Goal: Task Accomplishment & Management: Use online tool/utility

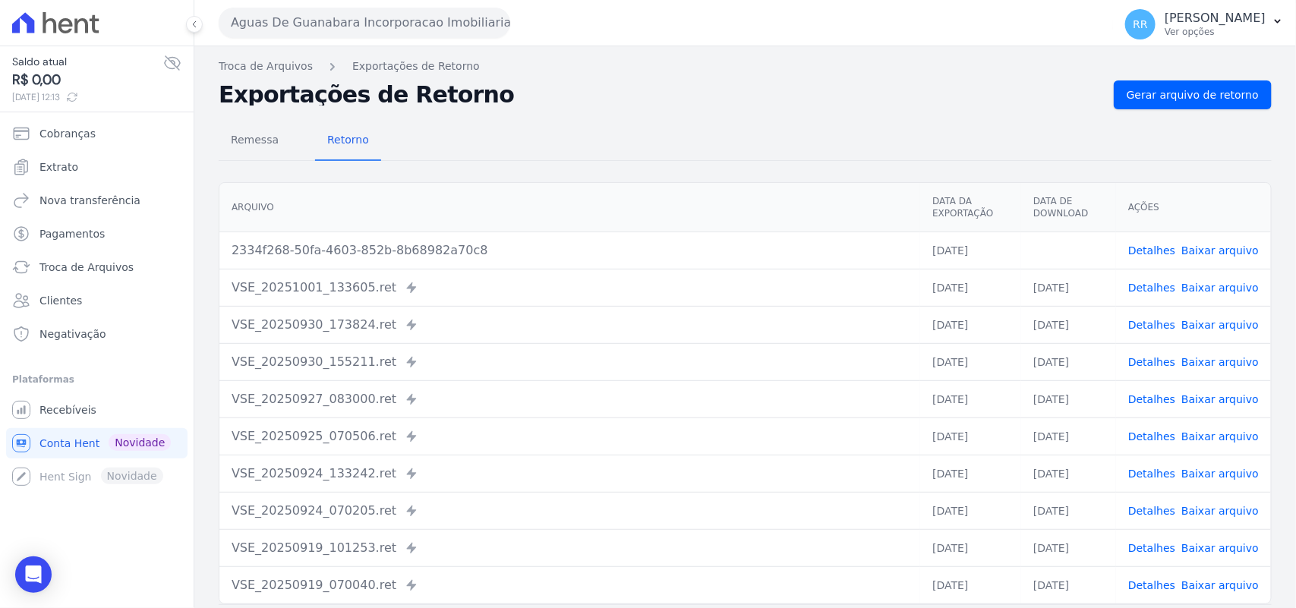
click at [300, 31] on button "Aguas De Guanabara Incorporacao Imobiliaria SPE LTDA" at bounding box center [365, 23] width 292 height 30
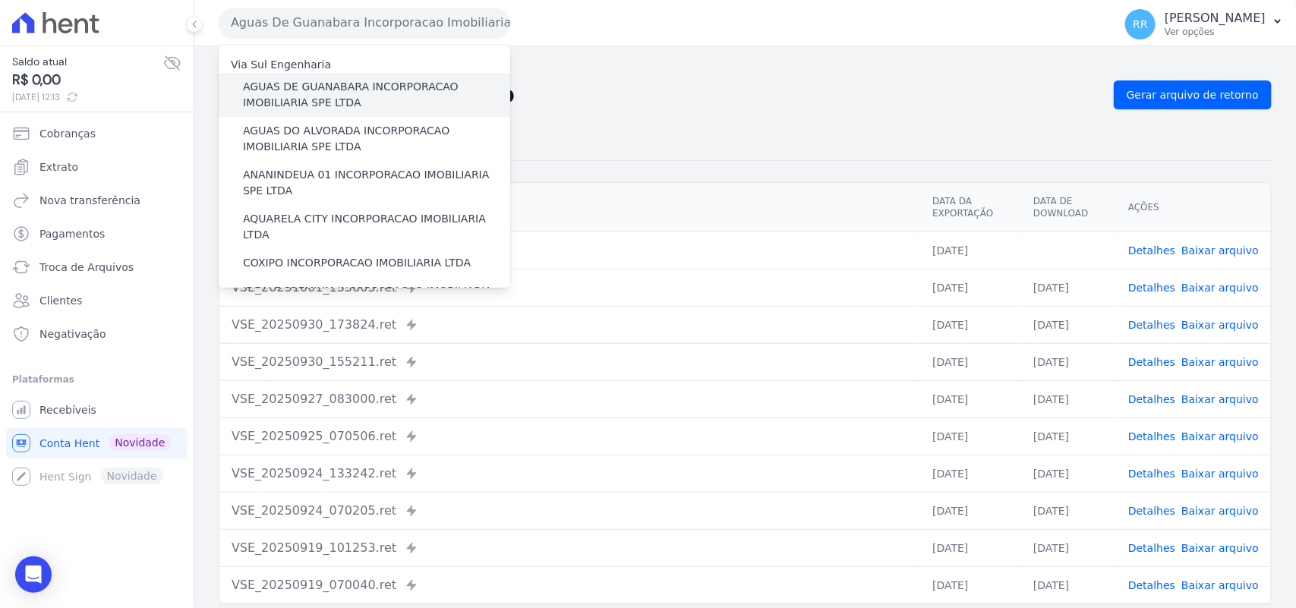
click at [330, 95] on label "AGUAS DE GUANABARA INCORPORACAO IMOBILIARIA SPE LTDA" at bounding box center [376, 95] width 267 height 32
click at [0, 0] on input "AGUAS DE GUANABARA INCORPORACAO IMOBILIARIA SPE LTDA" at bounding box center [0, 0] width 0 height 0
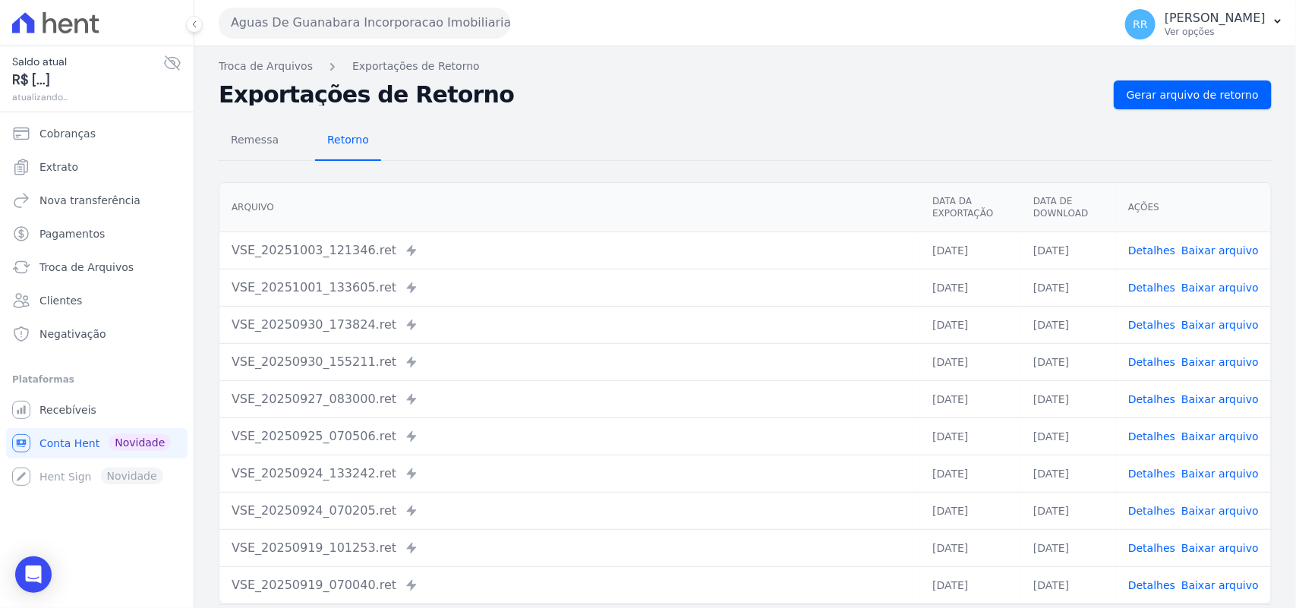
click at [354, 138] on span "Retorno" at bounding box center [348, 140] width 60 height 30
click at [1212, 91] on span "Gerar arquivo de retorno" at bounding box center [1193, 94] width 132 height 15
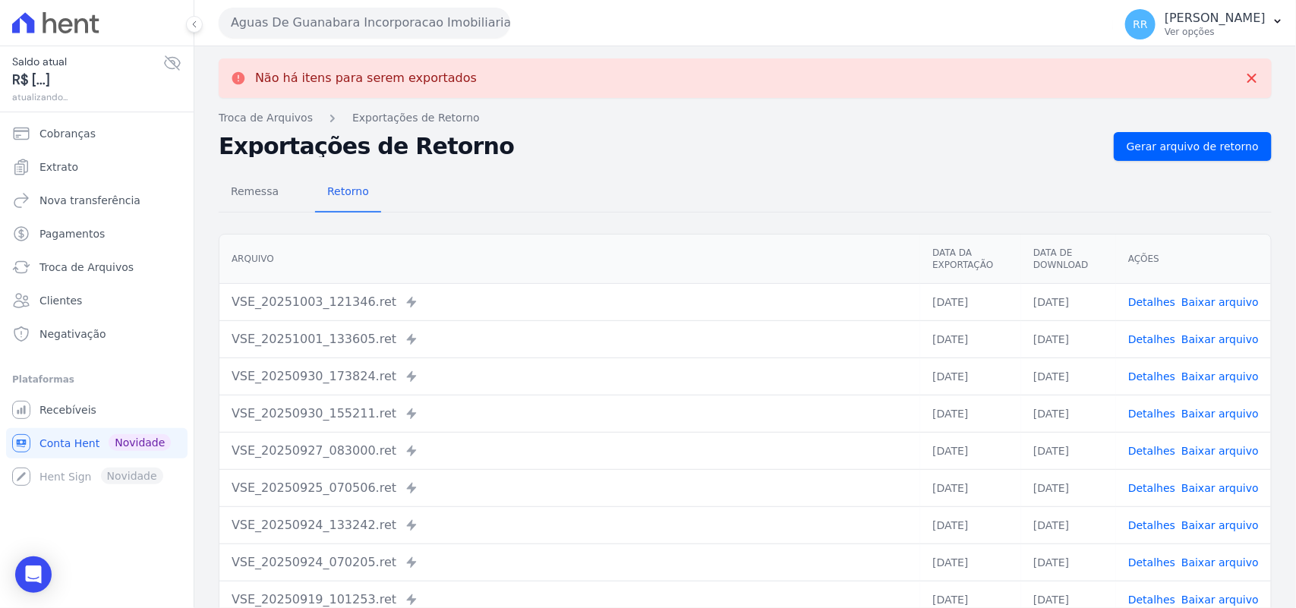
click at [214, 8] on div "Aguas De Guanabara Incorporacao Imobiliaria SPE LTDA Via Sul Engenharia AGUAS D…" at bounding box center [745, 23] width 1102 height 46
click at [248, 15] on button "Aguas De Guanabara Incorporacao Imobiliaria SPE LTDA" at bounding box center [365, 23] width 292 height 30
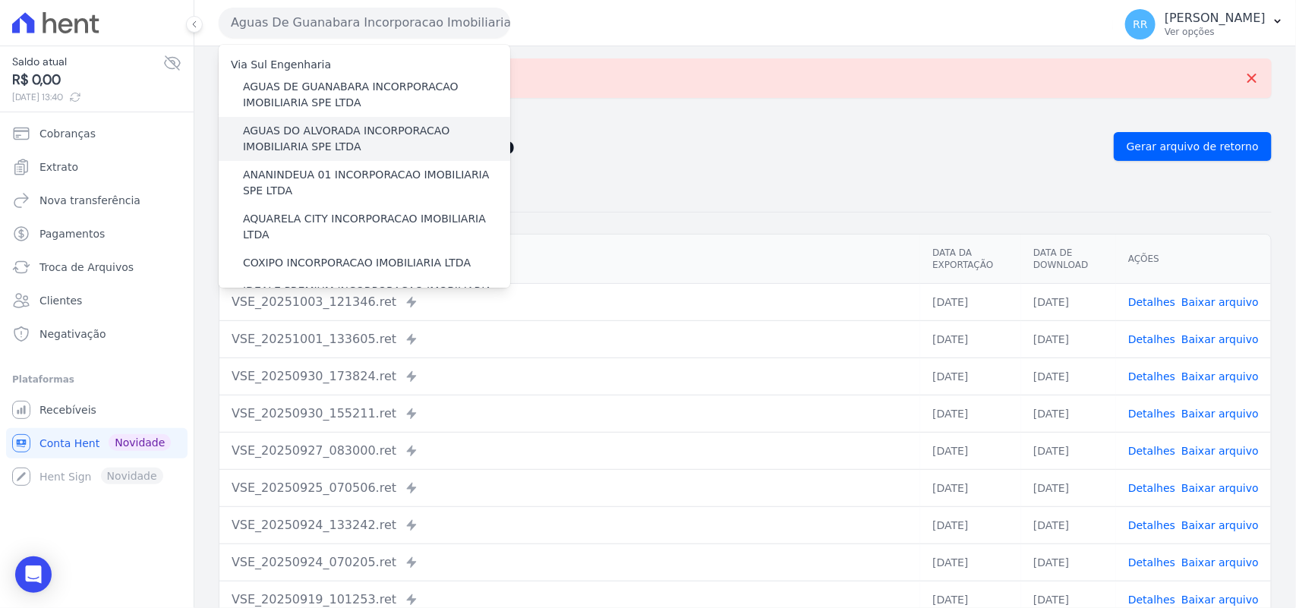
click at [295, 134] on label "AGUAS DO ALVORADA INCORPORACAO IMOBILIARIA SPE LTDA" at bounding box center [376, 139] width 267 height 32
click at [0, 0] on input "AGUAS DO ALVORADA INCORPORACAO IMOBILIARIA SPE LTDA" at bounding box center [0, 0] width 0 height 0
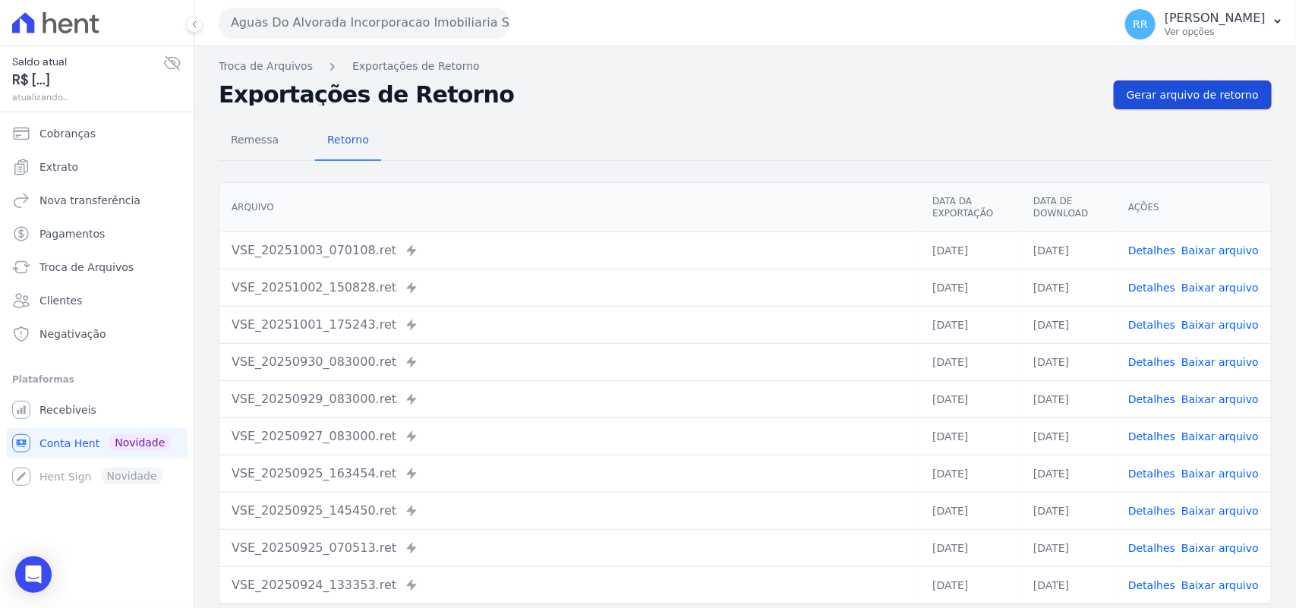
click at [1174, 82] on link "Gerar arquivo de retorno" at bounding box center [1193, 95] width 158 height 29
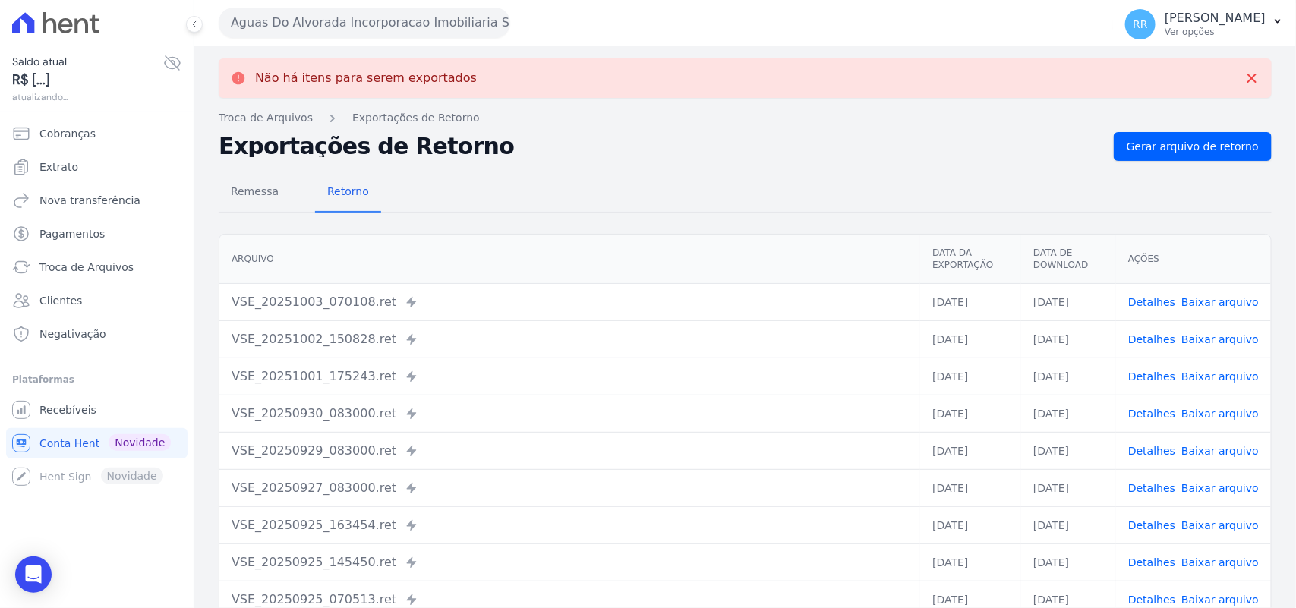
click at [415, 36] on button "Aguas Do Alvorada Incorporacao Imobiliaria SPE LTDA" at bounding box center [365, 23] width 292 height 30
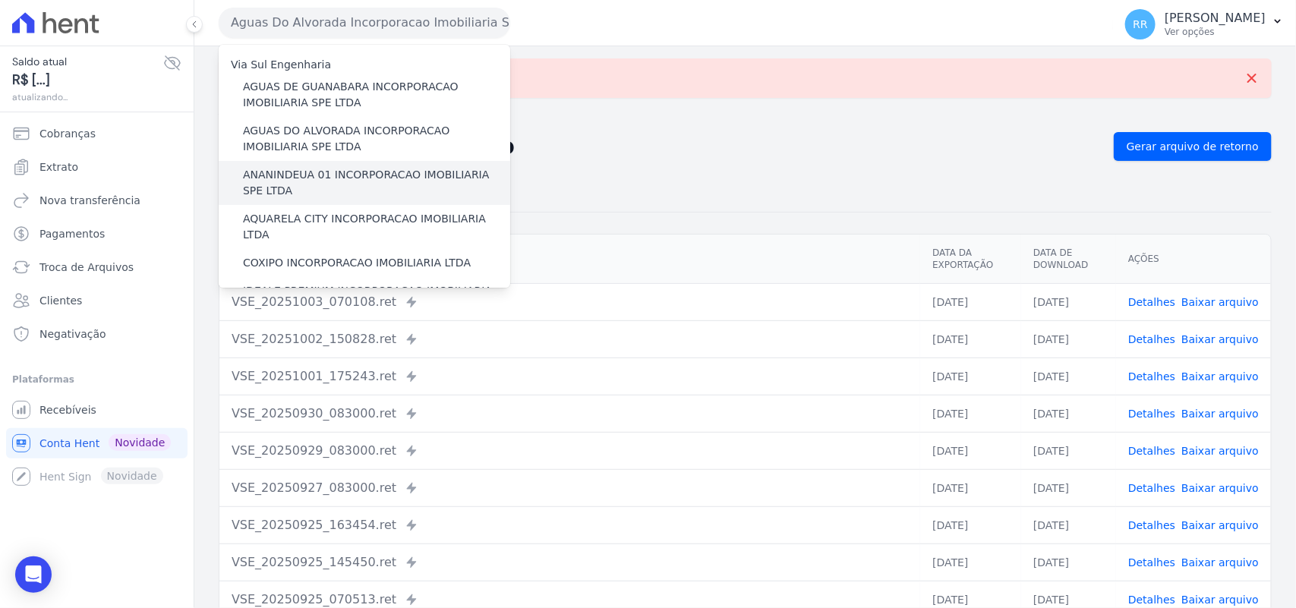
click at [282, 181] on label "ANANINDEUA 01 INCORPORACAO IMOBILIARIA SPE LTDA" at bounding box center [376, 183] width 267 height 32
click at [0, 0] on input "ANANINDEUA 01 INCORPORACAO IMOBILIARIA SPE LTDA" at bounding box center [0, 0] width 0 height 0
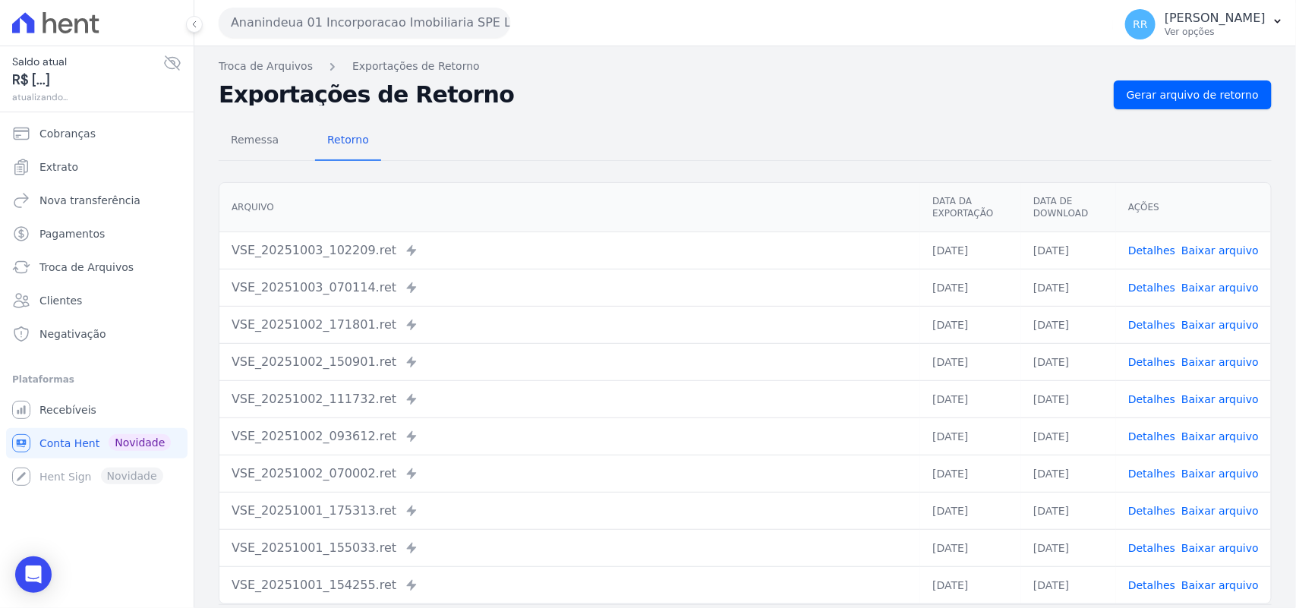
click at [1173, 112] on div "Remessa Retorno [GEOGRAPHIC_DATA] Data da Exportação Data de Download Ações VSE…" at bounding box center [745, 383] width 1053 height 549
click at [1190, 95] on span "Gerar arquivo de retorno" at bounding box center [1193, 94] width 132 height 15
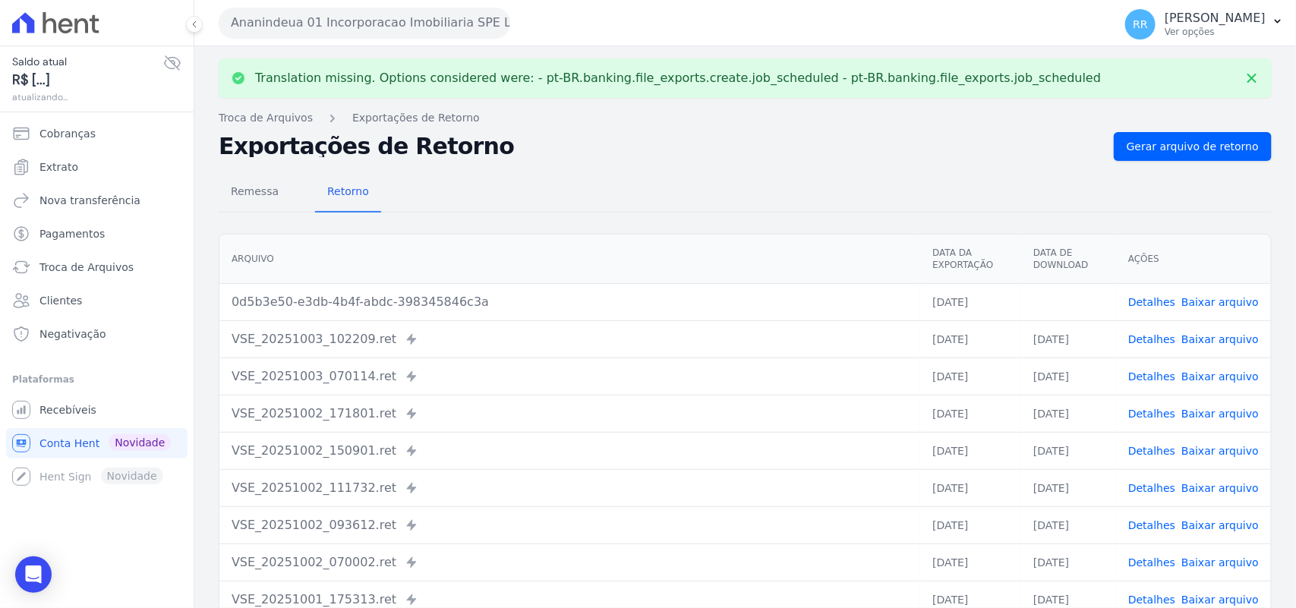
click at [1230, 302] on link "Baixar arquivo" at bounding box center [1220, 302] width 77 height 12
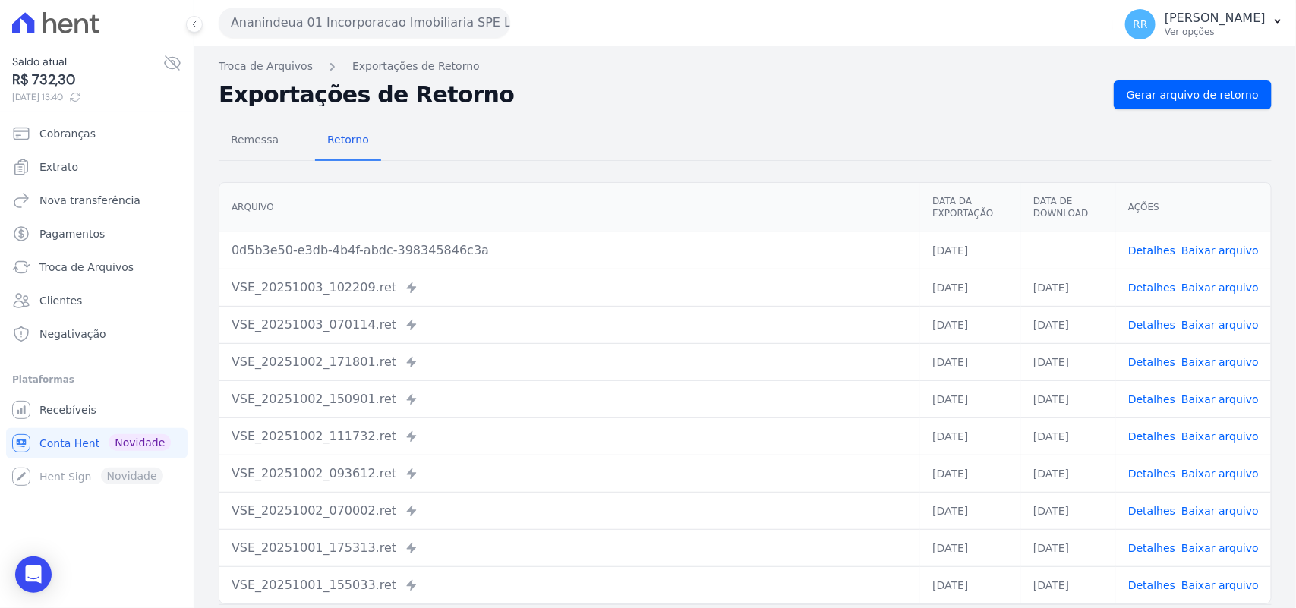
click at [592, 76] on div "Translation missing. Options considered were: - pt-BR.banking.file_exports.crea…" at bounding box center [745, 358] width 1102 height 624
click at [428, 33] on button "Ananindeua 01 Incorporacao Imobiliaria SPE LTDA" at bounding box center [365, 23] width 292 height 30
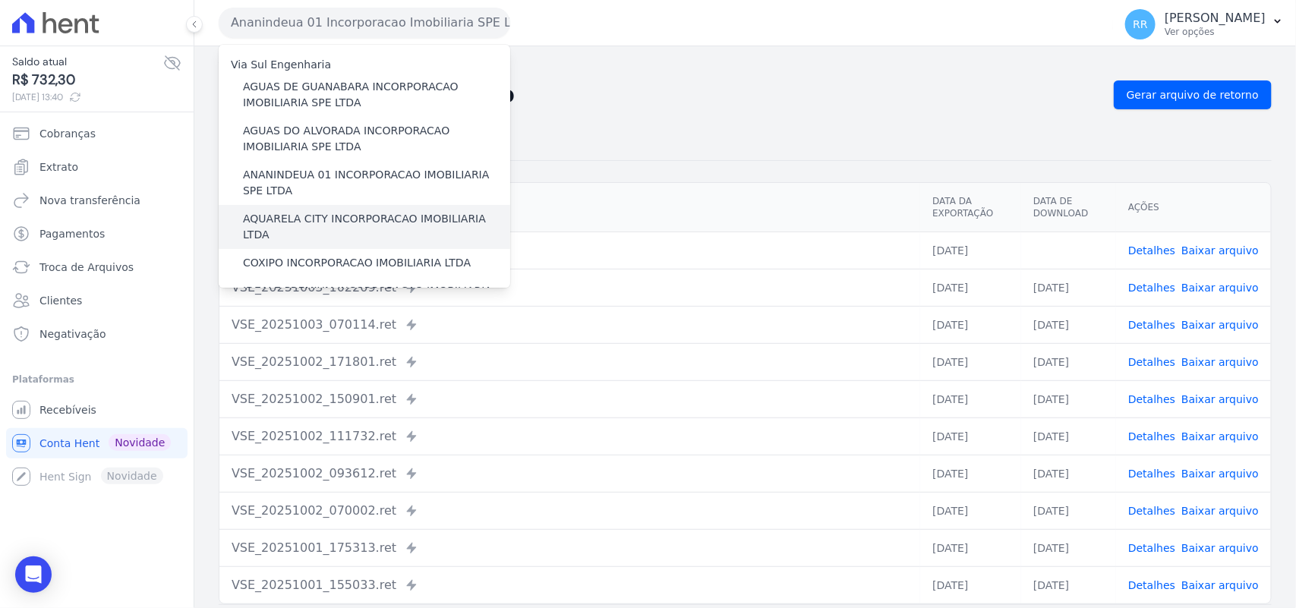
click at [302, 221] on label "AQUARELA CITY INCORPORACAO IMOBILIARIA LTDA" at bounding box center [376, 227] width 267 height 32
click at [0, 0] on input "AQUARELA CITY INCORPORACAO IMOBILIARIA LTDA" at bounding box center [0, 0] width 0 height 0
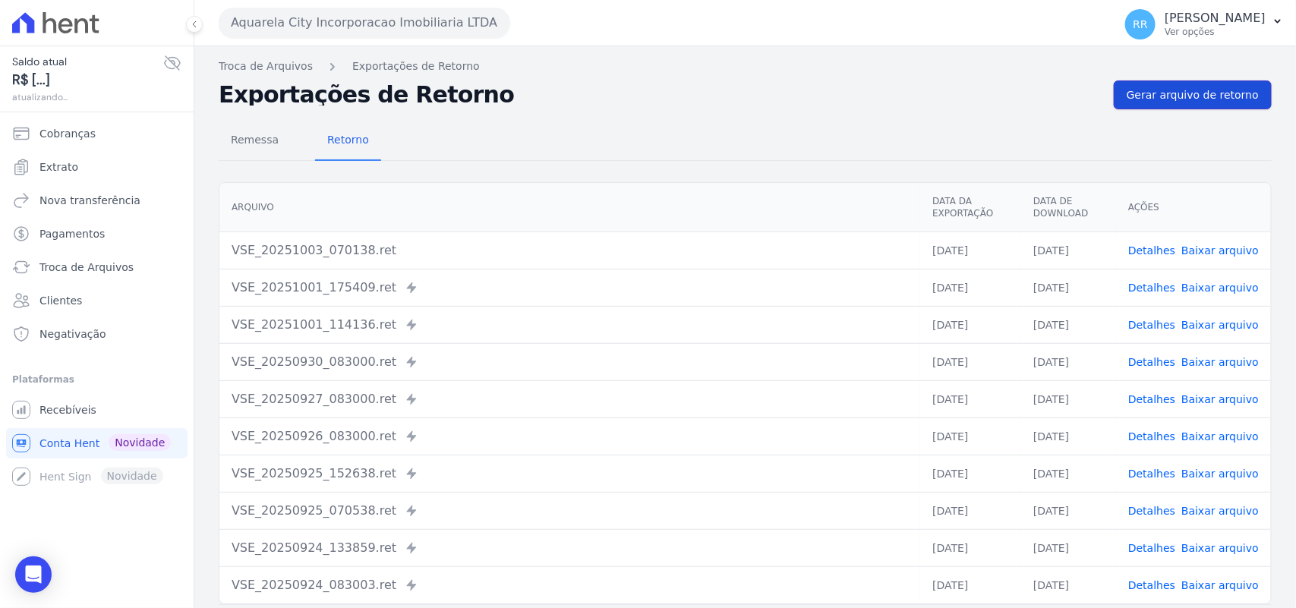
click at [1182, 92] on span "Gerar arquivo de retorno" at bounding box center [1193, 94] width 132 height 15
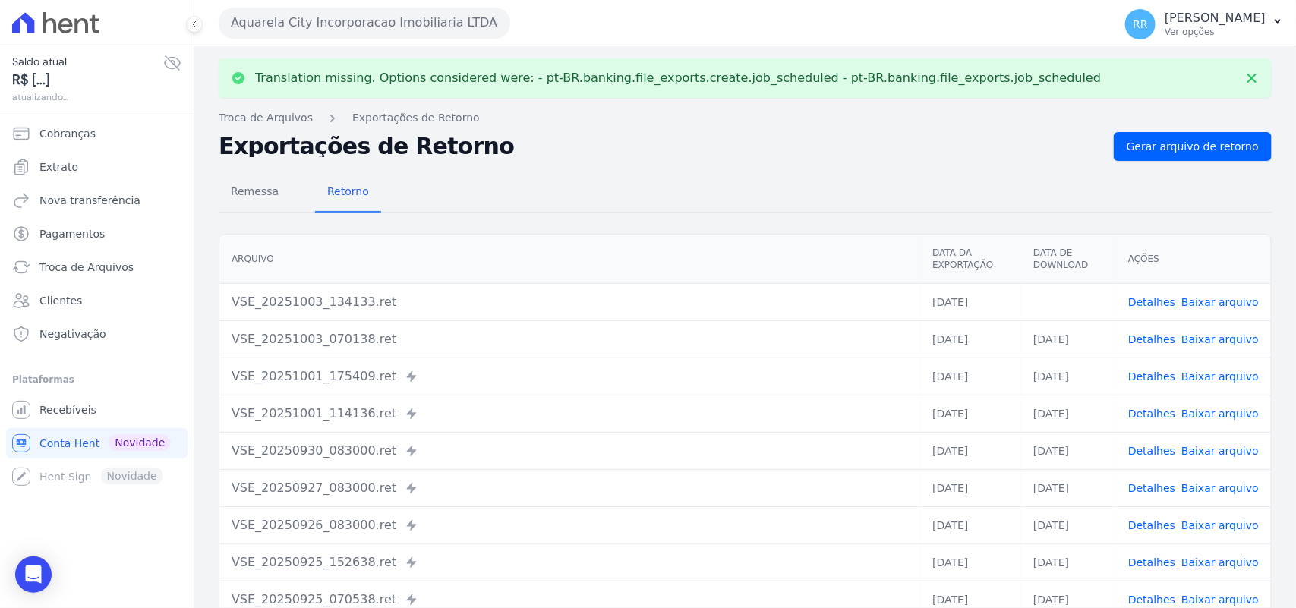
click at [1234, 310] on td "Detalhes Baixar arquivo" at bounding box center [1193, 301] width 155 height 37
click at [1234, 305] on link "Baixar arquivo" at bounding box center [1220, 302] width 77 height 12
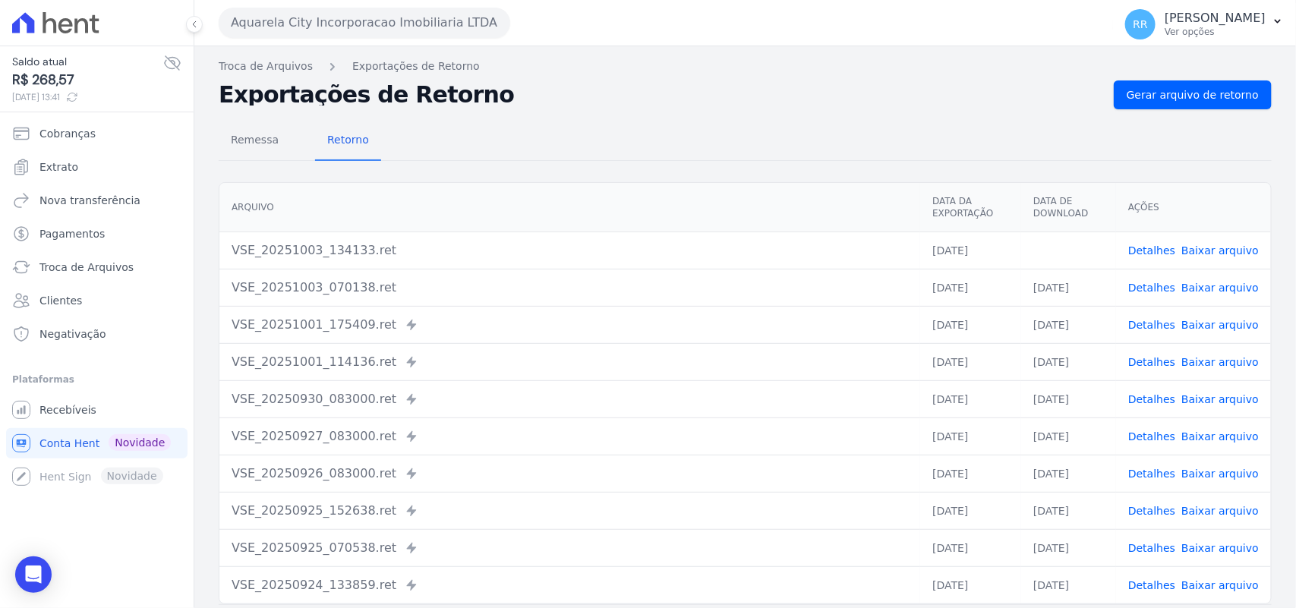
click at [711, 99] on h2 "Exportações de Retorno" at bounding box center [660, 94] width 883 height 21
click at [353, 23] on button "Aquarela City Incorporacao Imobiliaria LTDA" at bounding box center [365, 23] width 292 height 30
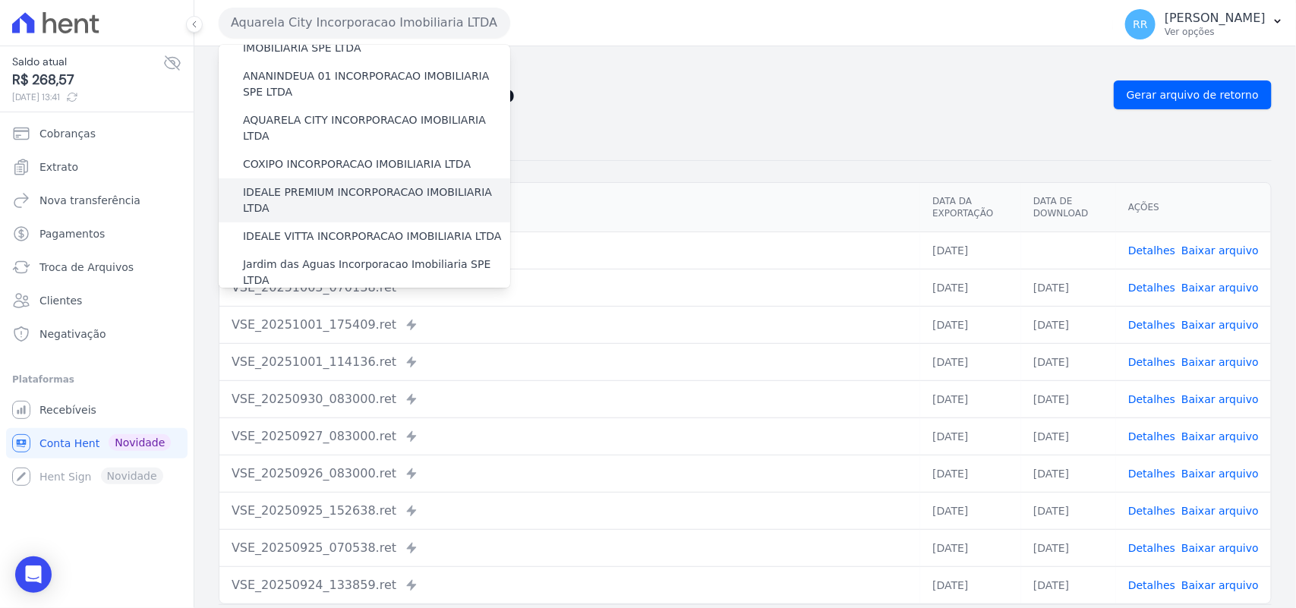
scroll to position [126, 0]
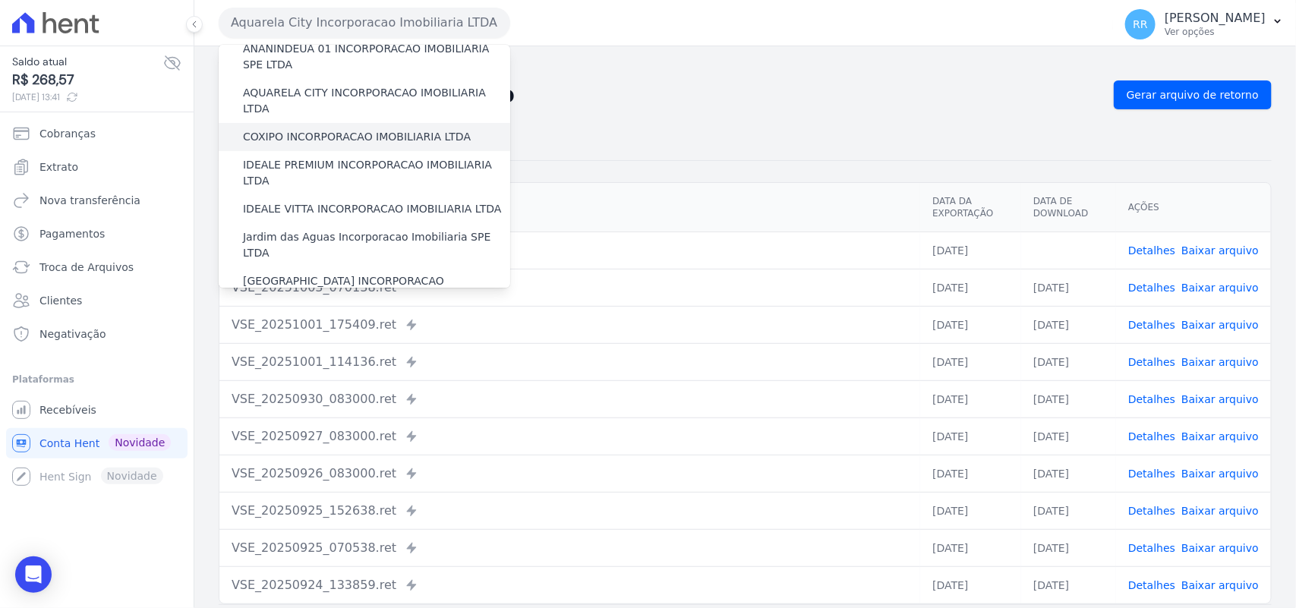
click at [295, 129] on label "COXIPO INCORPORACAO IMOBILIARIA LTDA" at bounding box center [357, 137] width 228 height 16
click at [0, 0] on input "COXIPO INCORPORACAO IMOBILIARIA LTDA" at bounding box center [0, 0] width 0 height 0
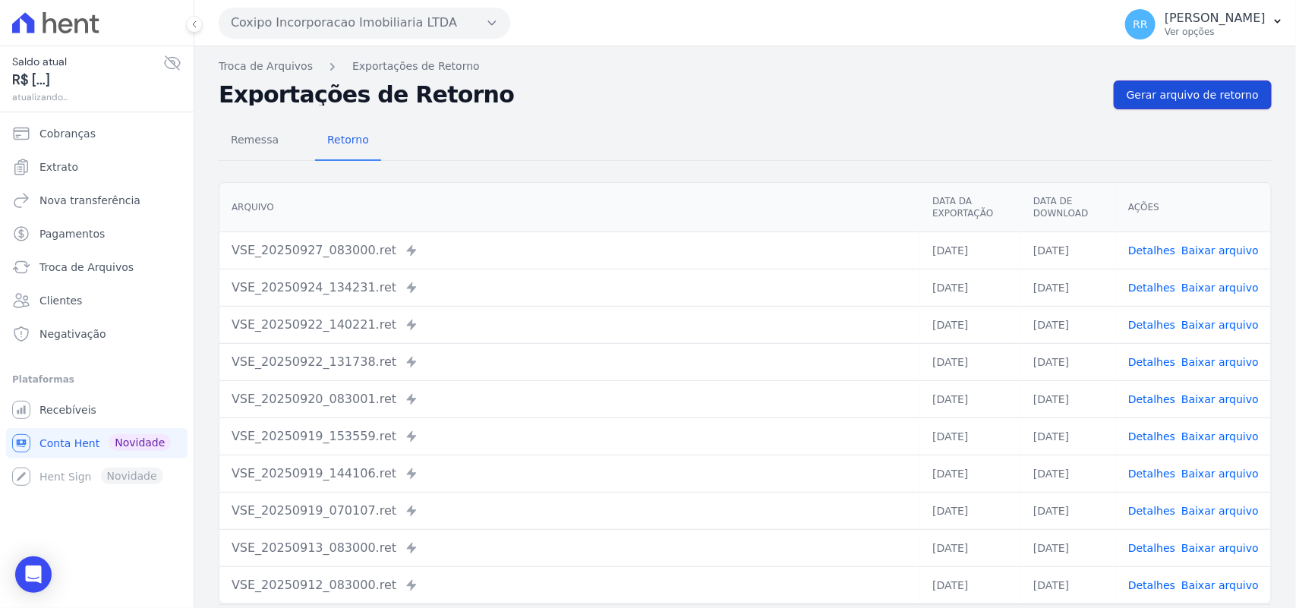
click at [1178, 89] on span "Gerar arquivo de retorno" at bounding box center [1193, 94] width 132 height 15
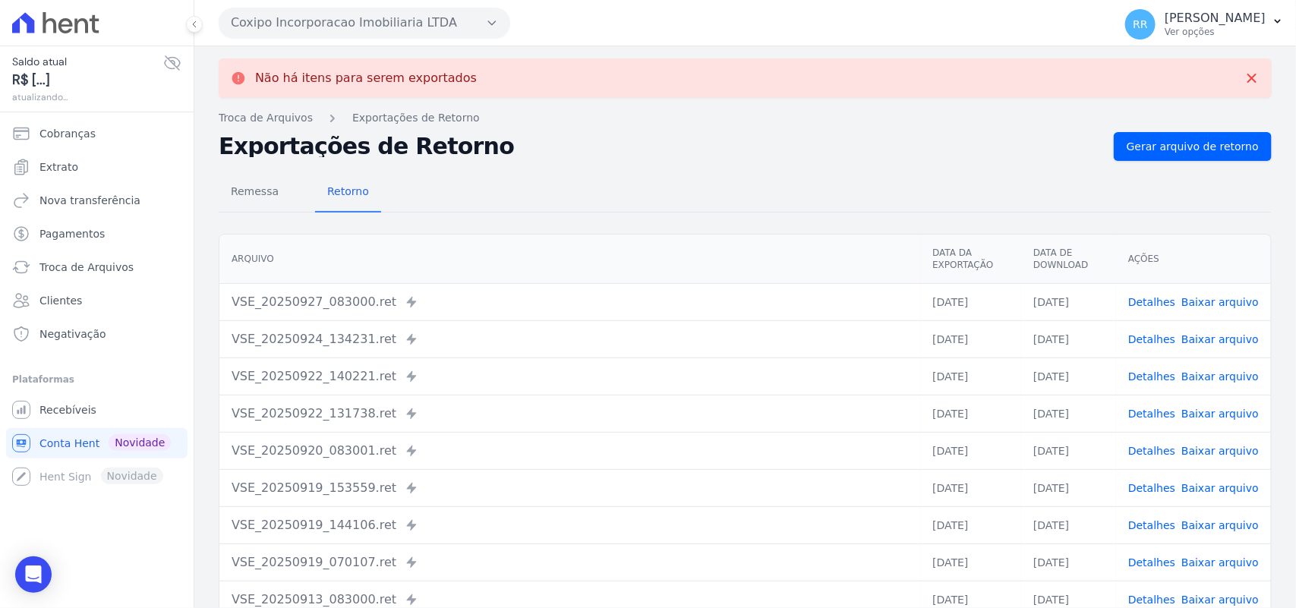
click at [283, 24] on button "Coxipo Incorporacao Imobiliaria LTDA" at bounding box center [365, 23] width 292 height 30
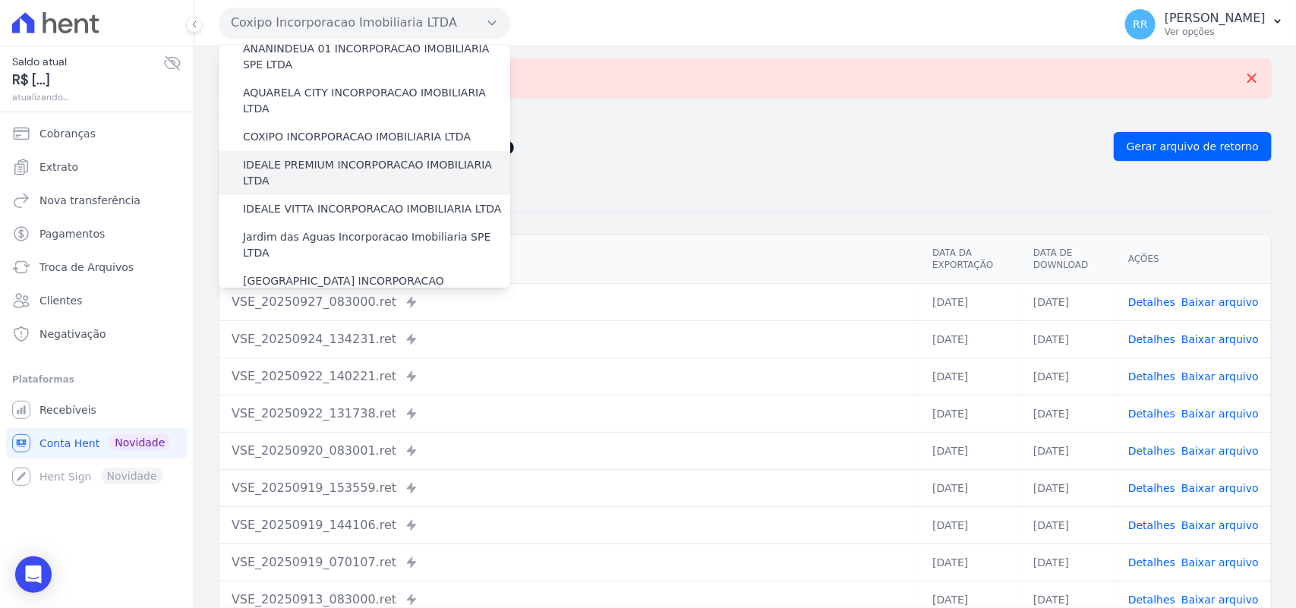
click at [316, 151] on div "IDEALE PREMIUM INCORPORACAO IMOBILIARIA LTDA" at bounding box center [365, 173] width 292 height 44
click at [316, 157] on label "IDEALE PREMIUM INCORPORACAO IMOBILIARIA LTDA" at bounding box center [376, 173] width 267 height 32
click at [0, 0] on input "IDEALE PREMIUM INCORPORACAO IMOBILIARIA LTDA" at bounding box center [0, 0] width 0 height 0
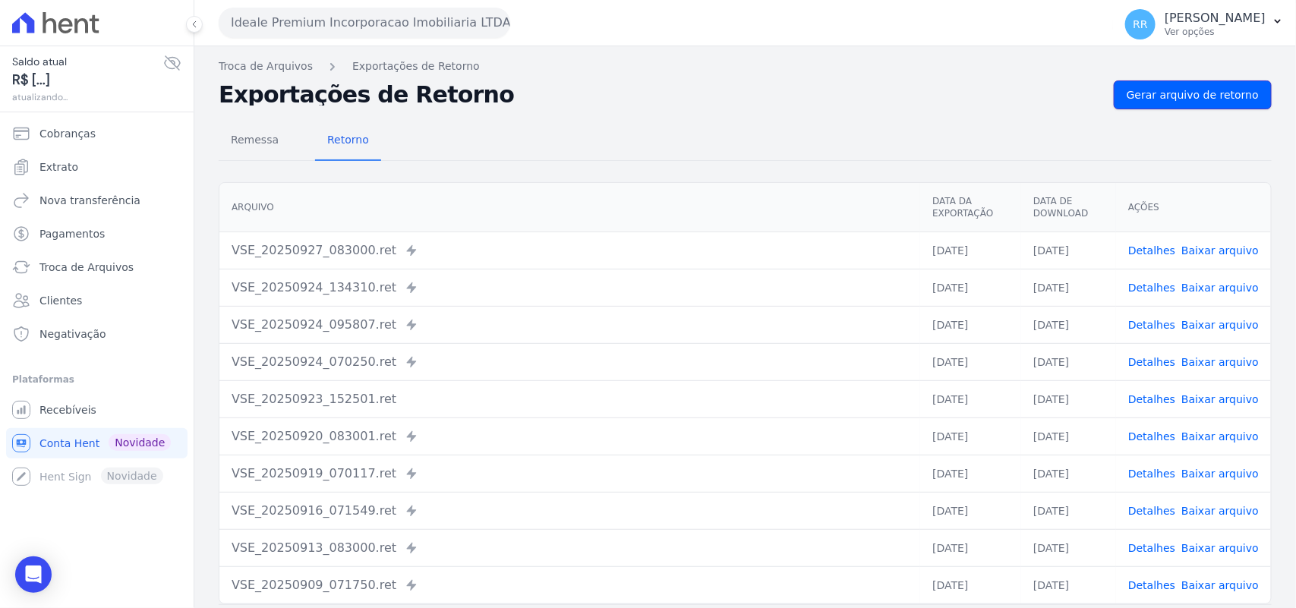
click at [1129, 81] on link "Gerar arquivo de retorno" at bounding box center [1193, 95] width 158 height 29
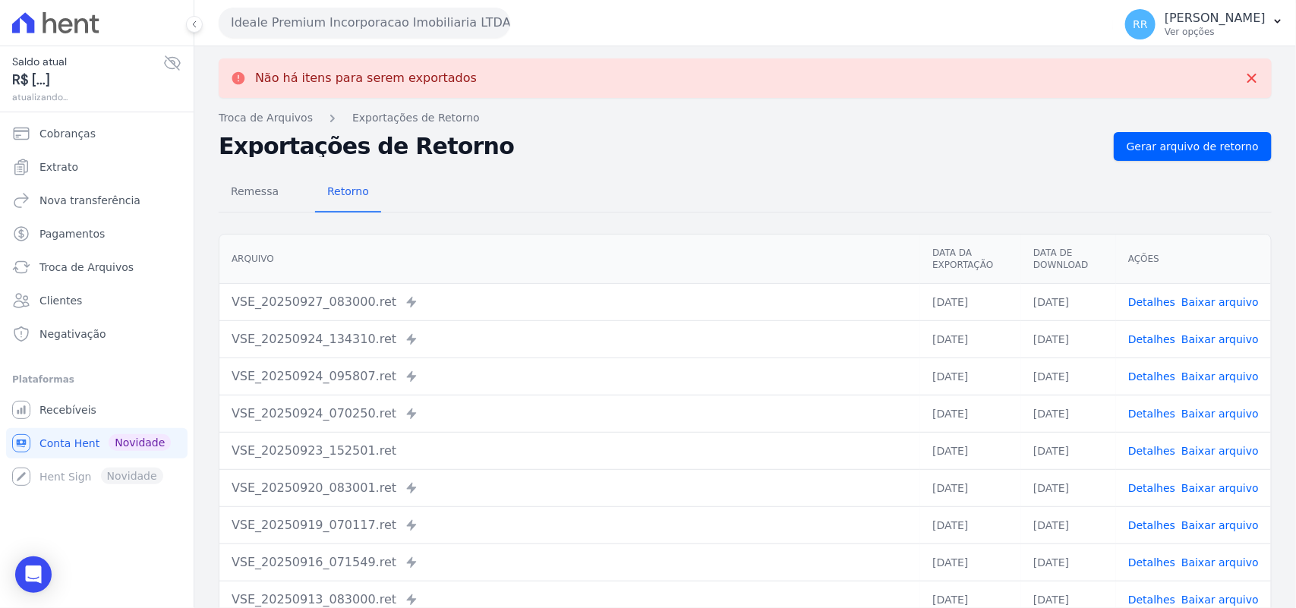
click at [268, 17] on button "Ideale Premium Incorporacao Imobiliaria LTDA" at bounding box center [365, 23] width 292 height 30
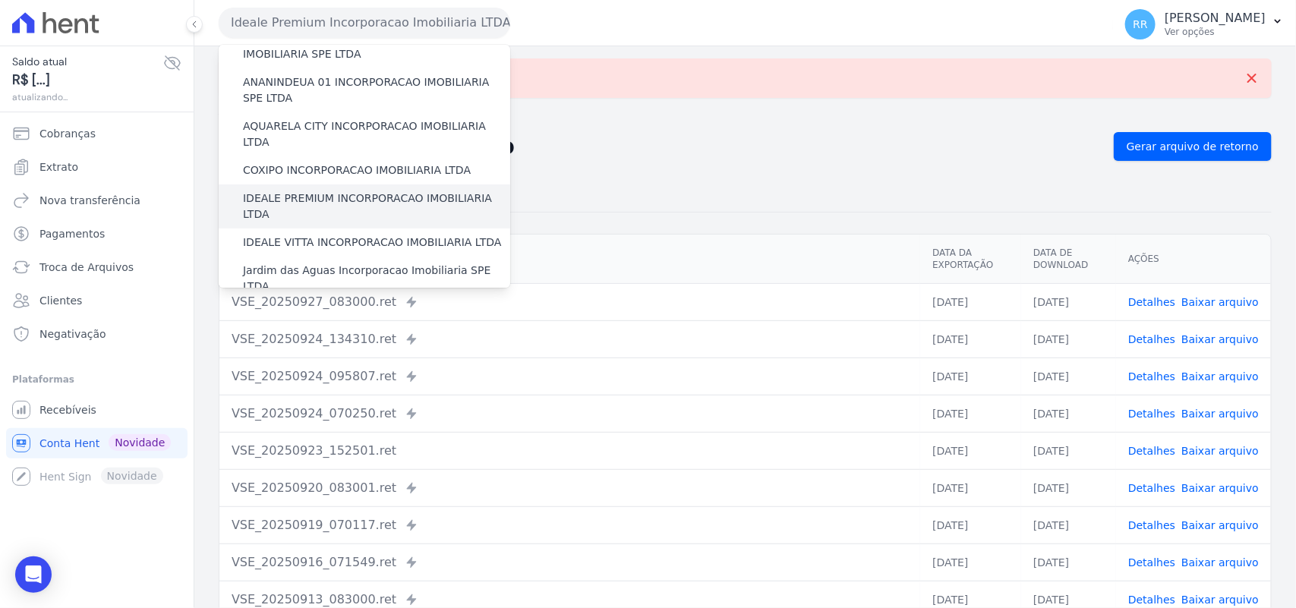
scroll to position [95, 0]
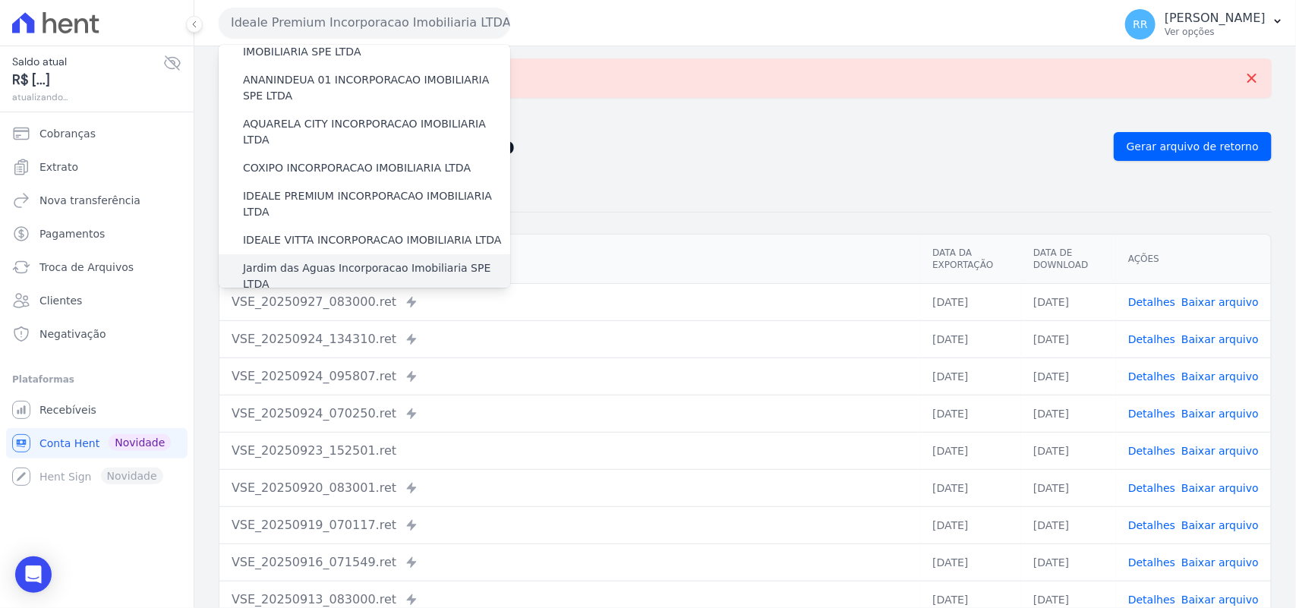
click at [308, 261] on label "Jardim das Aguas Incorporacao Imobiliaria SPE LTDA" at bounding box center [376, 277] width 267 height 32
click at [0, 0] on input "Jardim das Aguas Incorporacao Imobiliaria SPE LTDA" at bounding box center [0, 0] width 0 height 0
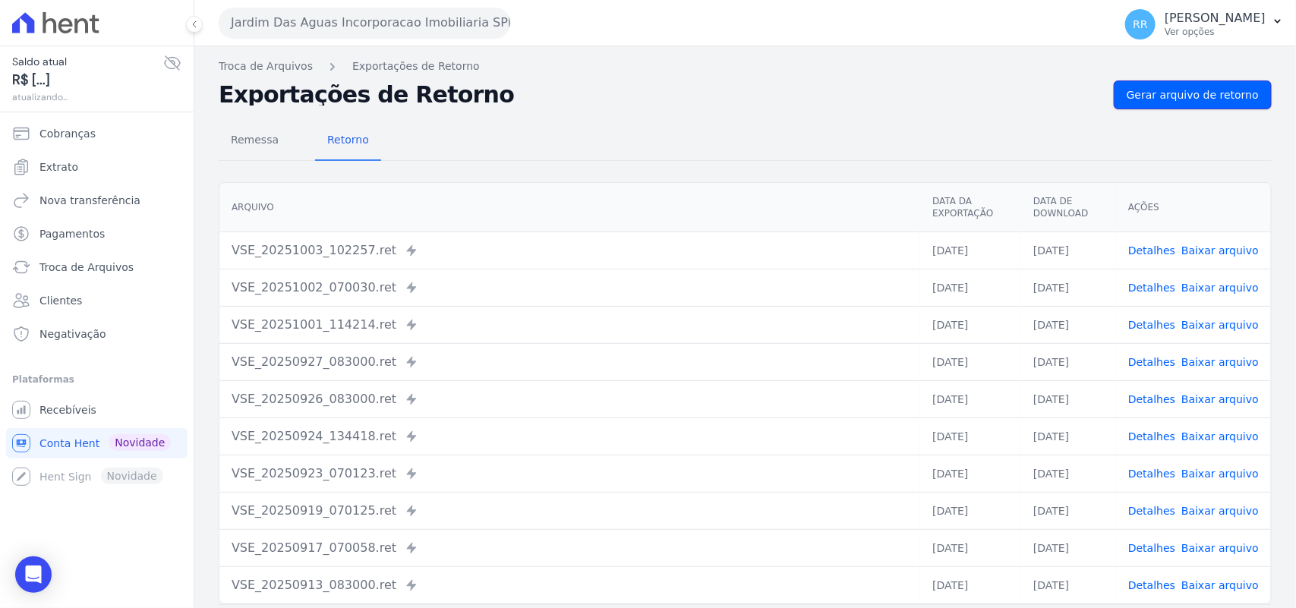
click at [1198, 82] on link "Gerar arquivo de retorno" at bounding box center [1193, 95] width 158 height 29
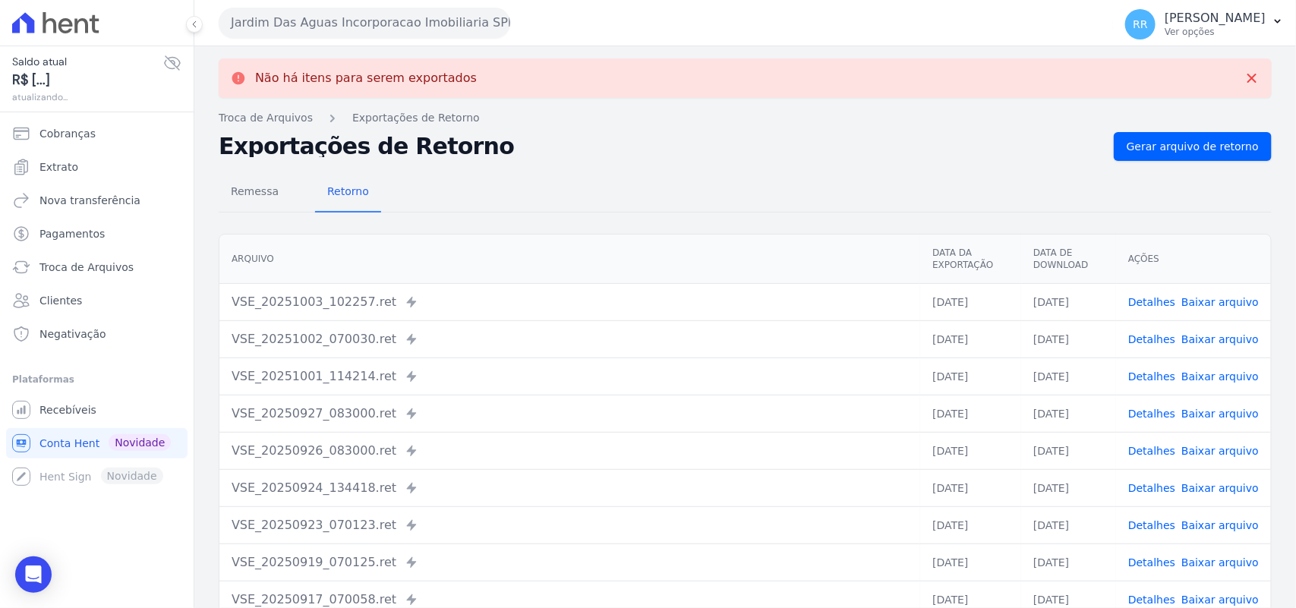
click at [378, 2] on div "Jardim Das Aguas Incorporacao Imobiliaria SPE LTDA Via Sul Engenharia AGUAS DE …" at bounding box center [663, 22] width 889 height 47
click at [361, 28] on button "Jardim Das Aguas Incorporacao Imobiliaria SPE LTDA" at bounding box center [365, 23] width 292 height 30
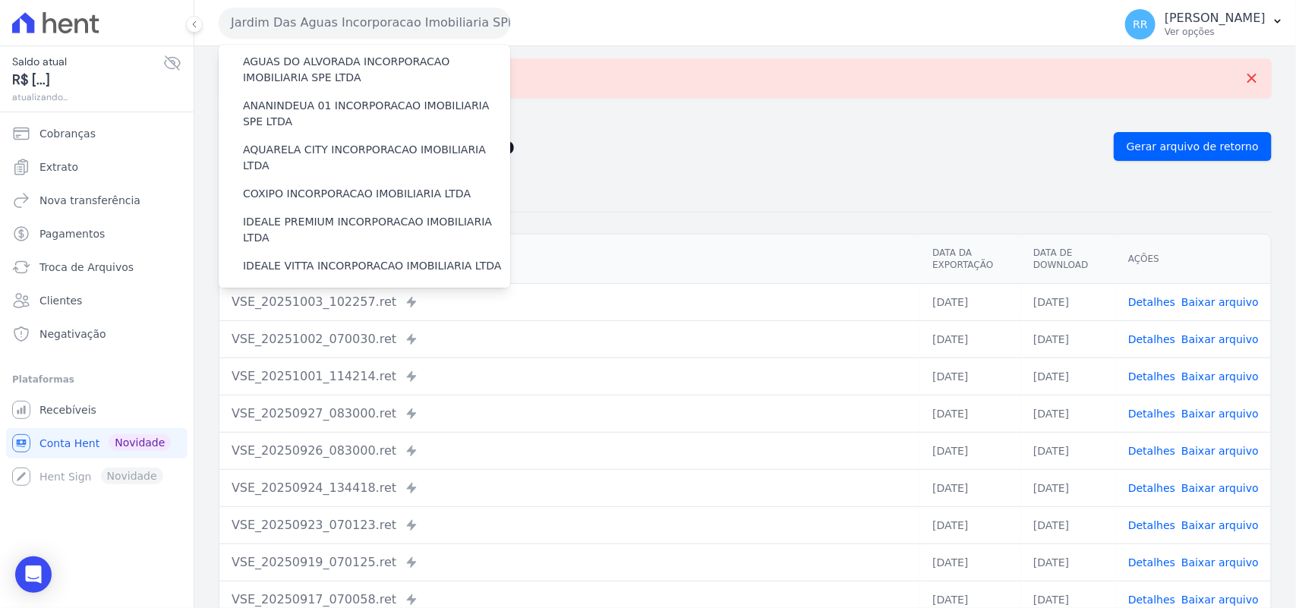
scroll to position [221, 0]
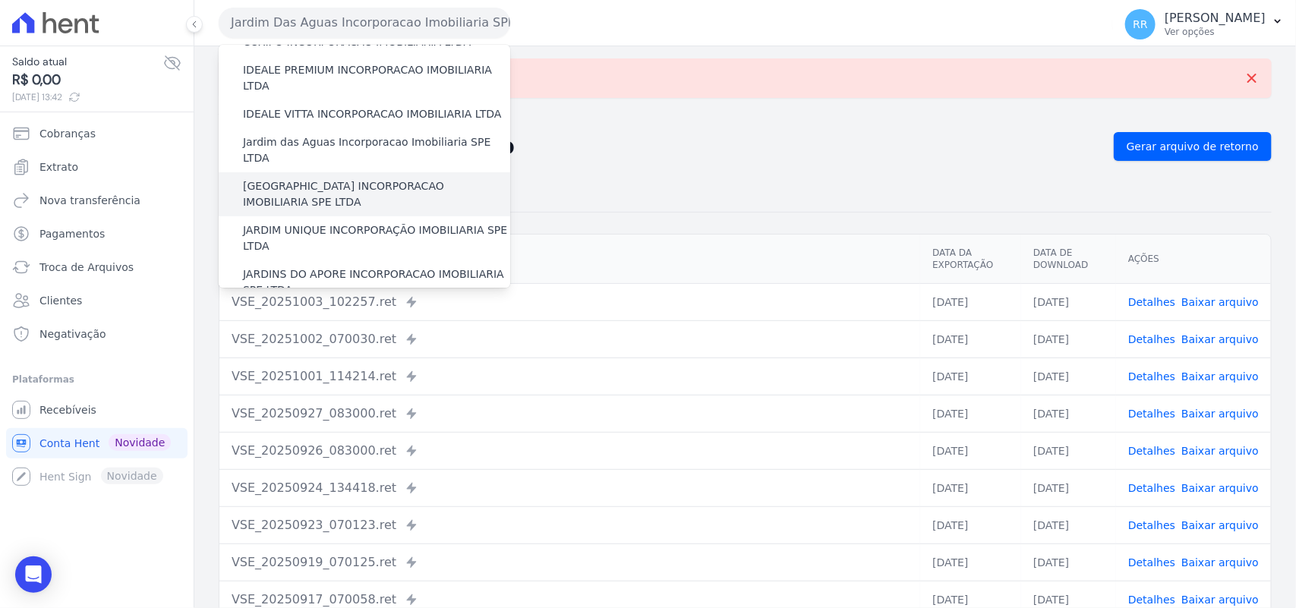
click at [309, 178] on label "[GEOGRAPHIC_DATA] INCORPORACAO IMOBILIARIA SPE LTDA" at bounding box center [376, 194] width 267 height 32
click at [0, 0] on input "[GEOGRAPHIC_DATA] INCORPORACAO IMOBILIARIA SPE LTDA" at bounding box center [0, 0] width 0 height 0
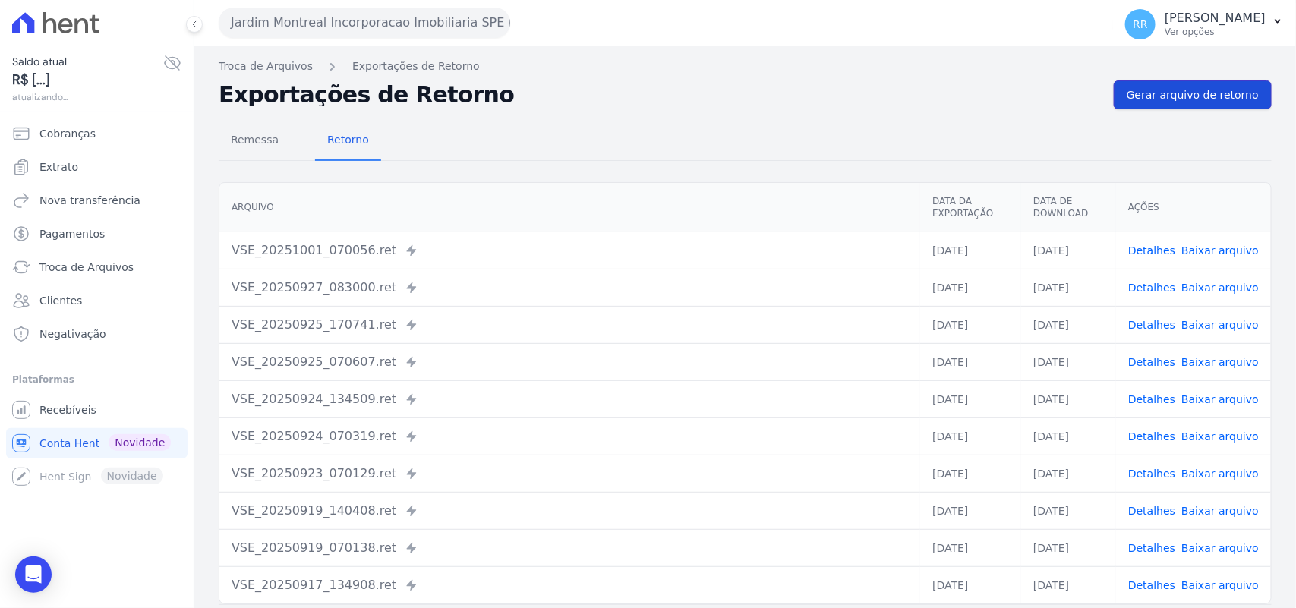
click at [1124, 96] on link "Gerar arquivo de retorno" at bounding box center [1193, 95] width 158 height 29
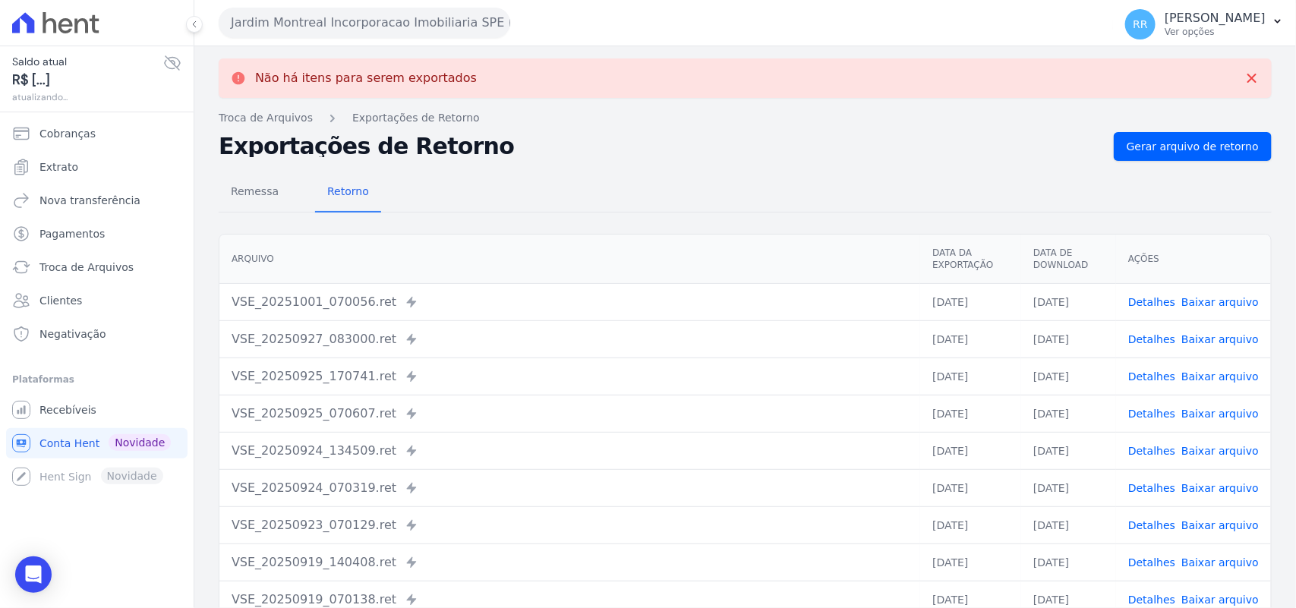
click at [343, 27] on button "Jardim Montreal Incorporacao Imobiliaria SPE LTDA" at bounding box center [365, 23] width 292 height 30
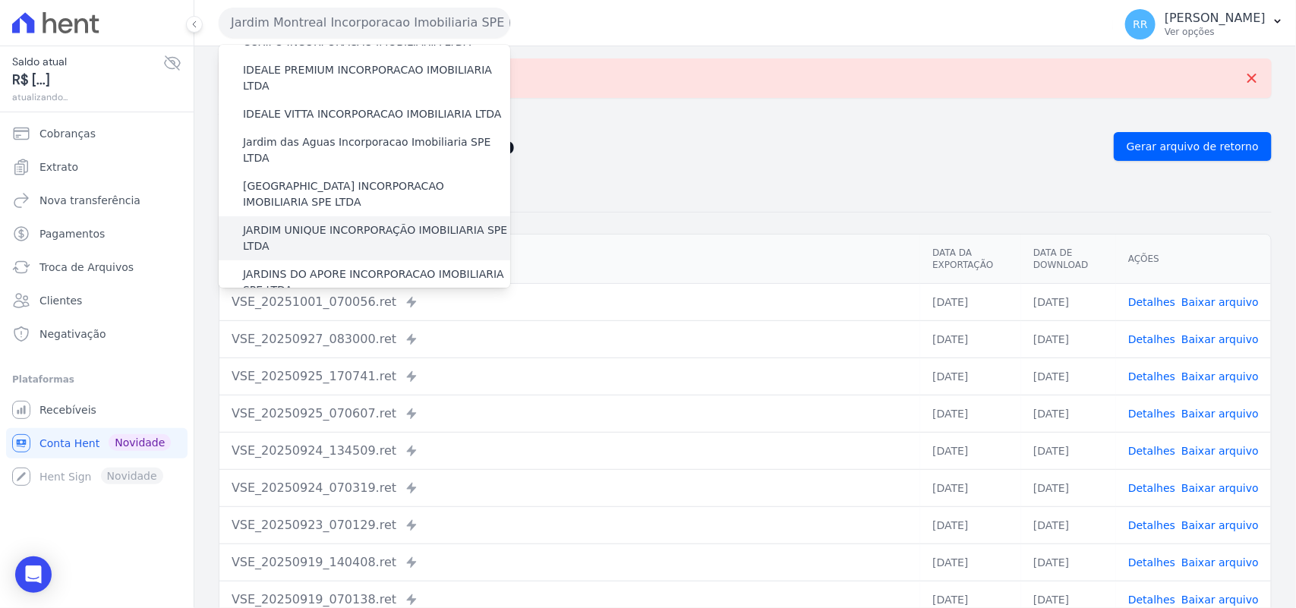
click at [333, 223] on label "JARDIM UNIQUE INCORPORAÇÃO IMOBILIARIA SPE LTDA" at bounding box center [376, 239] width 267 height 32
click at [0, 0] on input "JARDIM UNIQUE INCORPORAÇÃO IMOBILIARIA SPE LTDA" at bounding box center [0, 0] width 0 height 0
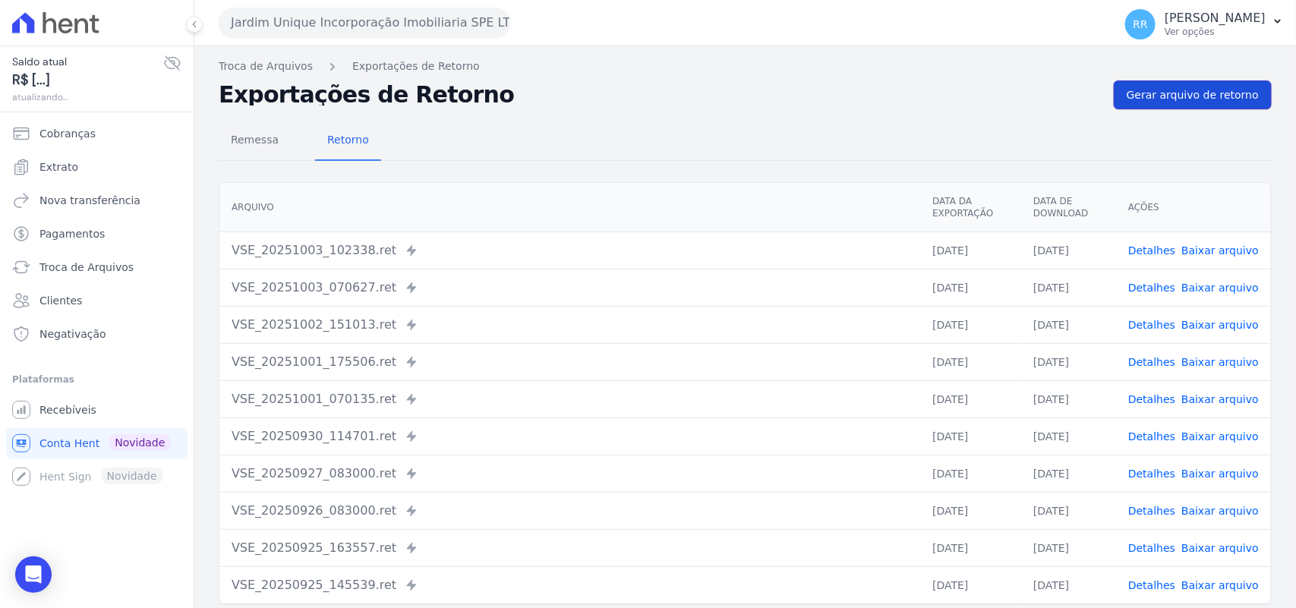
click at [1181, 106] on link "Gerar arquivo de retorno" at bounding box center [1193, 95] width 158 height 29
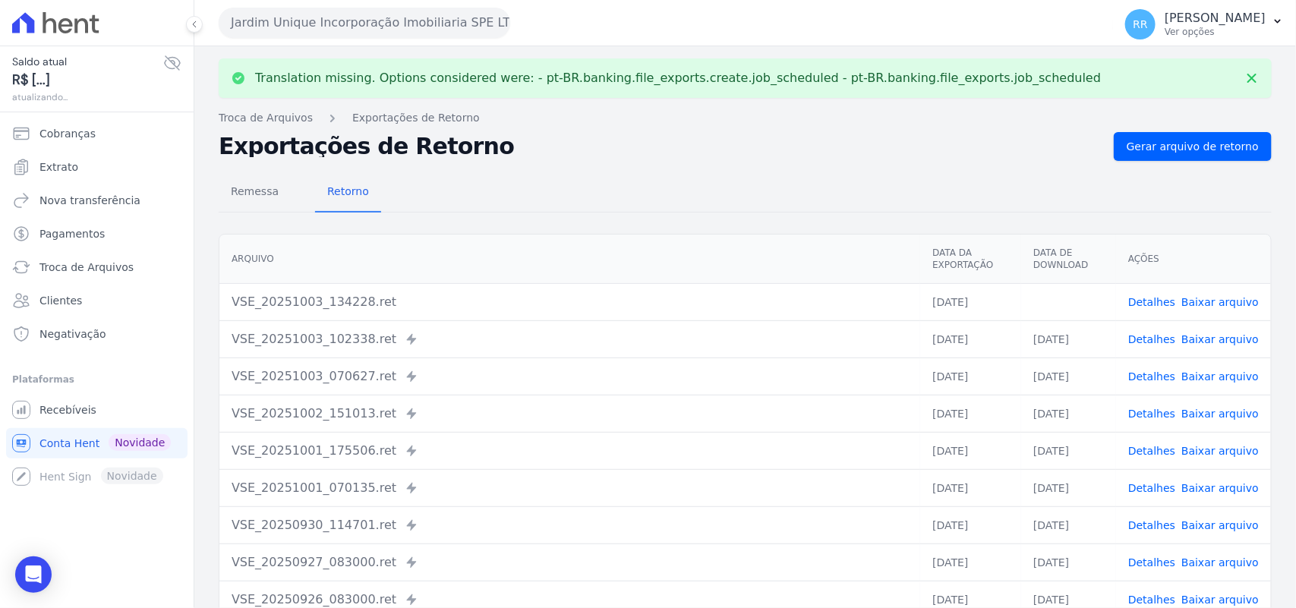
click at [1224, 296] on link "Baixar arquivo" at bounding box center [1220, 302] width 77 height 12
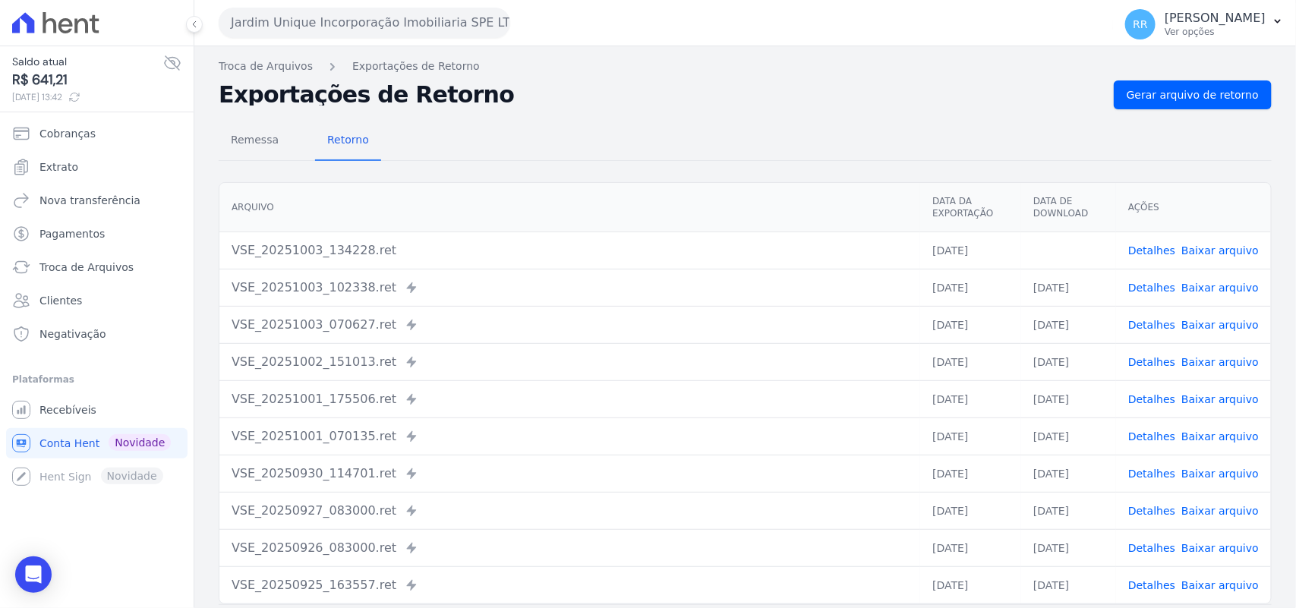
drag, startPoint x: 602, startPoint y: 161, endPoint x: 544, endPoint y: 128, distance: 67.4
click at [602, 161] on div "Remessa Retorno [GEOGRAPHIC_DATA] Data da Exportação Data de Download Ações VSE…" at bounding box center [745, 383] width 1053 height 549
click at [365, 47] on div "Translation missing. Options considered were: - pt-BR.banking.file_exports.crea…" at bounding box center [745, 358] width 1102 height 624
click at [365, 16] on button "Jardim Unique Incorporação Imobiliaria SPE LTDA" at bounding box center [365, 23] width 292 height 30
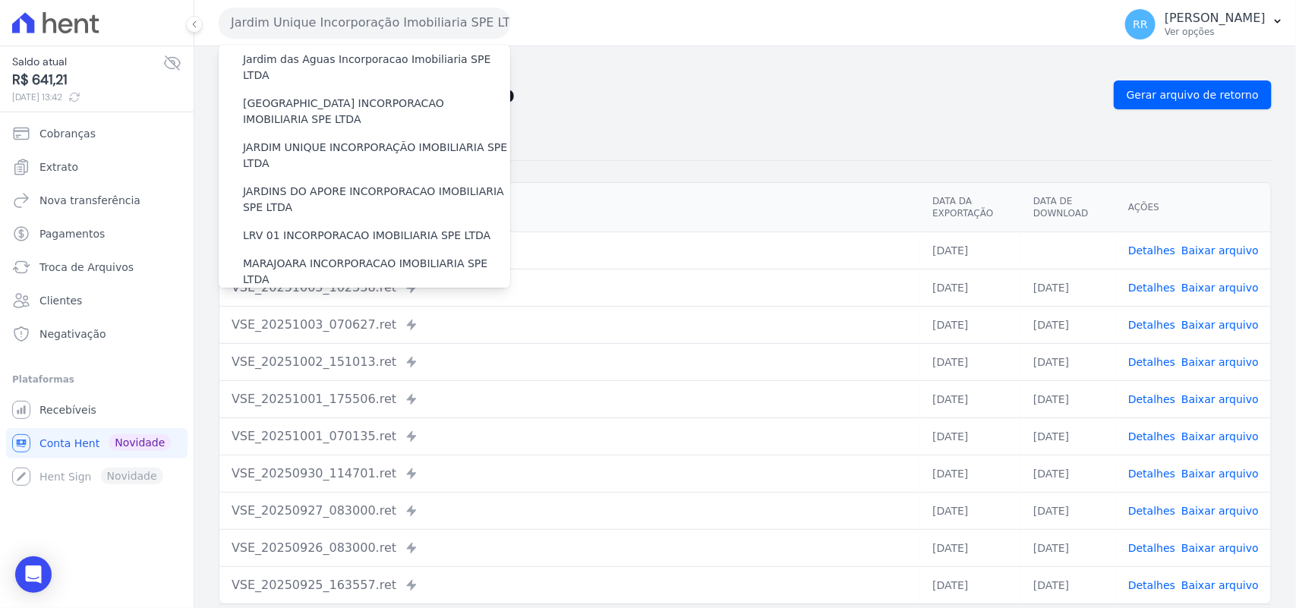
scroll to position [285, 0]
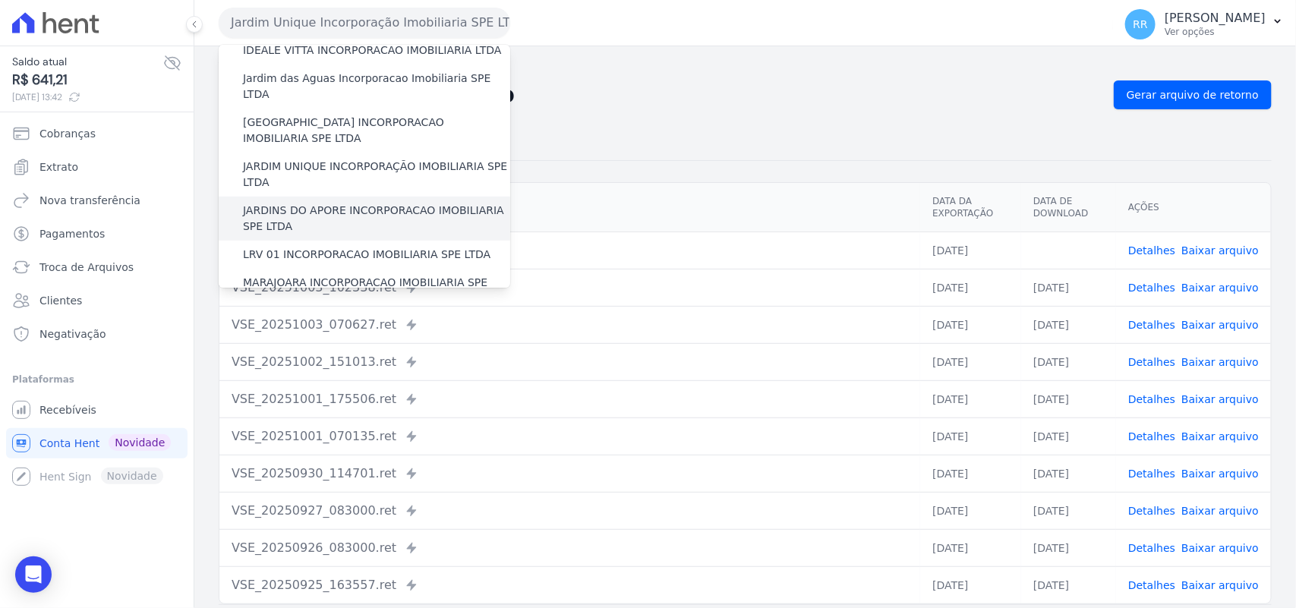
click at [294, 203] on label "JARDINS DO APORE INCORPORACAO IMOBILIARIA SPE LTDA" at bounding box center [376, 219] width 267 height 32
click at [0, 0] on input "JARDINS DO APORE INCORPORACAO IMOBILIARIA SPE LTDA" at bounding box center [0, 0] width 0 height 0
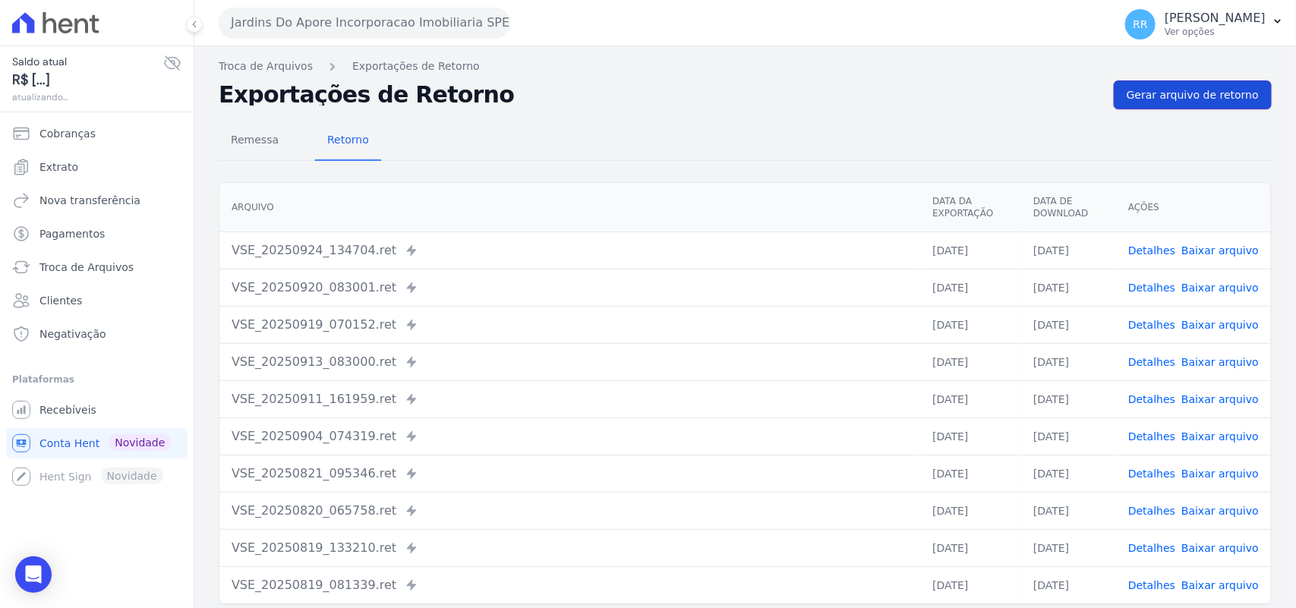
click at [1198, 90] on span "Gerar arquivo de retorno" at bounding box center [1193, 94] width 132 height 15
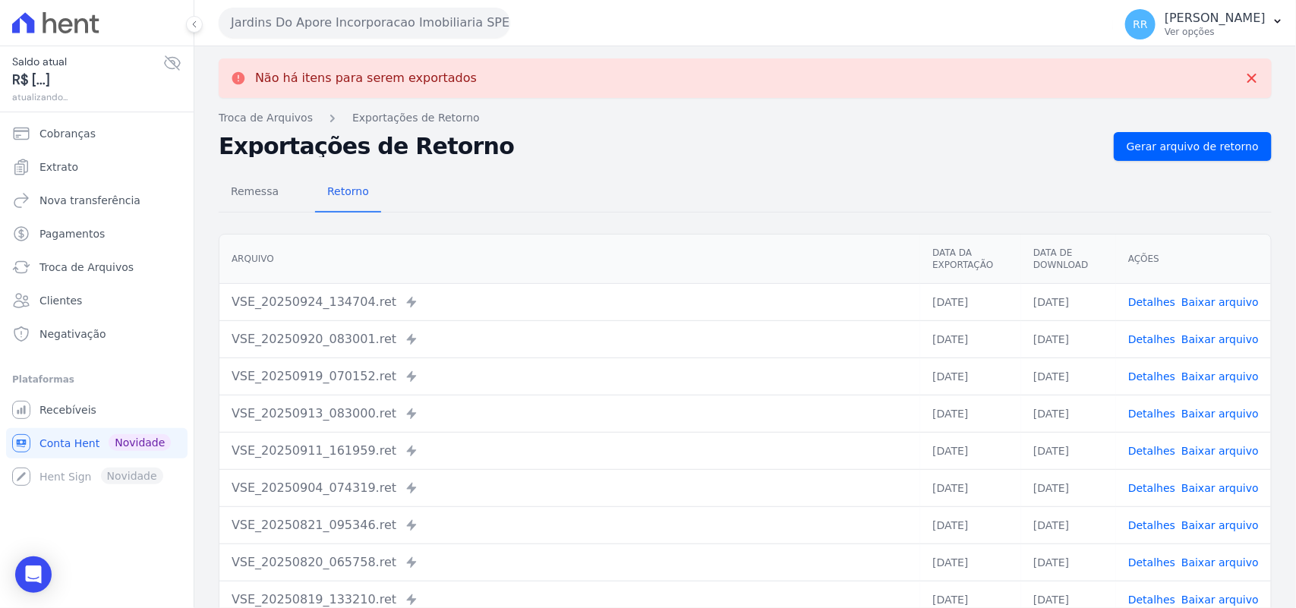
click at [294, 8] on button "Jardins Do Apore Incorporacao Imobiliaria SPE LTDA" at bounding box center [365, 23] width 292 height 30
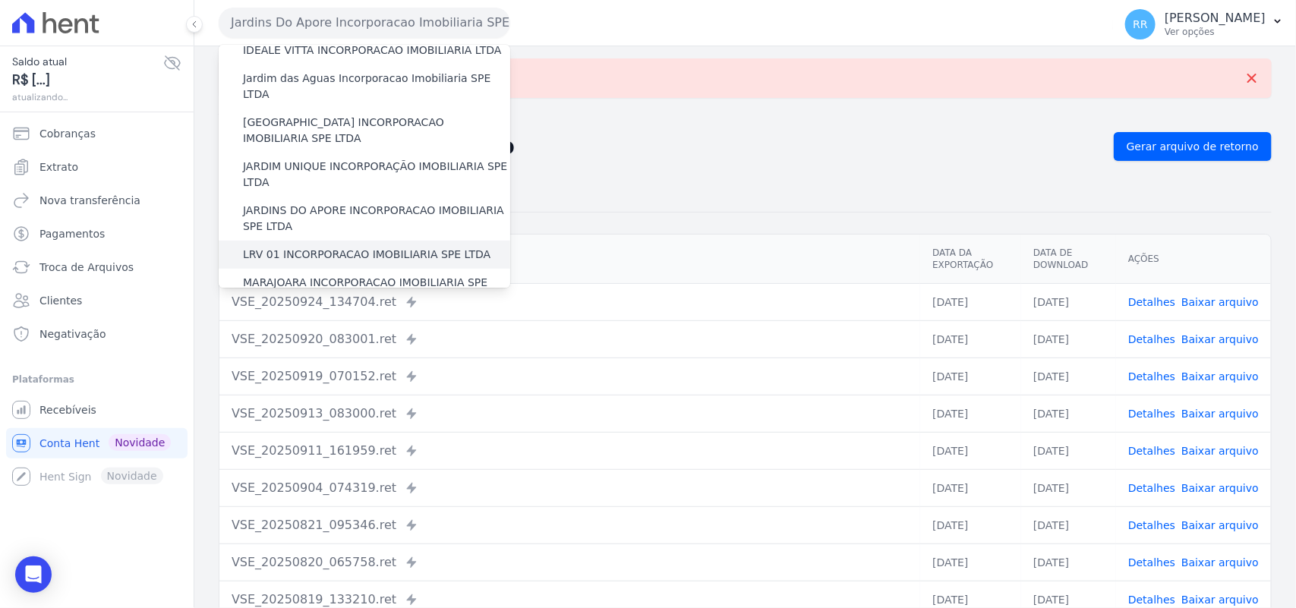
click at [327, 247] on label "LRV 01 INCORPORACAO IMOBILIARIA SPE LTDA" at bounding box center [367, 255] width 248 height 16
click at [0, 0] on input "LRV 01 INCORPORACAO IMOBILIARIA SPE LTDA" at bounding box center [0, 0] width 0 height 0
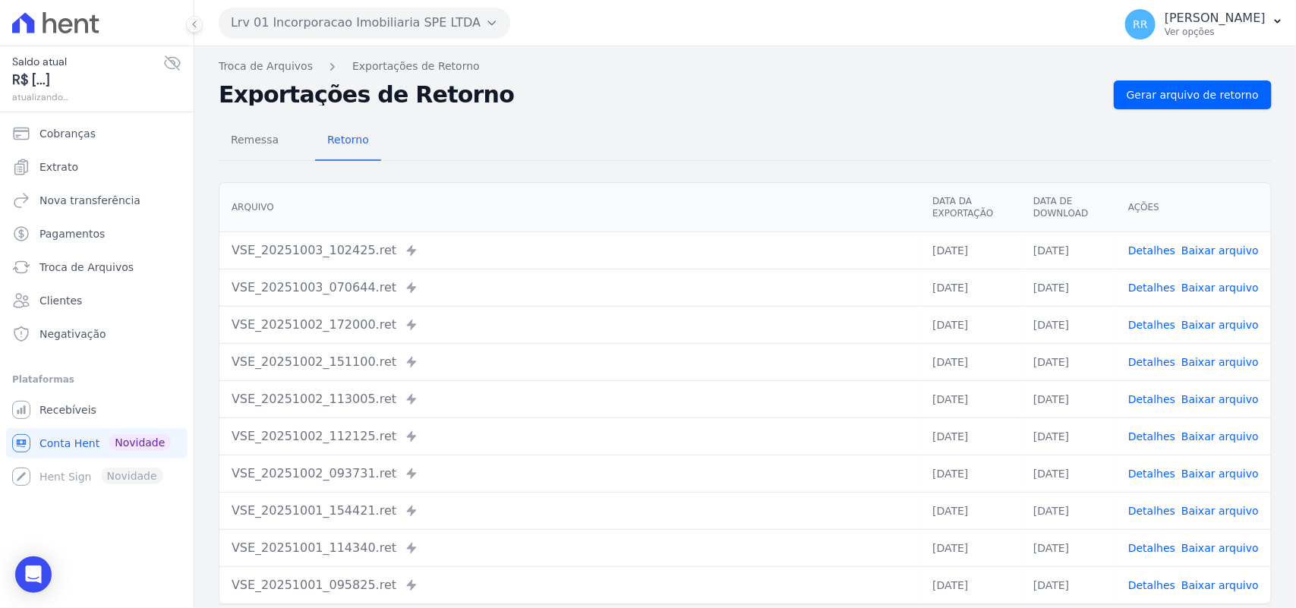
click at [1220, 72] on nav "Troca de Arquivos Exportações de Retorno" at bounding box center [745, 66] width 1053 height 16
click at [1208, 92] on span "Gerar arquivo de retorno" at bounding box center [1193, 94] width 132 height 15
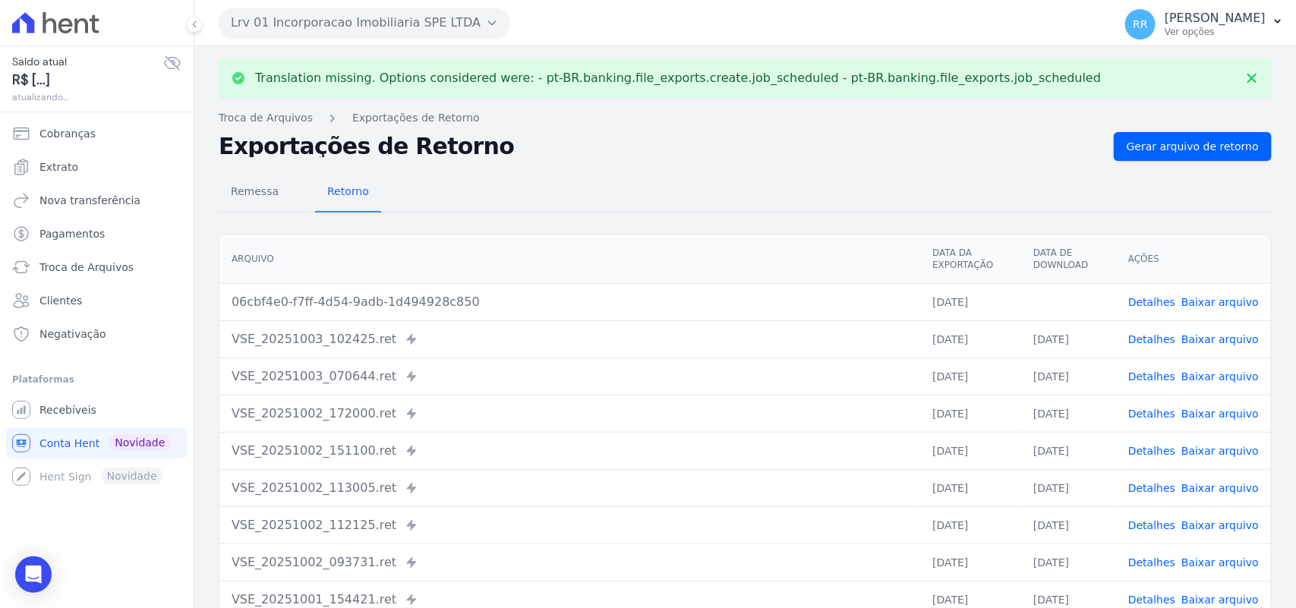
click at [1214, 298] on link "Baixar arquivo" at bounding box center [1220, 302] width 77 height 12
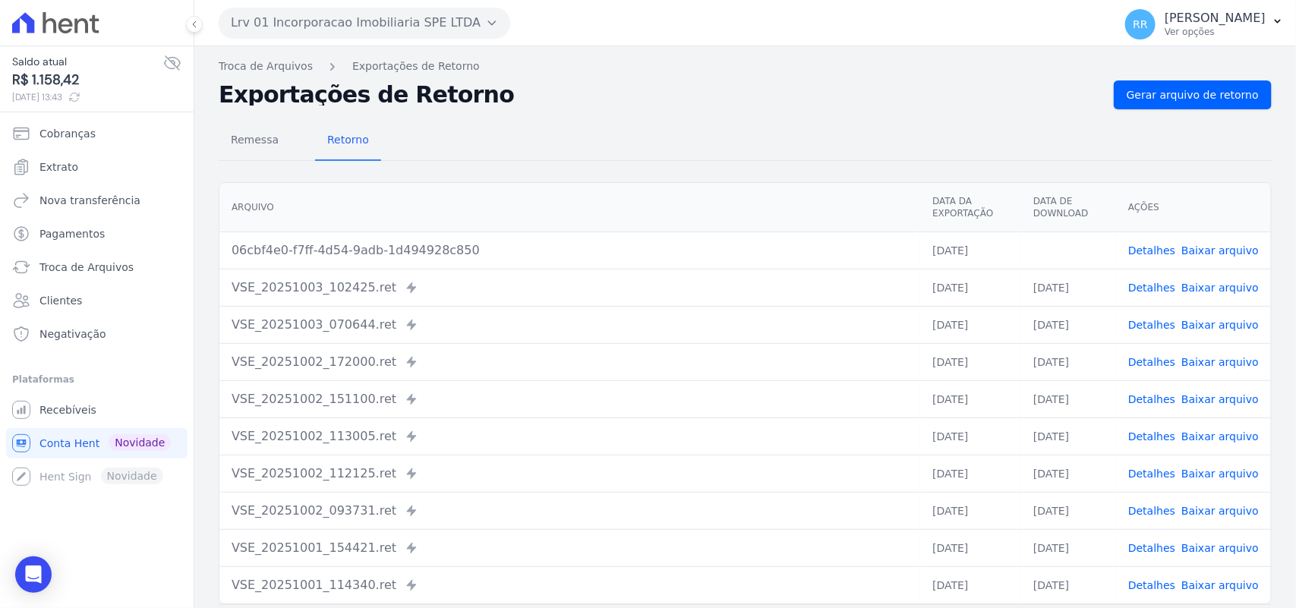
drag, startPoint x: 589, startPoint y: 85, endPoint x: 450, endPoint y: 76, distance: 140.0
click at [589, 85] on h2 "Exportações de Retorno" at bounding box center [660, 94] width 883 height 21
click at [350, 21] on button "Lrv 01 Incorporacao Imobiliaria SPE LTDA" at bounding box center [365, 23] width 292 height 30
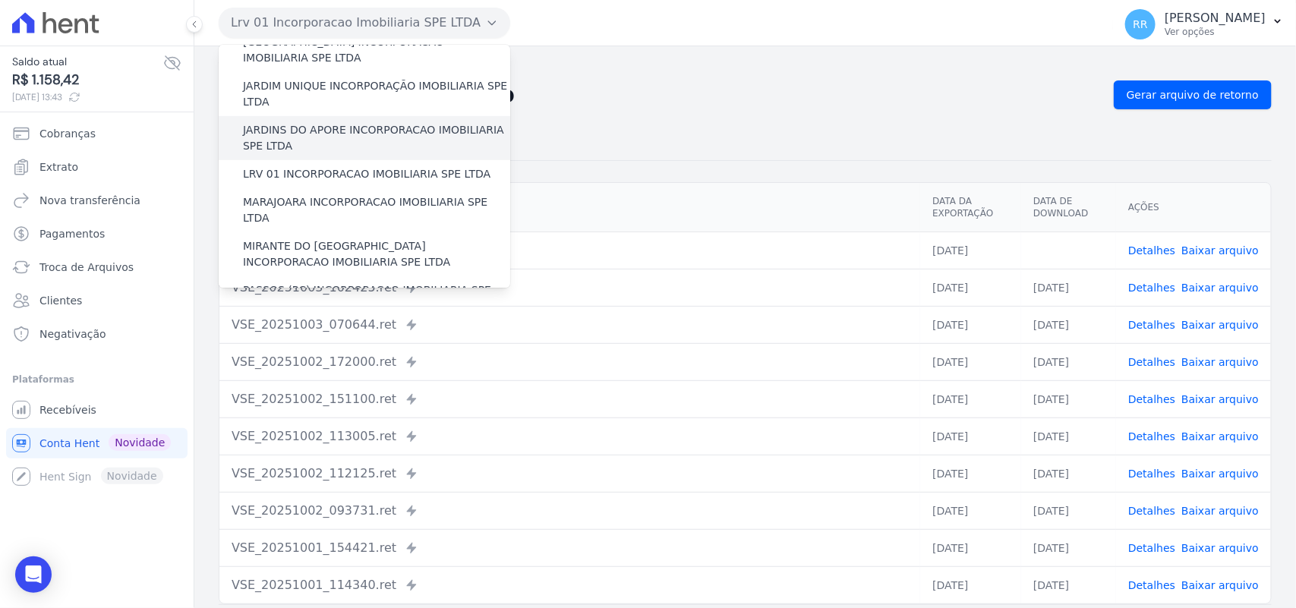
scroll to position [380, 0]
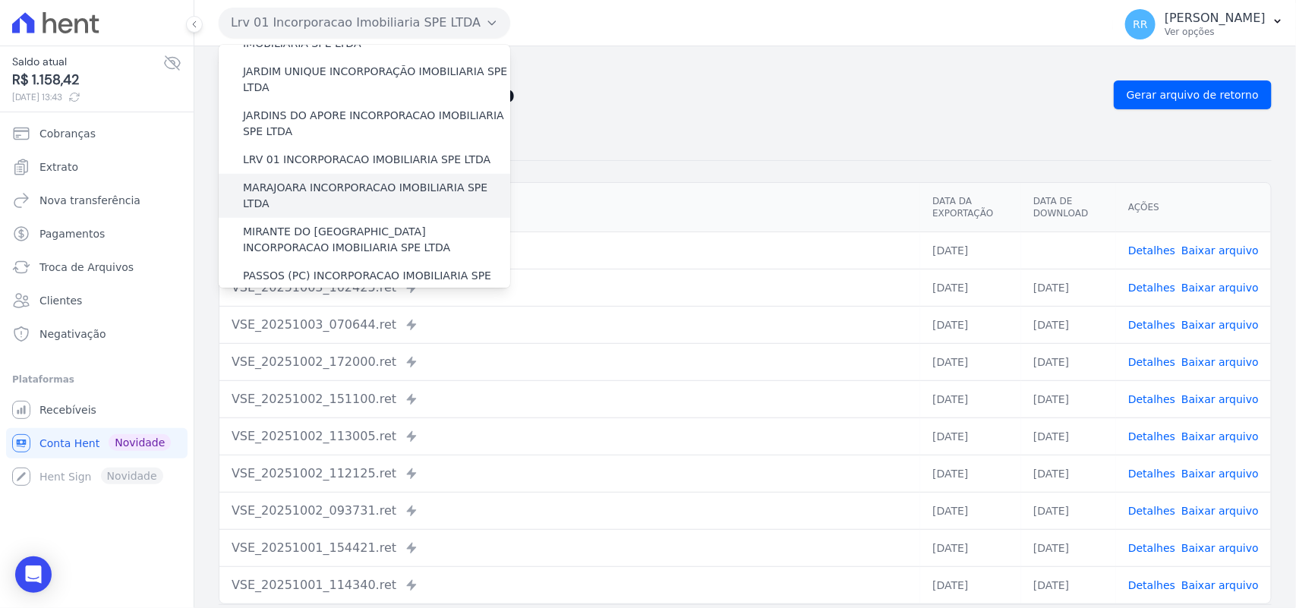
click at [305, 180] on label "MARAJOARA INCORPORACAO IMOBILIARIA SPE LTDA" at bounding box center [376, 196] width 267 height 32
click at [0, 0] on input "MARAJOARA INCORPORACAO IMOBILIARIA SPE LTDA" at bounding box center [0, 0] width 0 height 0
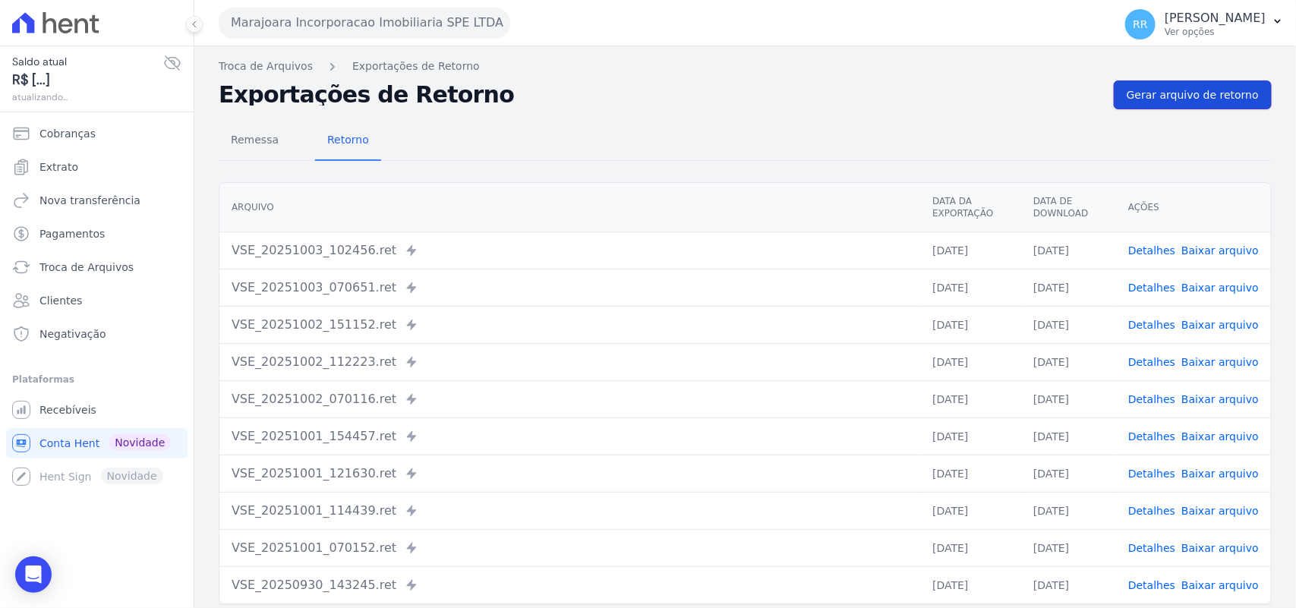
click at [1186, 93] on span "Gerar arquivo de retorno" at bounding box center [1193, 94] width 132 height 15
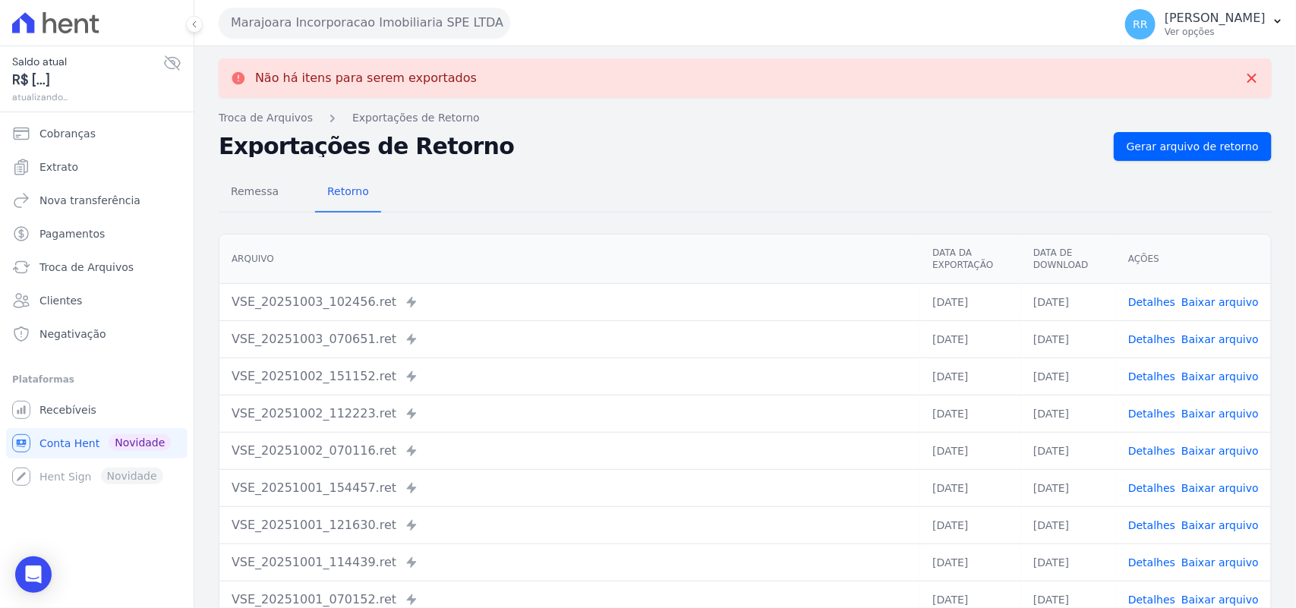
click at [248, 15] on button "Marajoara Incorporacao Imobiliaria SPE LTDA" at bounding box center [365, 23] width 292 height 30
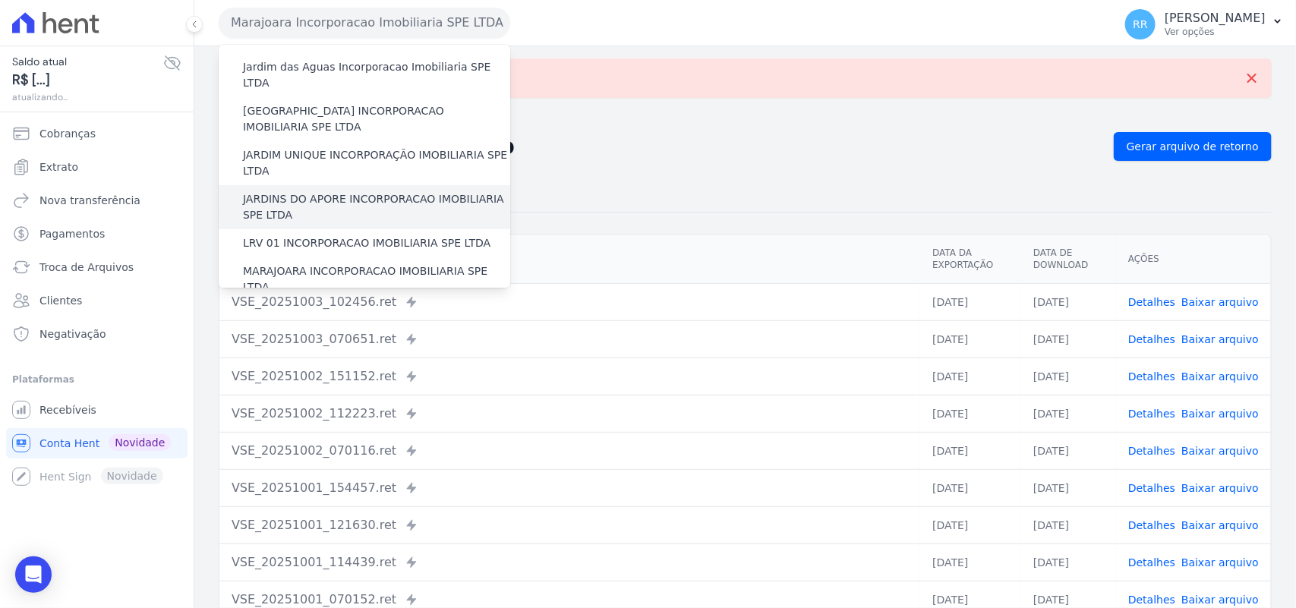
scroll to position [316, 0]
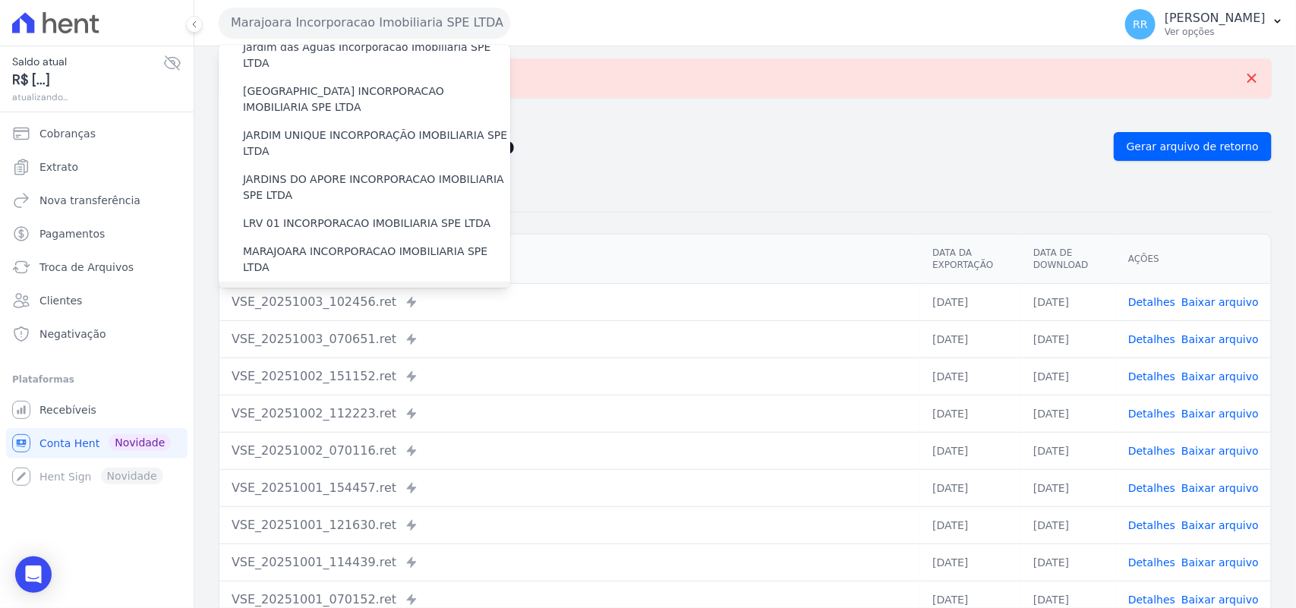
click at [296, 288] on label "MIRANTE DO [GEOGRAPHIC_DATA] INCORPORACAO IMOBILIARIA SPE LTDA" at bounding box center [376, 304] width 267 height 32
click at [0, 0] on input "MIRANTE DO [GEOGRAPHIC_DATA] INCORPORACAO IMOBILIARIA SPE LTDA" at bounding box center [0, 0] width 0 height 0
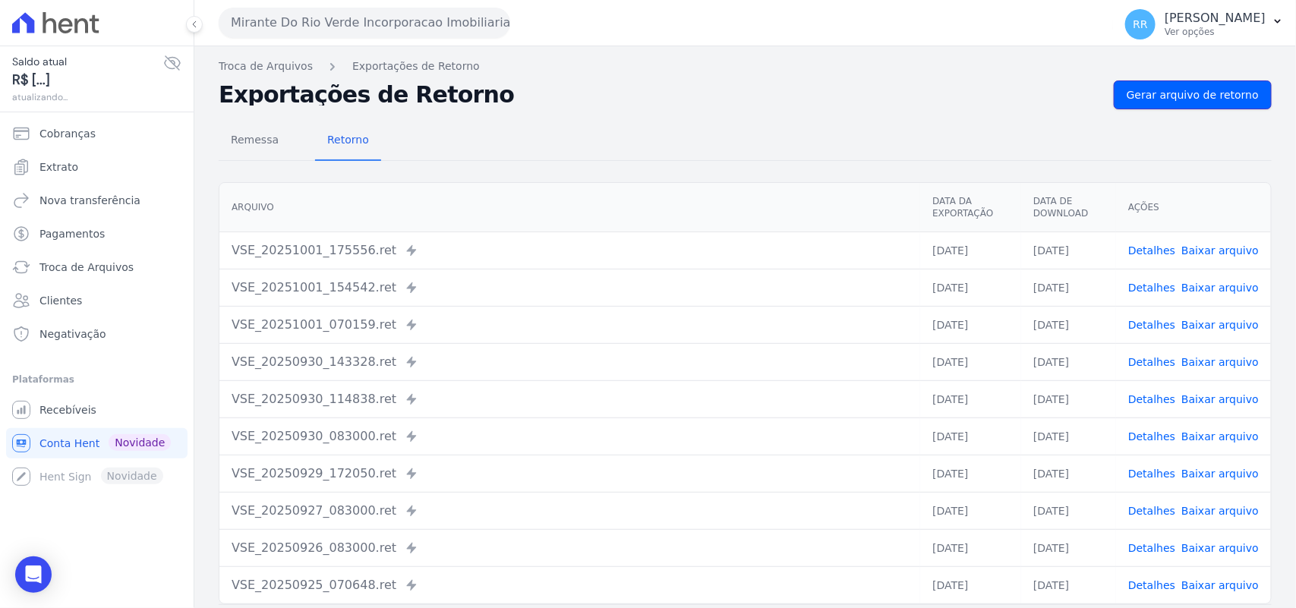
click at [1176, 95] on span "Gerar arquivo de retorno" at bounding box center [1193, 94] width 132 height 15
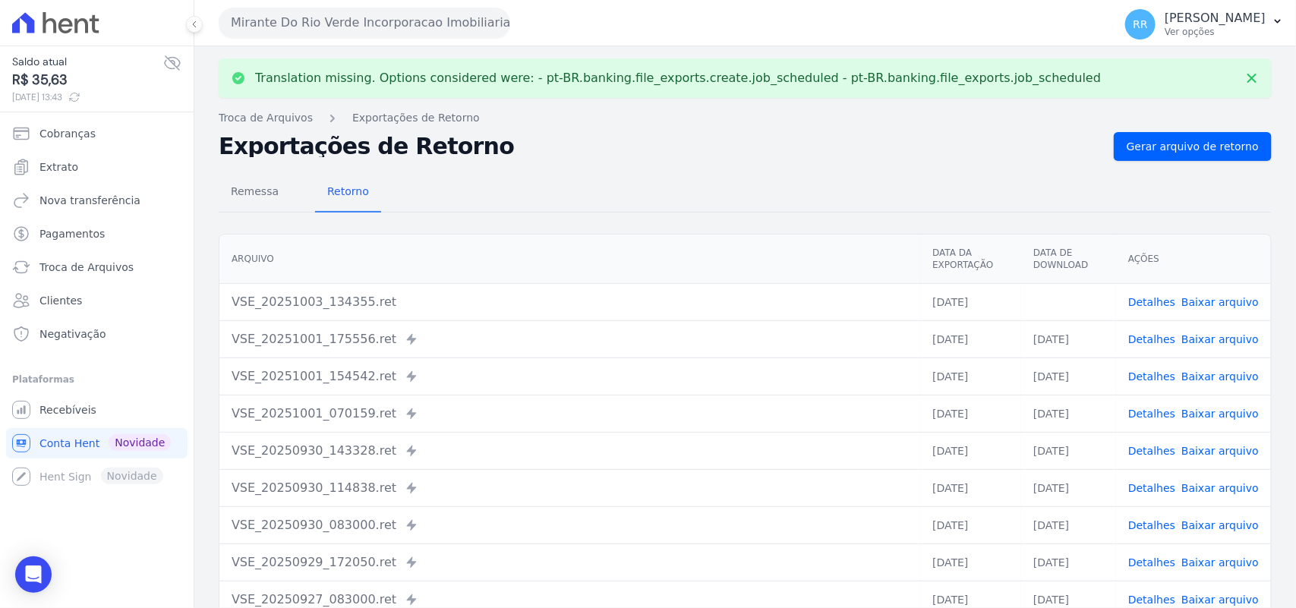
click at [1197, 302] on link "Baixar arquivo" at bounding box center [1220, 302] width 77 height 12
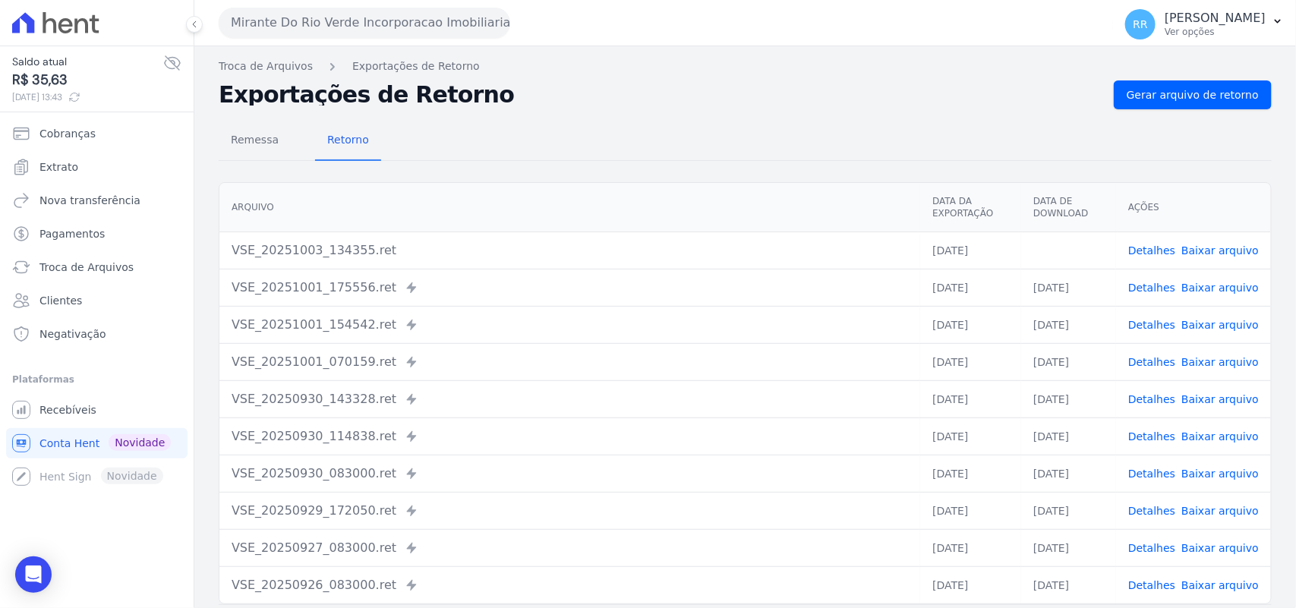
click at [612, 122] on div "Remessa Retorno" at bounding box center [745, 141] width 1053 height 39
click at [415, 43] on div "Mirante Do Rio Verde Incorporacao Imobiliaria SPE LTDA Via Sul Engenharia AGUAS…" at bounding box center [663, 22] width 889 height 47
click at [415, 15] on button "Mirante Do Rio Verde Incorporacao Imobiliaria SPE LTDA" at bounding box center [365, 23] width 292 height 30
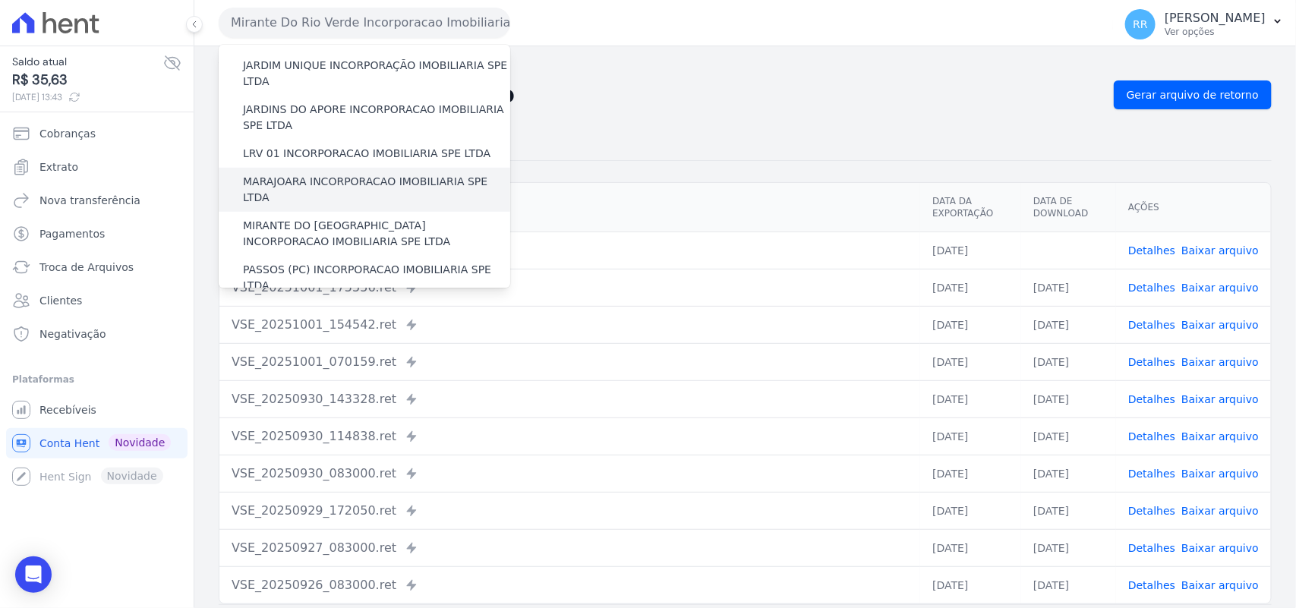
scroll to position [411, 0]
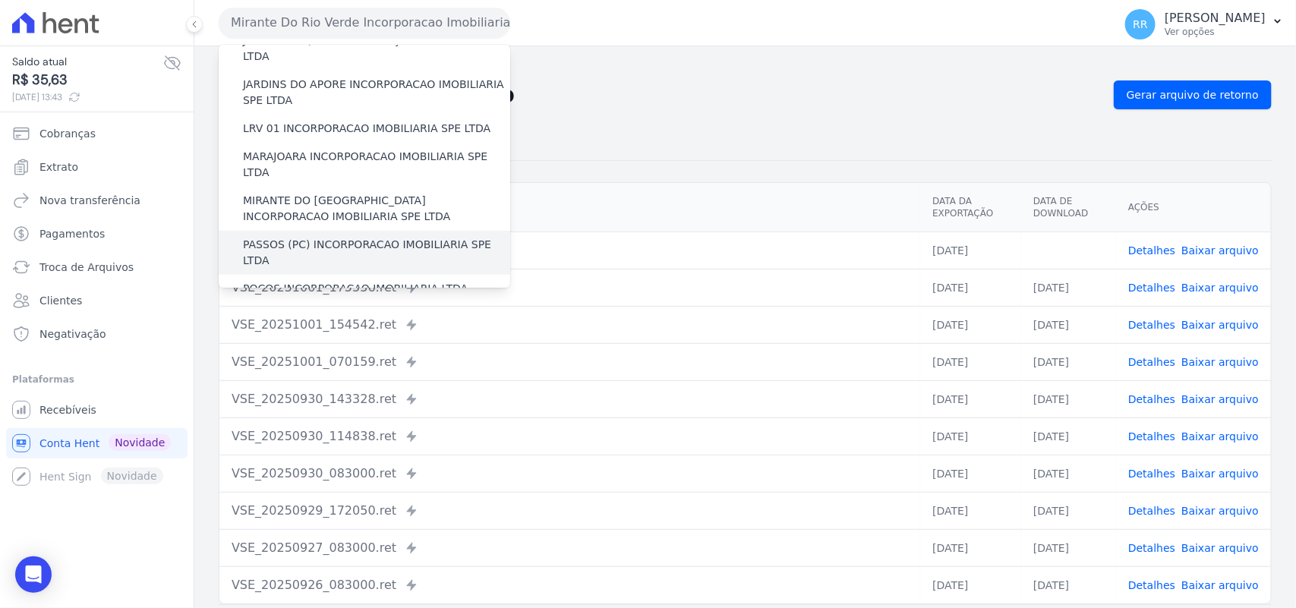
click at [278, 237] on label "PASSOS (PC) INCORPORACAO IMOBILIARIA SPE LTDA" at bounding box center [376, 253] width 267 height 32
click at [0, 0] on input "PASSOS (PC) INCORPORACAO IMOBILIARIA SPE LTDA" at bounding box center [0, 0] width 0 height 0
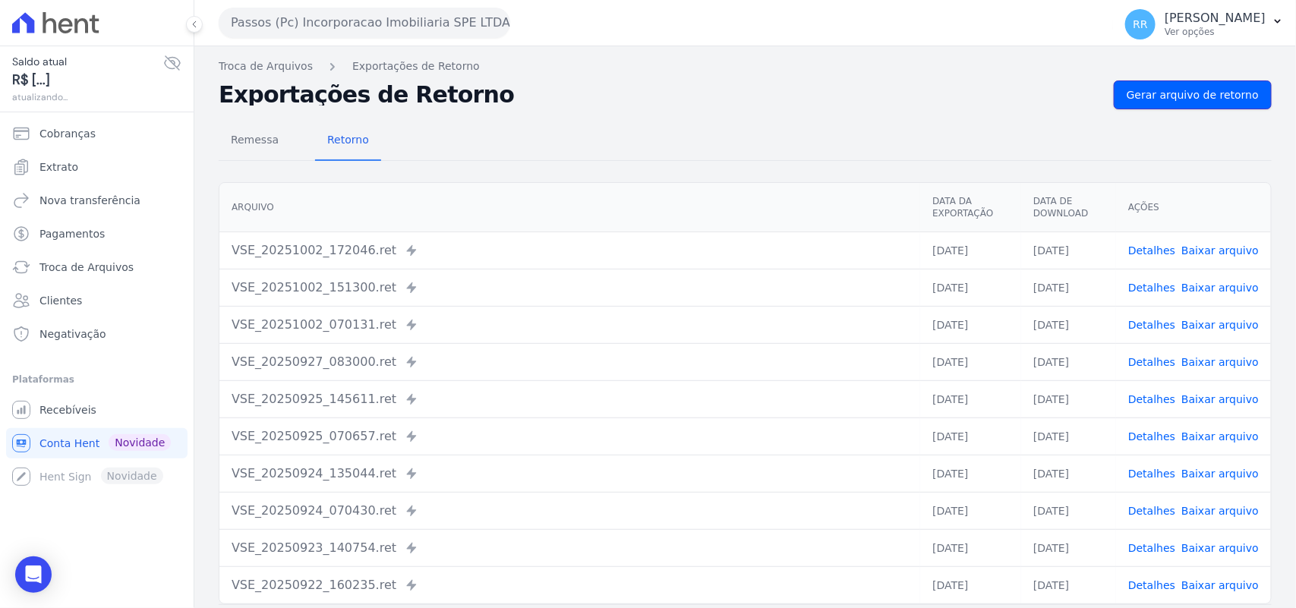
click at [1194, 91] on span "Gerar arquivo de retorno" at bounding box center [1193, 94] width 132 height 15
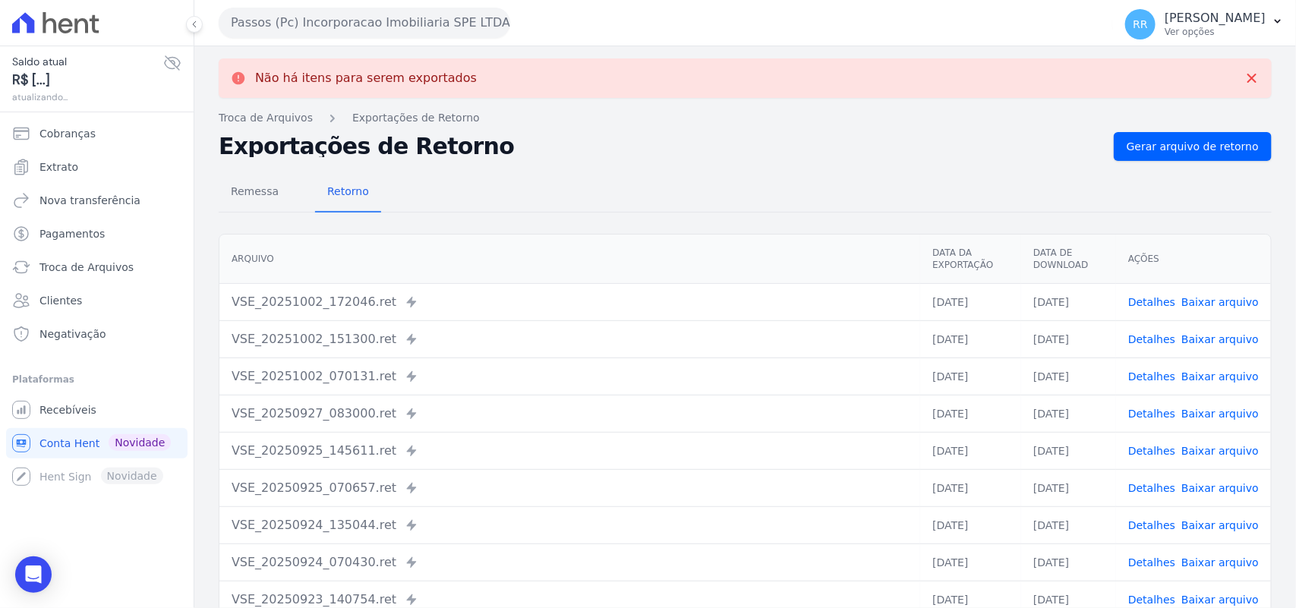
click at [315, 10] on button "Passos (Pc) Incorporacao Imobiliaria SPE LTDA" at bounding box center [365, 23] width 292 height 30
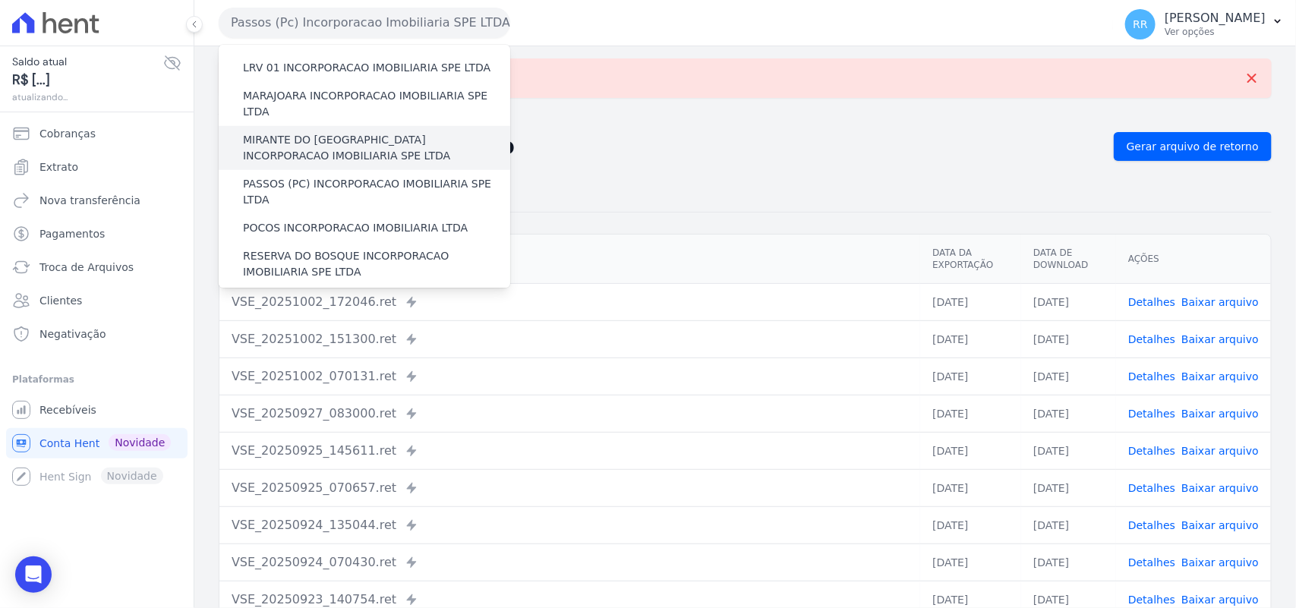
scroll to position [475, 0]
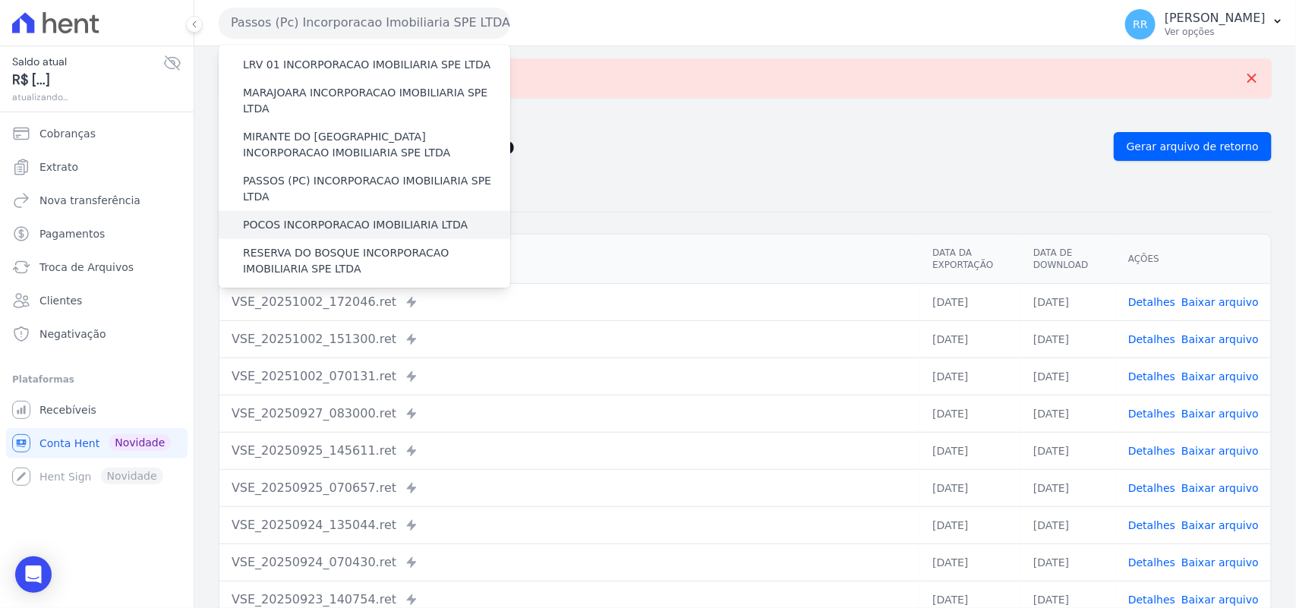
click at [325, 217] on label "POCOS INCORPORACAO IMOBILIARIA LTDA" at bounding box center [355, 225] width 225 height 16
click at [0, 0] on input "POCOS INCORPORACAO IMOBILIARIA LTDA" at bounding box center [0, 0] width 0 height 0
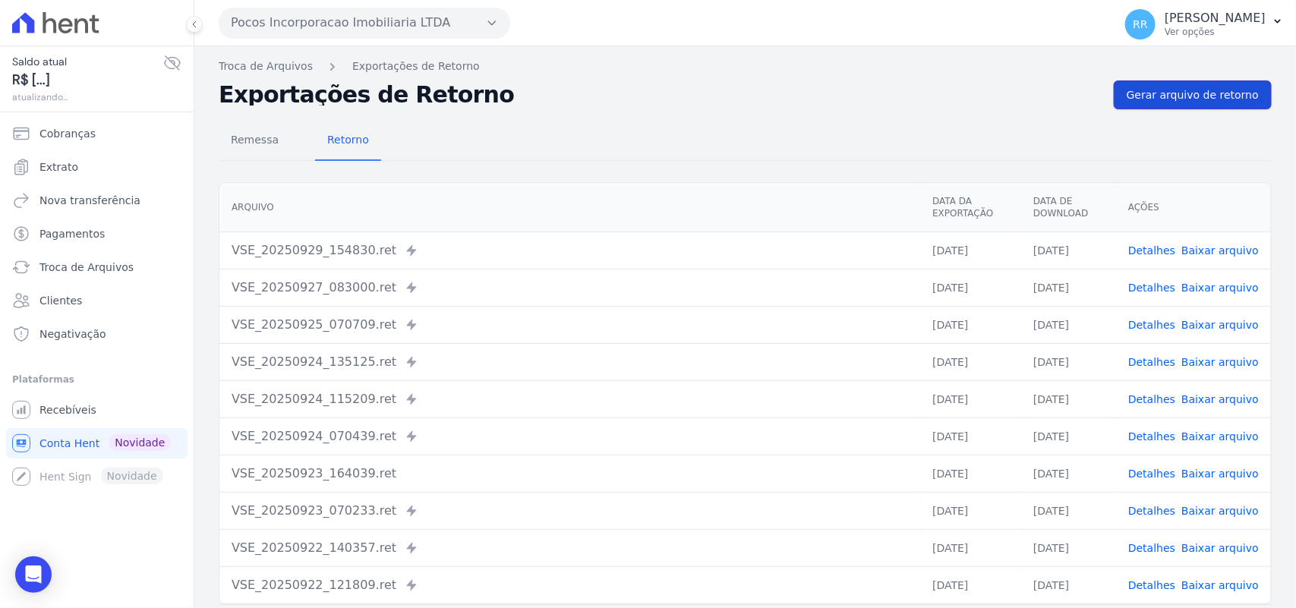
click at [1205, 90] on span "Gerar arquivo de retorno" at bounding box center [1193, 94] width 132 height 15
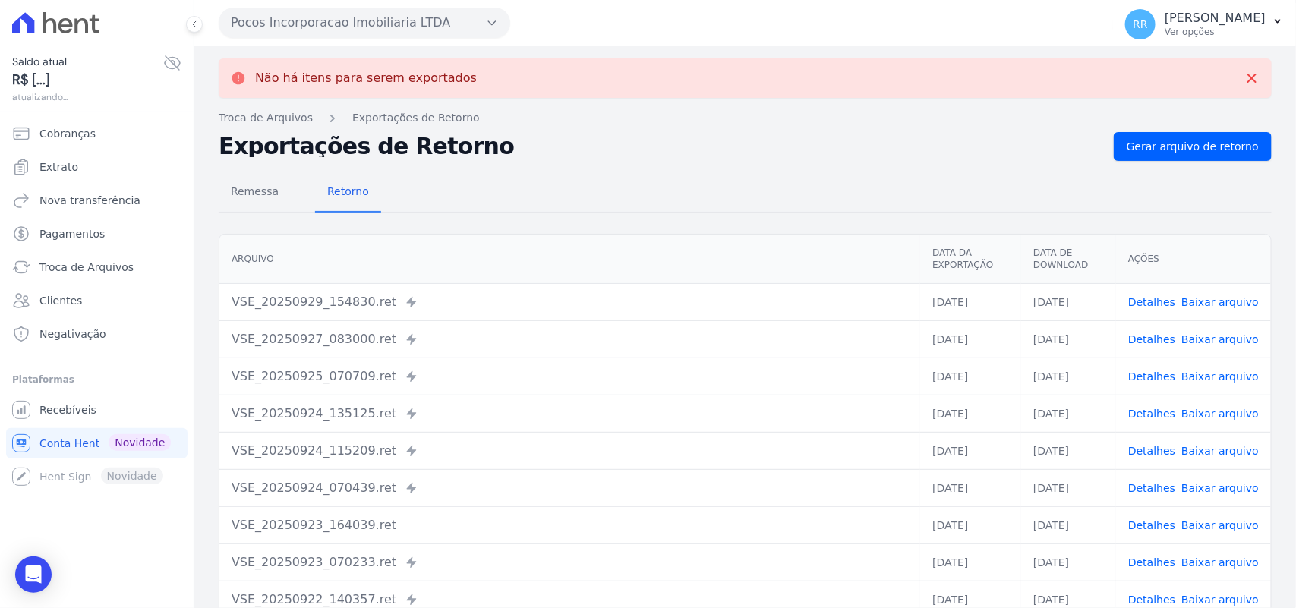
click at [302, 23] on button "Pocos Incorporacao Imobiliaria LTDA" at bounding box center [365, 23] width 292 height 30
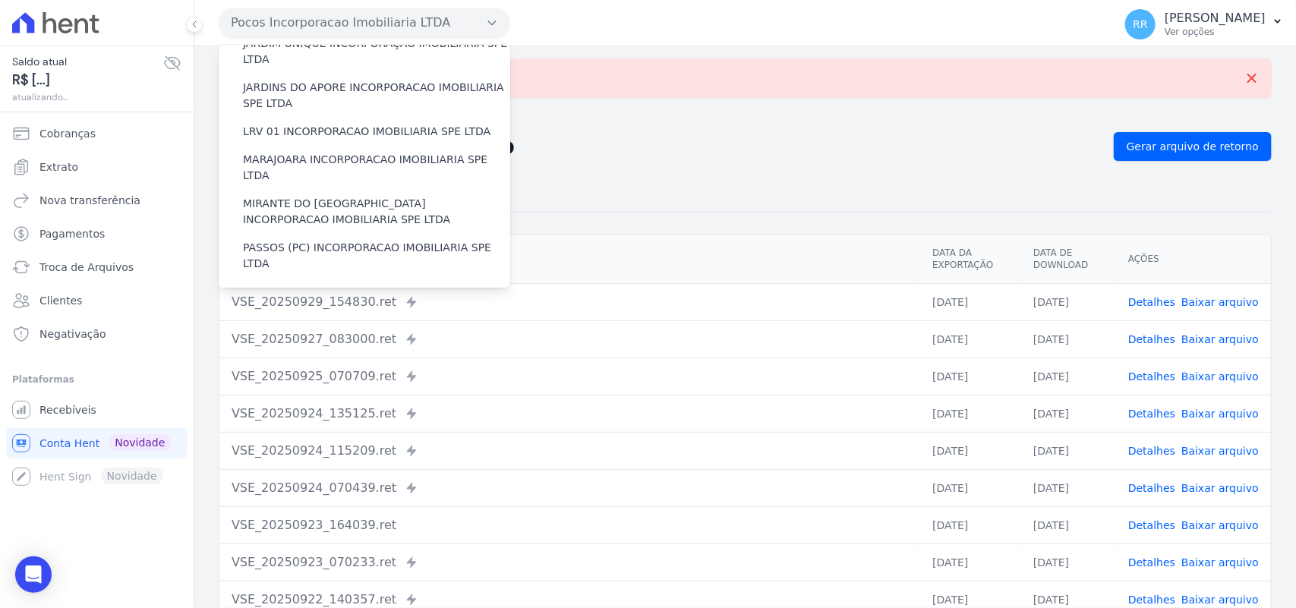
scroll to position [411, 0]
click at [282, 309] on label "RESERVA DO BOSQUE INCORPORACAO IMOBILIARIA SPE LTDA" at bounding box center [376, 325] width 267 height 32
click at [0, 0] on input "RESERVA DO BOSQUE INCORPORACAO IMOBILIARIA SPE LTDA" at bounding box center [0, 0] width 0 height 0
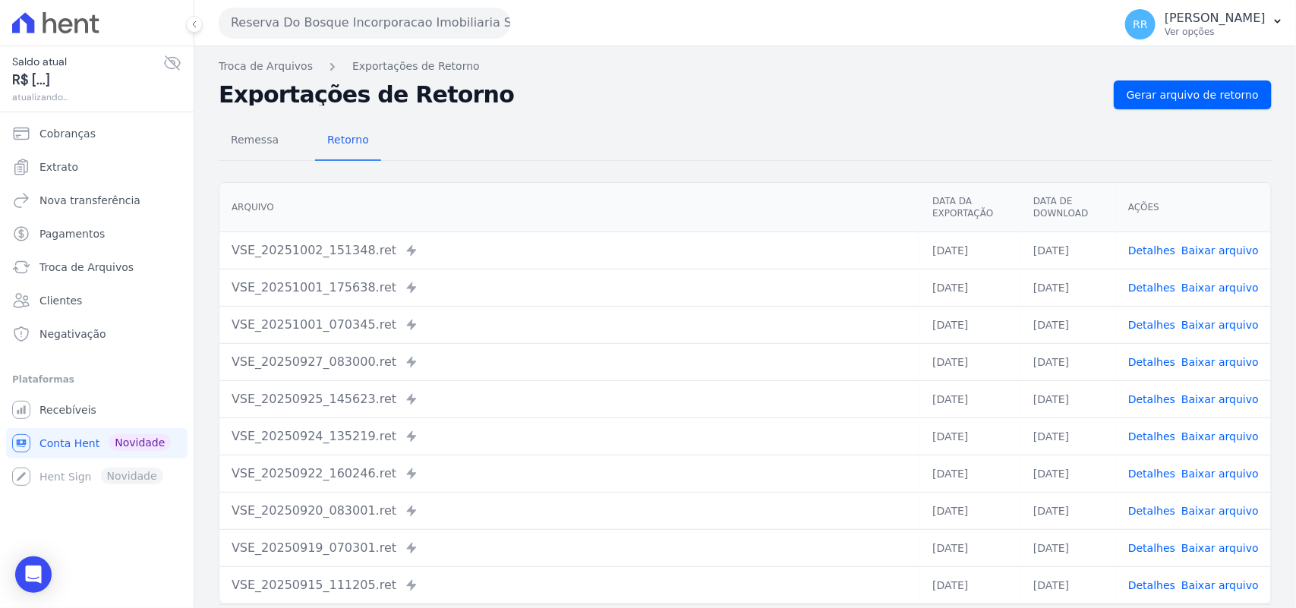
click at [1217, 110] on div "Remessa Retorno [GEOGRAPHIC_DATA] Data da Exportação Data de Download Ações VSE…" at bounding box center [745, 383] width 1053 height 549
click at [1215, 96] on span "Gerar arquivo de retorno" at bounding box center [1193, 94] width 132 height 15
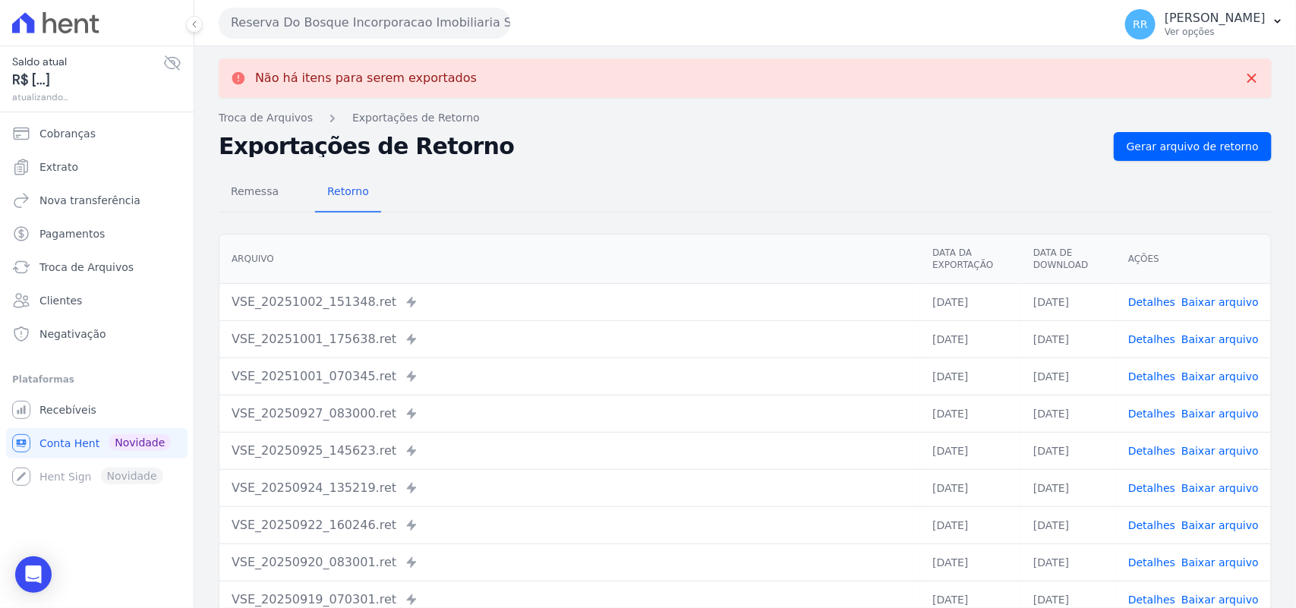
click at [270, 27] on button "Reserva Do Bosque Incorporacao Imobiliaria SPE LTDA" at bounding box center [365, 23] width 292 height 30
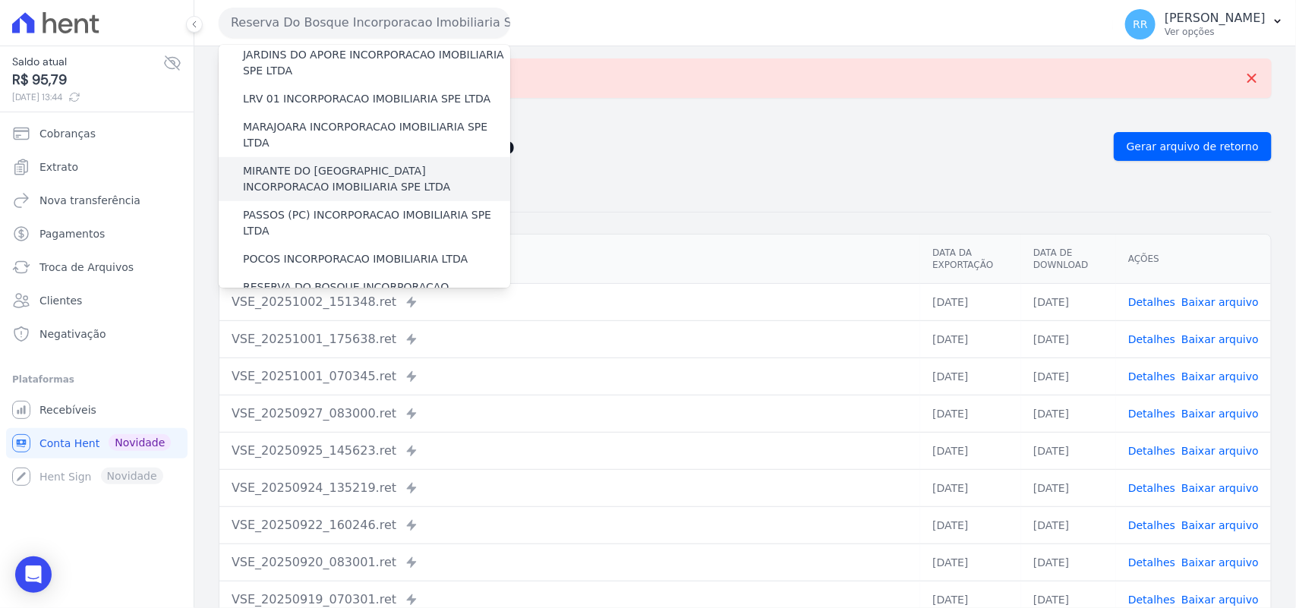
scroll to position [443, 0]
click at [298, 321] on label "RONDONOPOLIS 1 INCORPORAÇÃO IMOBILIÁRIA SPE LTDA" at bounding box center [376, 337] width 267 height 32
click at [0, 0] on input "RONDONOPOLIS 1 INCORPORAÇÃO IMOBILIÁRIA SPE LTDA" at bounding box center [0, 0] width 0 height 0
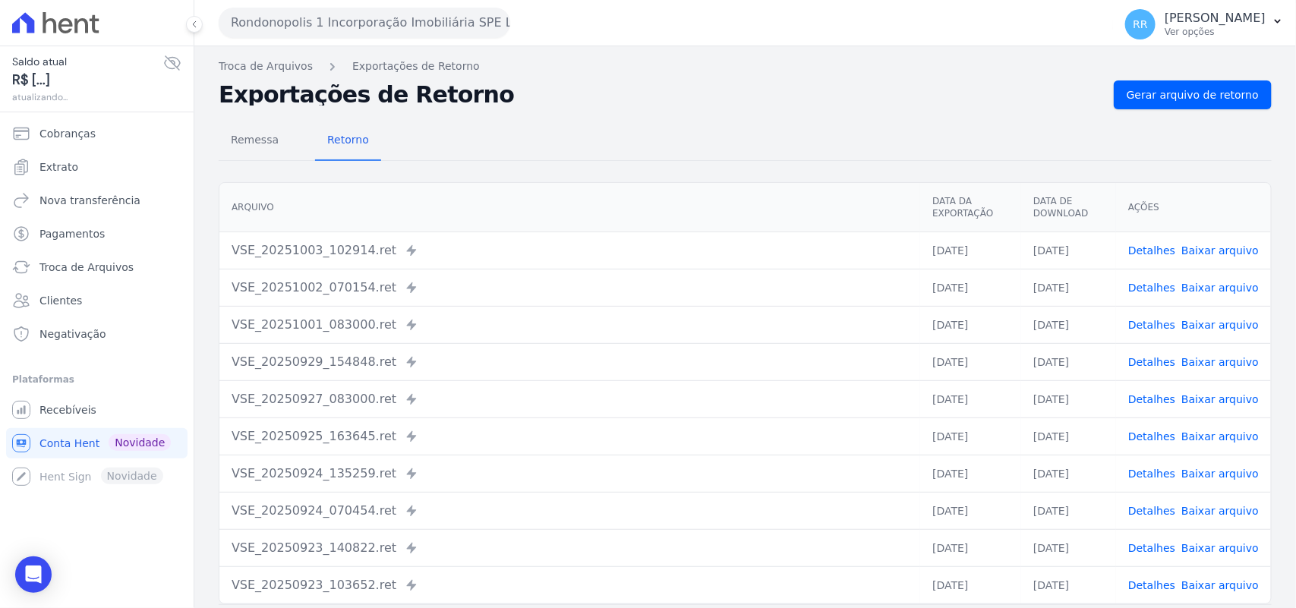
click at [1174, 112] on div "Remessa Retorno [GEOGRAPHIC_DATA] Data da Exportação Data de Download Ações VSE…" at bounding box center [745, 383] width 1053 height 549
click at [1176, 87] on span "Gerar arquivo de retorno" at bounding box center [1193, 94] width 132 height 15
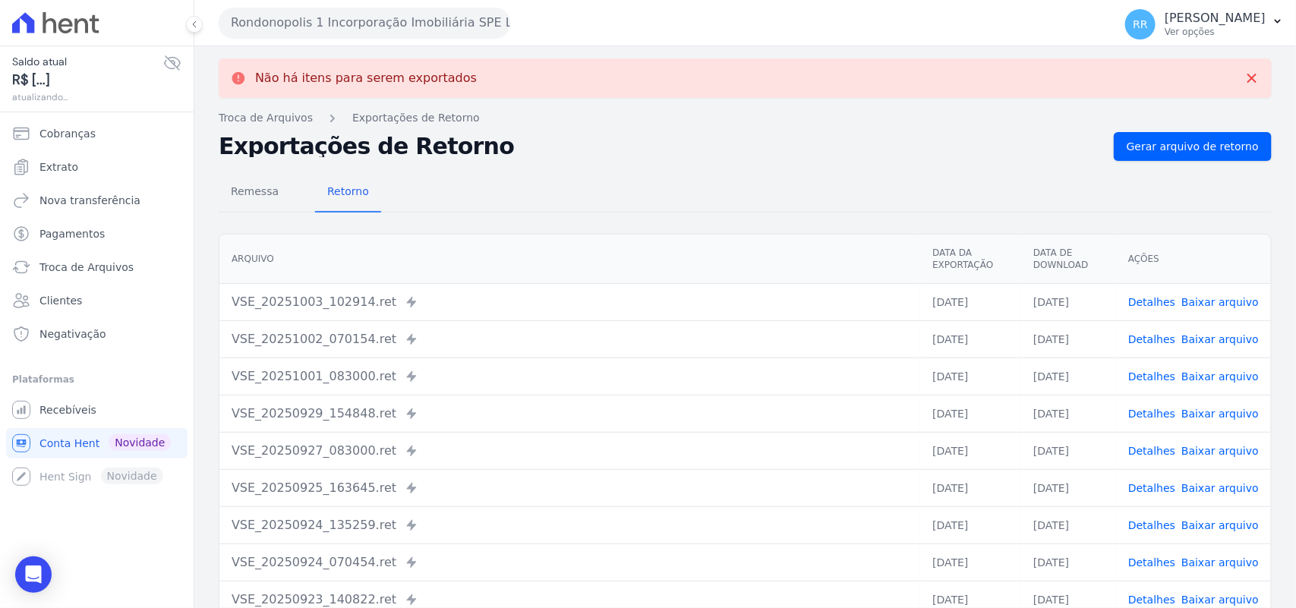
click at [390, 20] on button "Rondonopolis 1 Incorporação Imobiliária SPE LTDA" at bounding box center [365, 23] width 292 height 30
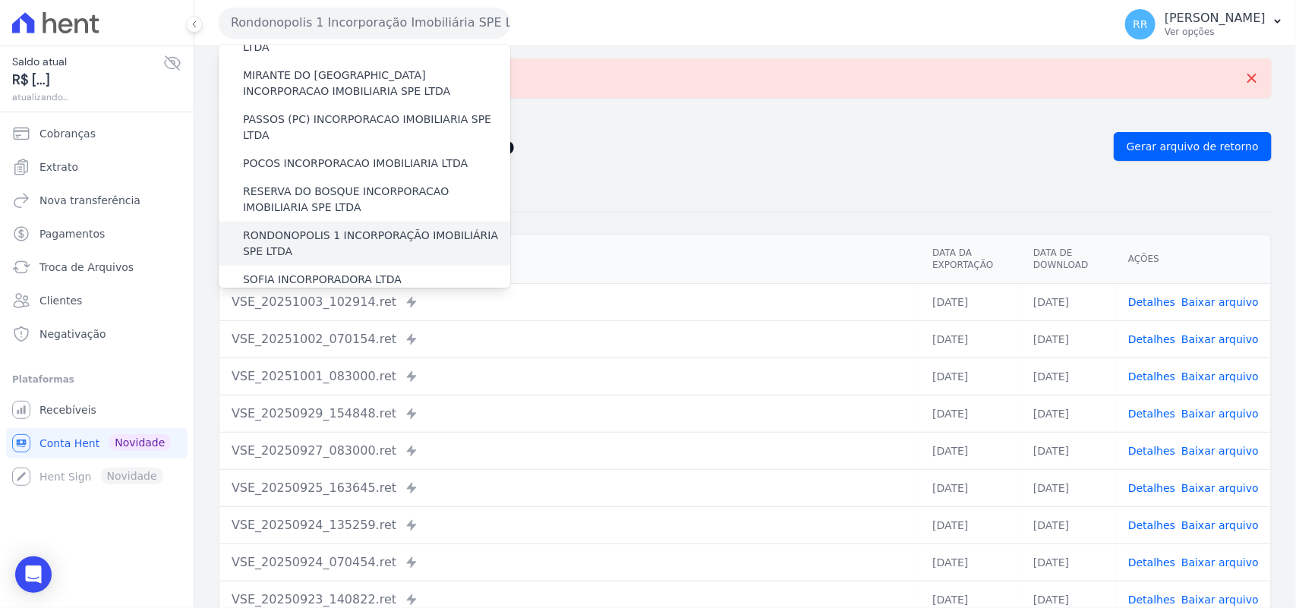
scroll to position [538, 0]
click at [324, 270] on label "SOFIA INCORPORADORA LTDA" at bounding box center [322, 278] width 159 height 16
click at [0, 0] on input "SOFIA INCORPORADORA LTDA" at bounding box center [0, 0] width 0 height 0
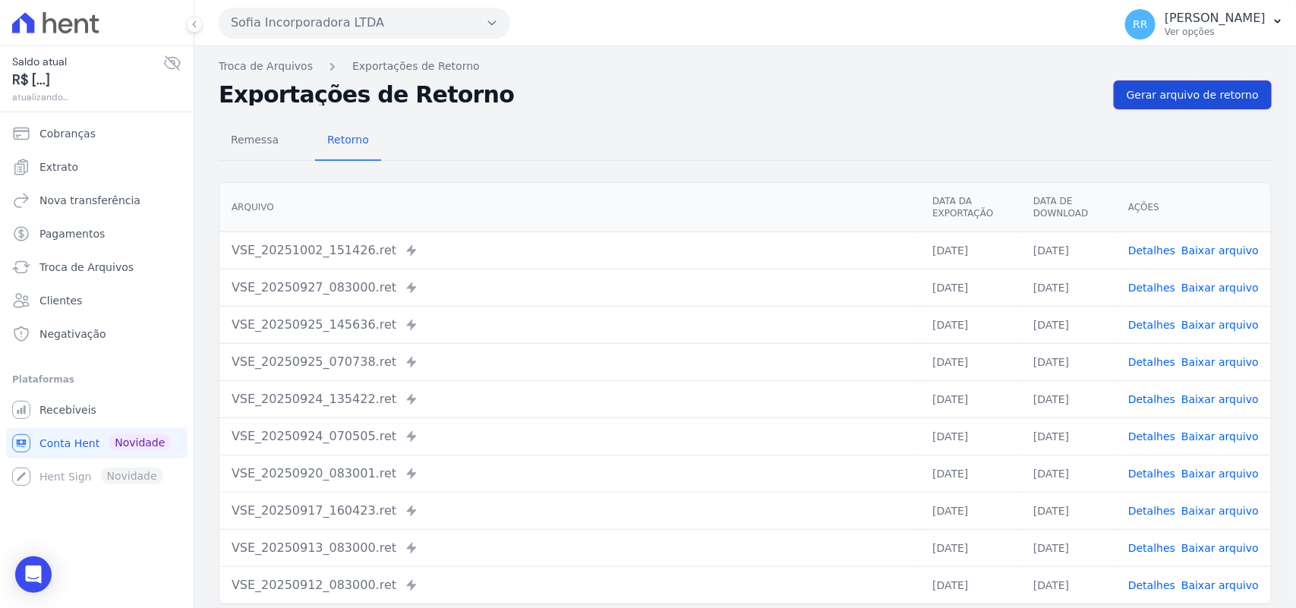
click at [1231, 84] on link "Gerar arquivo de retorno" at bounding box center [1193, 95] width 158 height 29
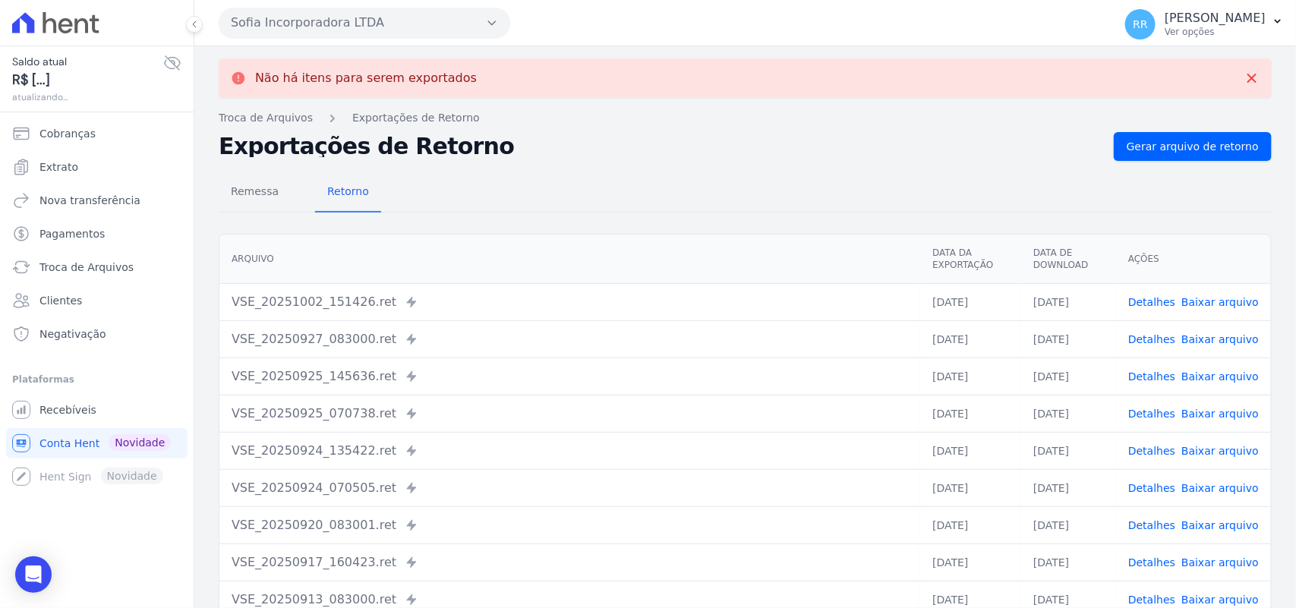
click at [311, 24] on button "Sofia Incorporadora LTDA" at bounding box center [365, 23] width 292 height 30
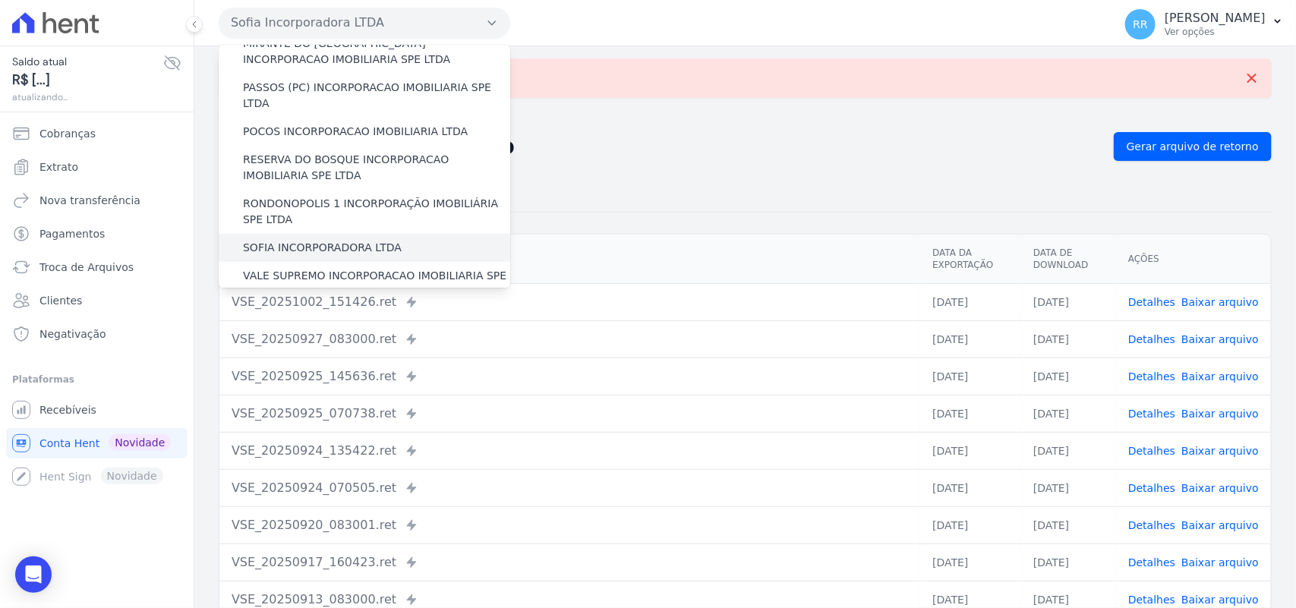
scroll to position [601, 0]
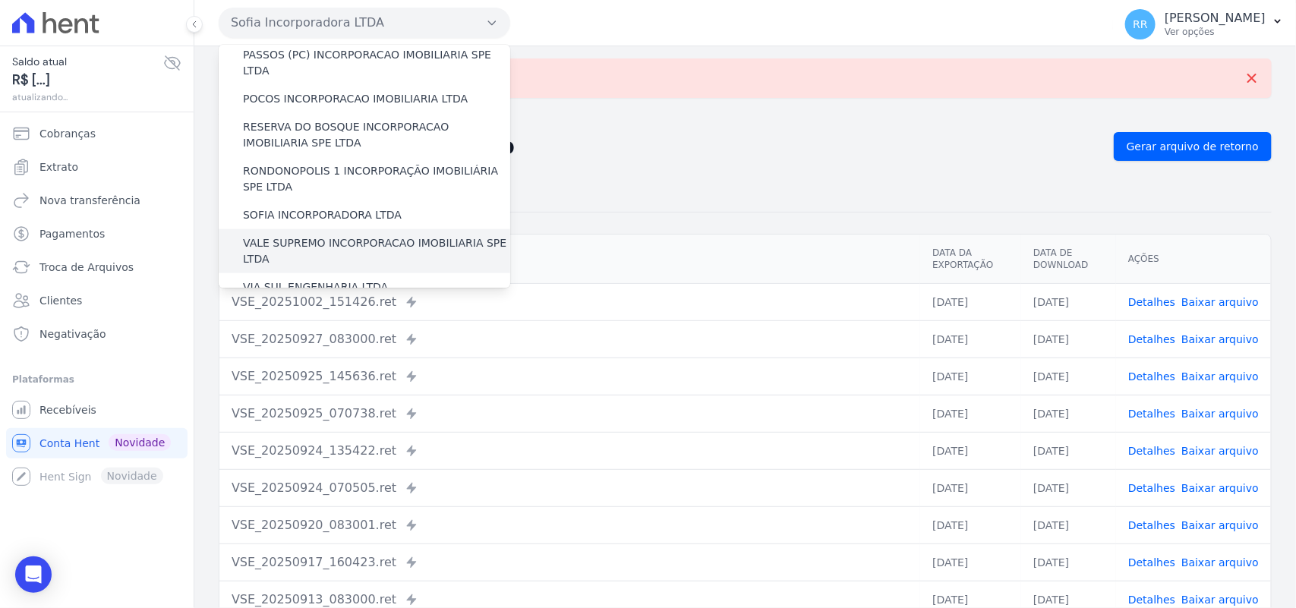
click at [286, 235] on label "VALE SUPREMO INCORPORACAO IMOBILIARIA SPE LTDA" at bounding box center [376, 251] width 267 height 32
click at [0, 0] on input "VALE SUPREMO INCORPORACAO IMOBILIARIA SPE LTDA" at bounding box center [0, 0] width 0 height 0
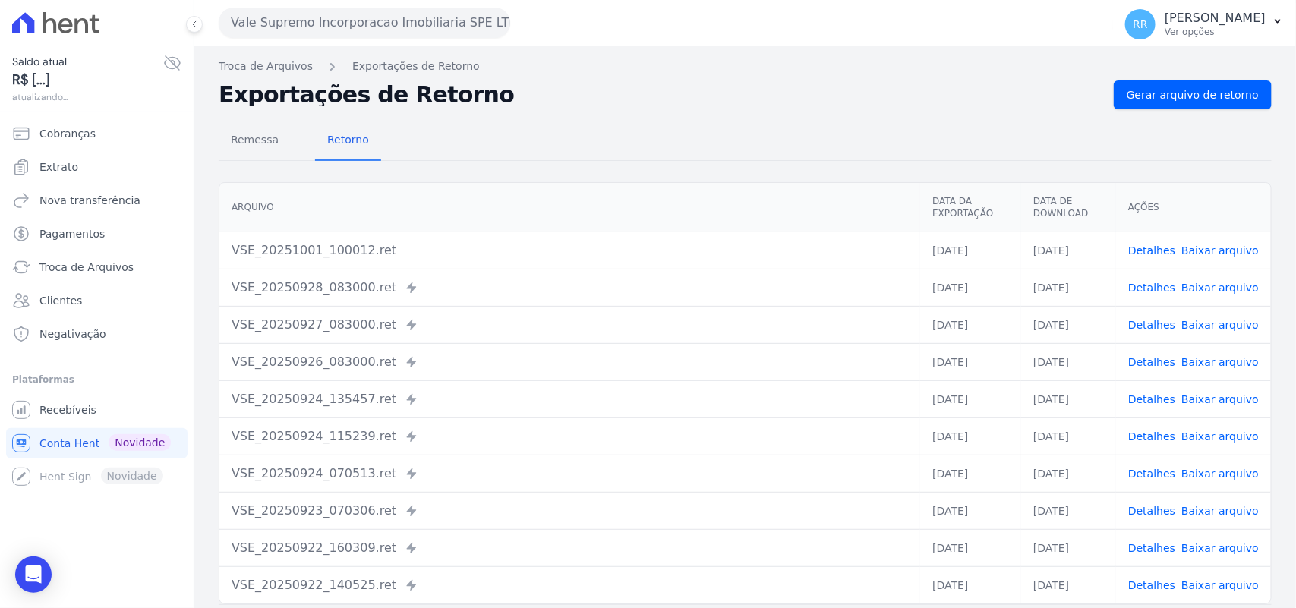
click at [1214, 73] on nav "Troca de Arquivos Exportações de Retorno" at bounding box center [745, 66] width 1053 height 16
click at [1201, 87] on span "Gerar arquivo de retorno" at bounding box center [1193, 94] width 132 height 15
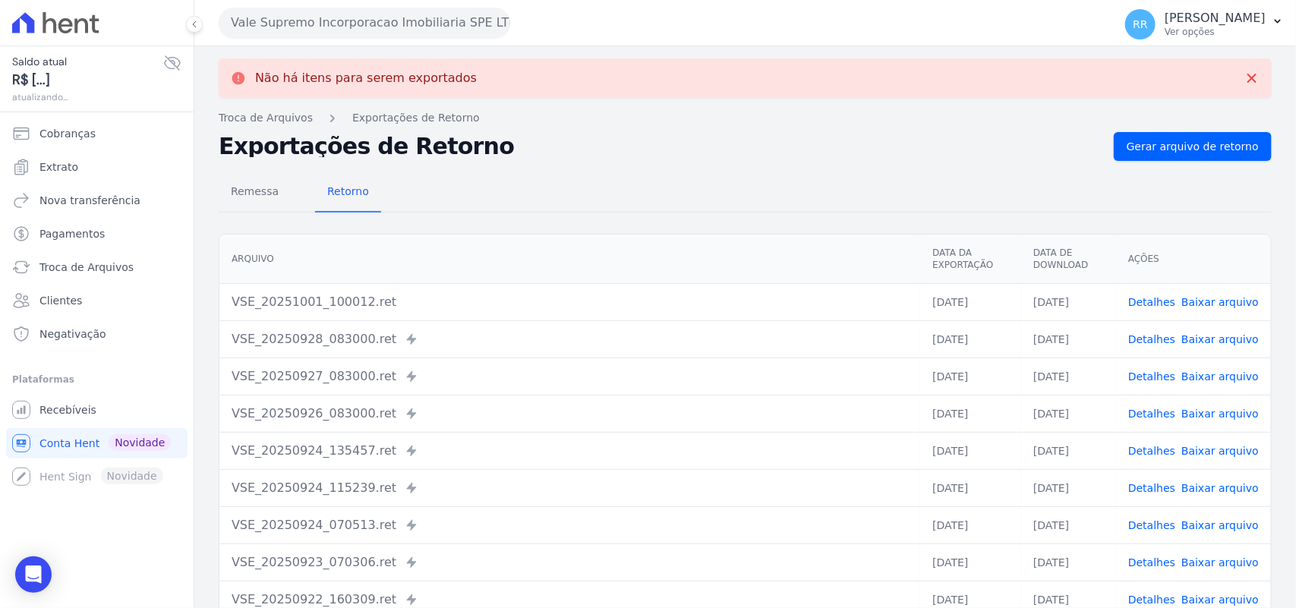
click at [324, 23] on button "Vale Supremo Incorporacao Imobiliaria SPE LTDA" at bounding box center [365, 23] width 292 height 30
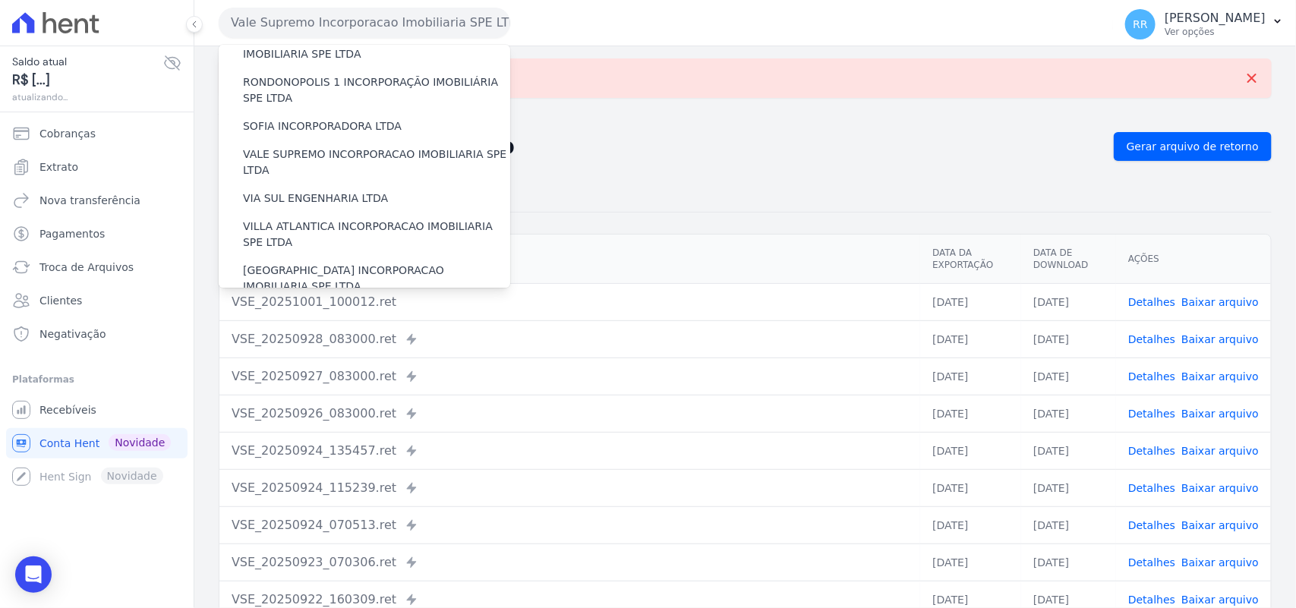
scroll to position [693, 0]
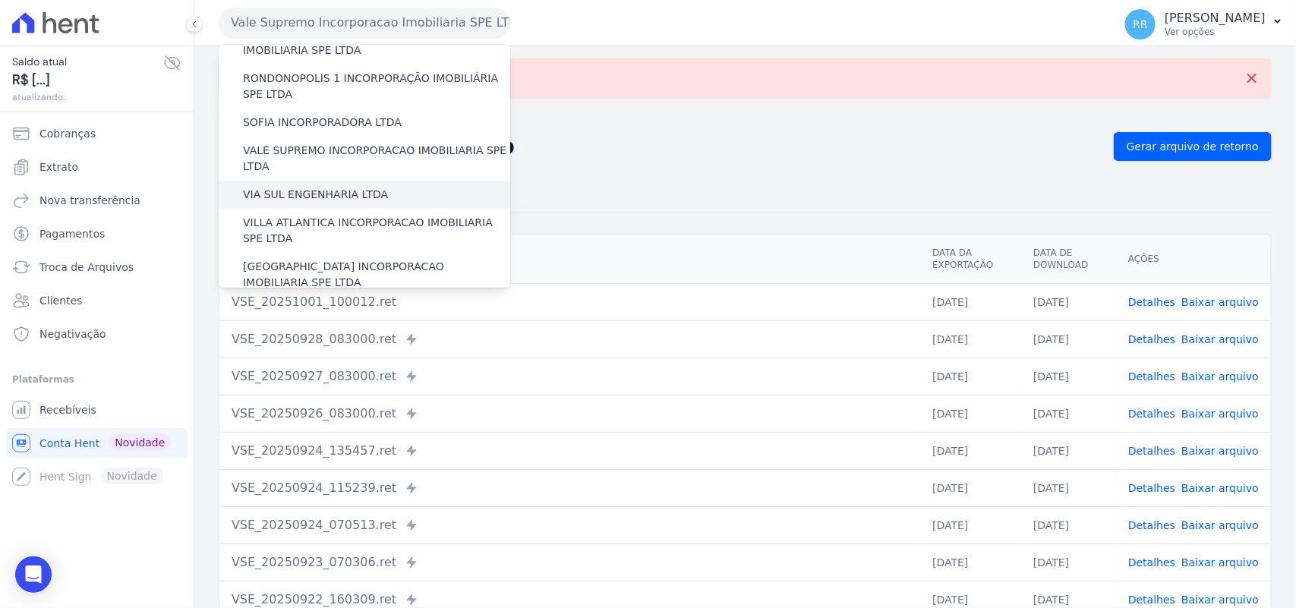
click at [315, 187] on label "VIA SUL ENGENHARIA LTDA" at bounding box center [315, 195] width 145 height 16
click at [0, 0] on input "VIA SUL ENGENHARIA LTDA" at bounding box center [0, 0] width 0 height 0
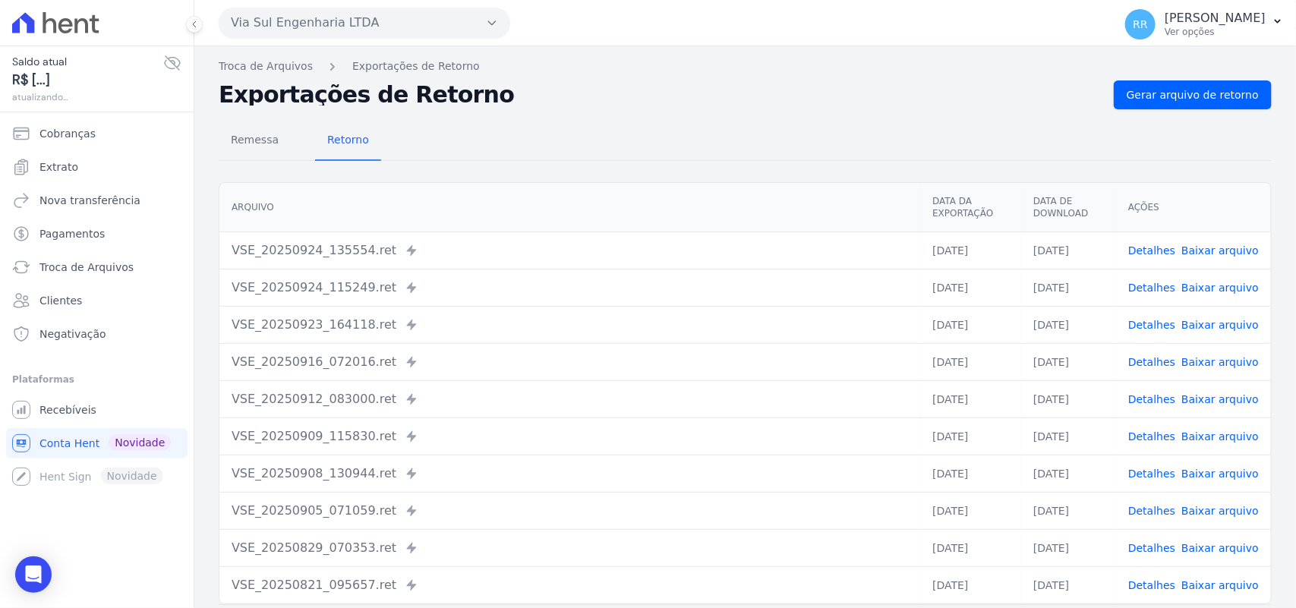
click at [1198, 73] on nav "Troca de Arquivos Exportações de Retorno" at bounding box center [745, 66] width 1053 height 16
click at [1171, 115] on div "Remessa Retorno [GEOGRAPHIC_DATA] Data da Exportação Data de Download Ações VSE…" at bounding box center [745, 383] width 1053 height 549
click at [1182, 97] on span "Gerar arquivo de retorno" at bounding box center [1193, 94] width 132 height 15
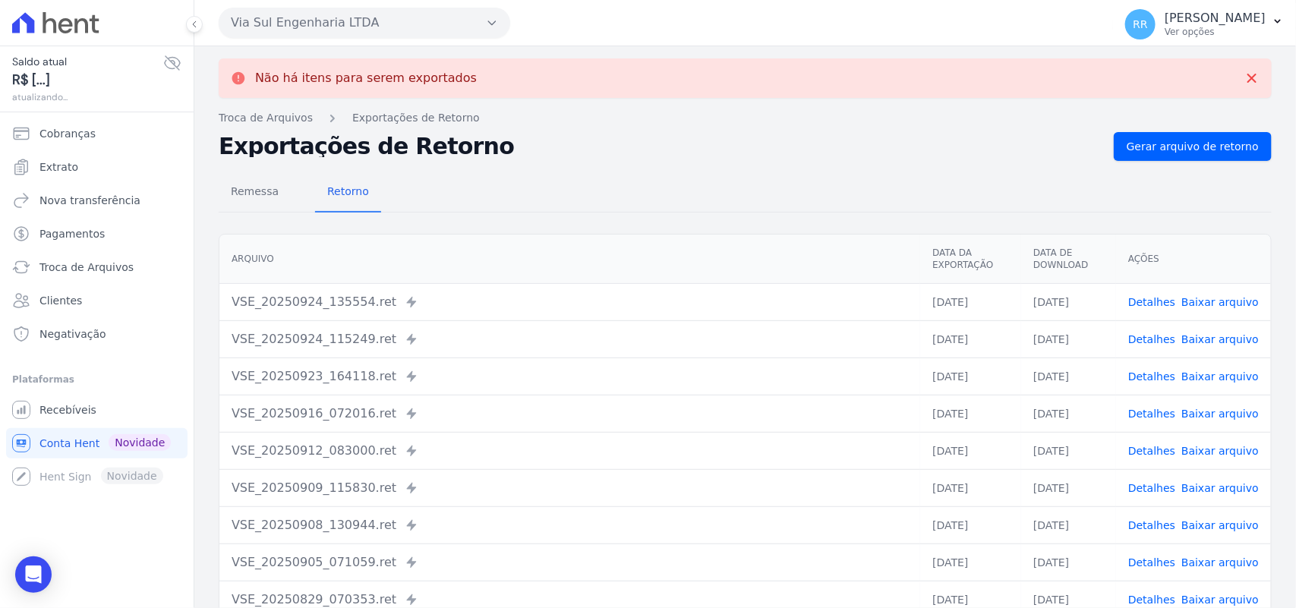
click at [332, 21] on button "Via Sul Engenharia LTDA" at bounding box center [365, 23] width 292 height 30
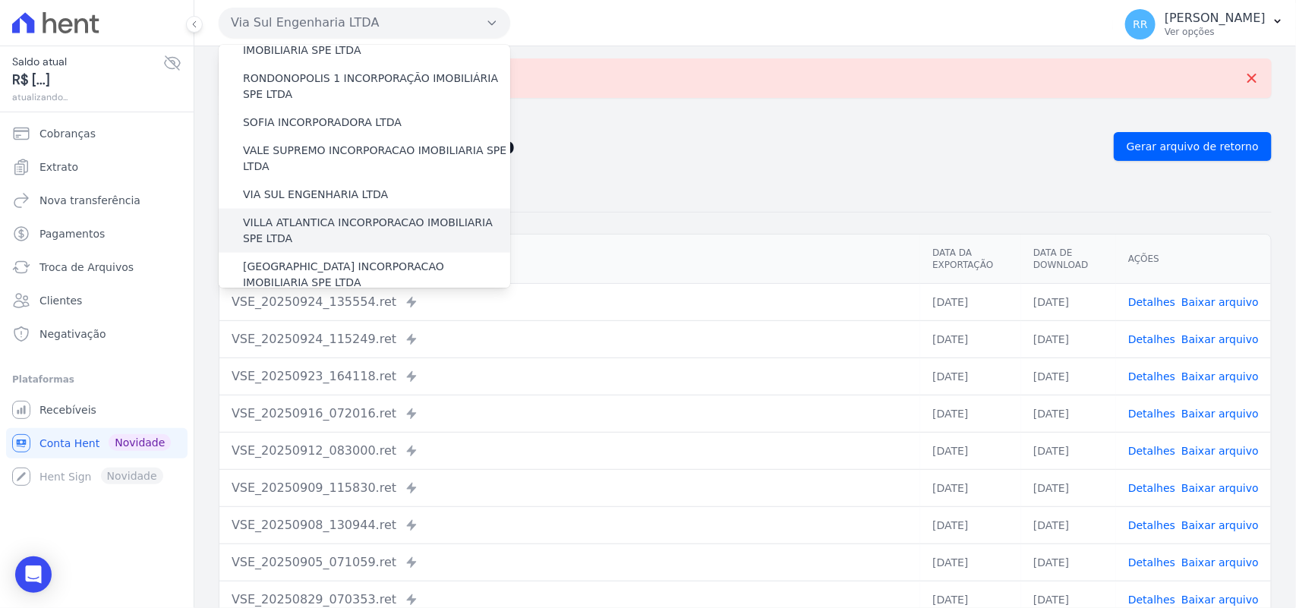
click at [346, 215] on label "VILLA ATLANTICA INCORPORACAO IMOBILIARIA SPE LTDA" at bounding box center [376, 231] width 267 height 32
click at [0, 0] on input "VILLA ATLANTICA INCORPORACAO IMOBILIARIA SPE LTDA" at bounding box center [0, 0] width 0 height 0
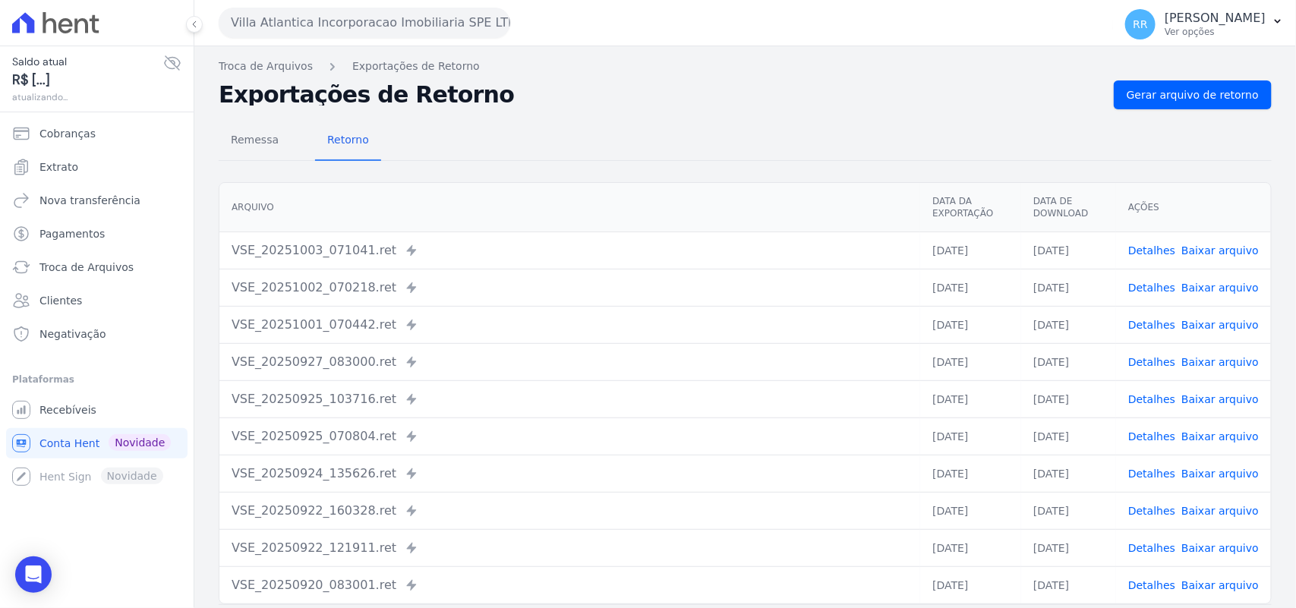
click at [1179, 76] on div "Troca de Arquivos Exportações de Retorno Exportações de Retorno Gerar arquivo d…" at bounding box center [745, 358] width 1102 height 624
click at [1172, 87] on span "Gerar arquivo de retorno" at bounding box center [1193, 94] width 132 height 15
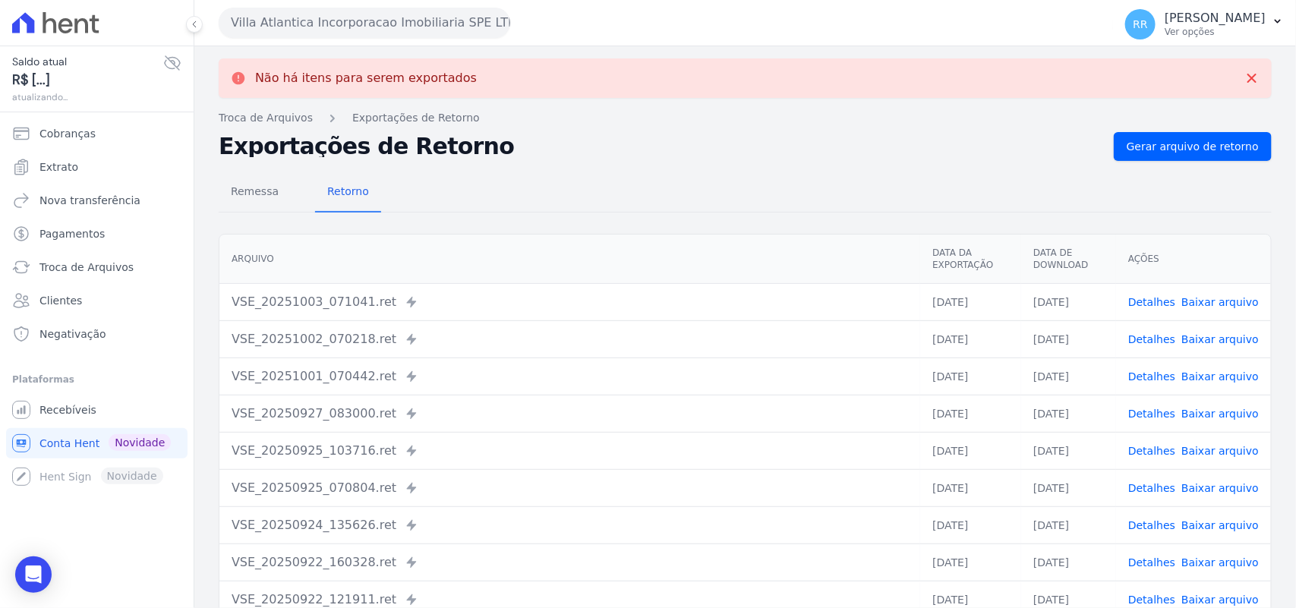
click at [312, 16] on button "Villa Atlantica Incorporacao Imobiliaria SPE LTDA" at bounding box center [365, 23] width 292 height 30
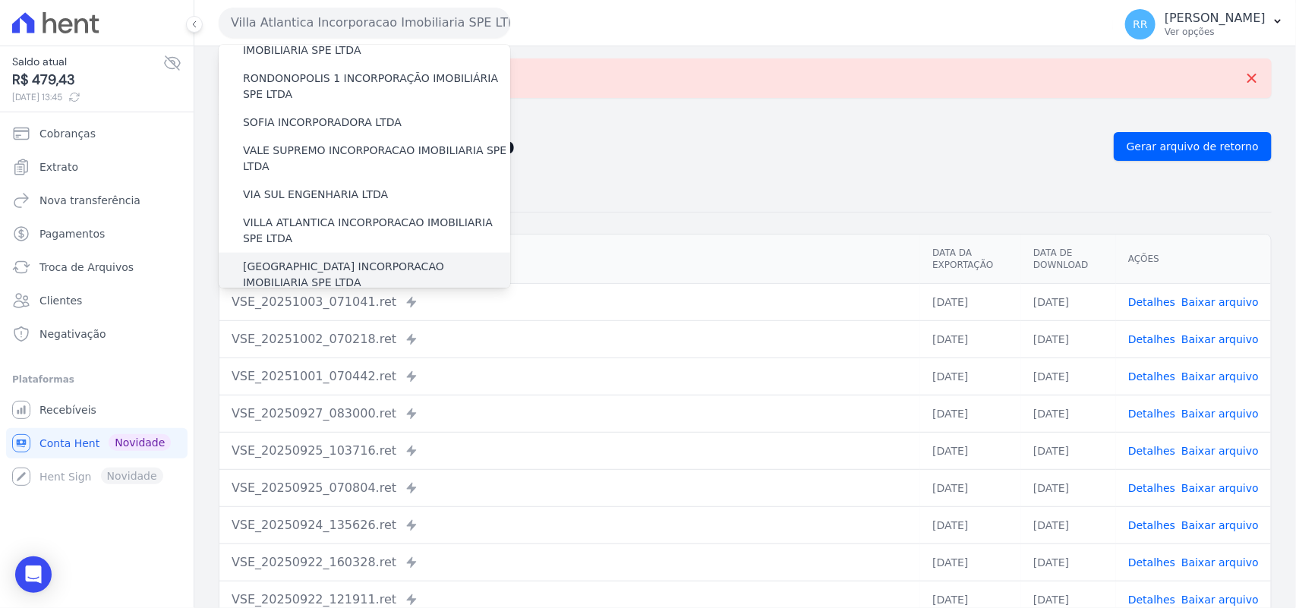
click at [388, 259] on label "[GEOGRAPHIC_DATA] INCORPORACAO IMOBILIARIA SPE LTDA" at bounding box center [376, 275] width 267 height 32
click at [0, 0] on input "[GEOGRAPHIC_DATA] INCORPORACAO IMOBILIARIA SPE LTDA" at bounding box center [0, 0] width 0 height 0
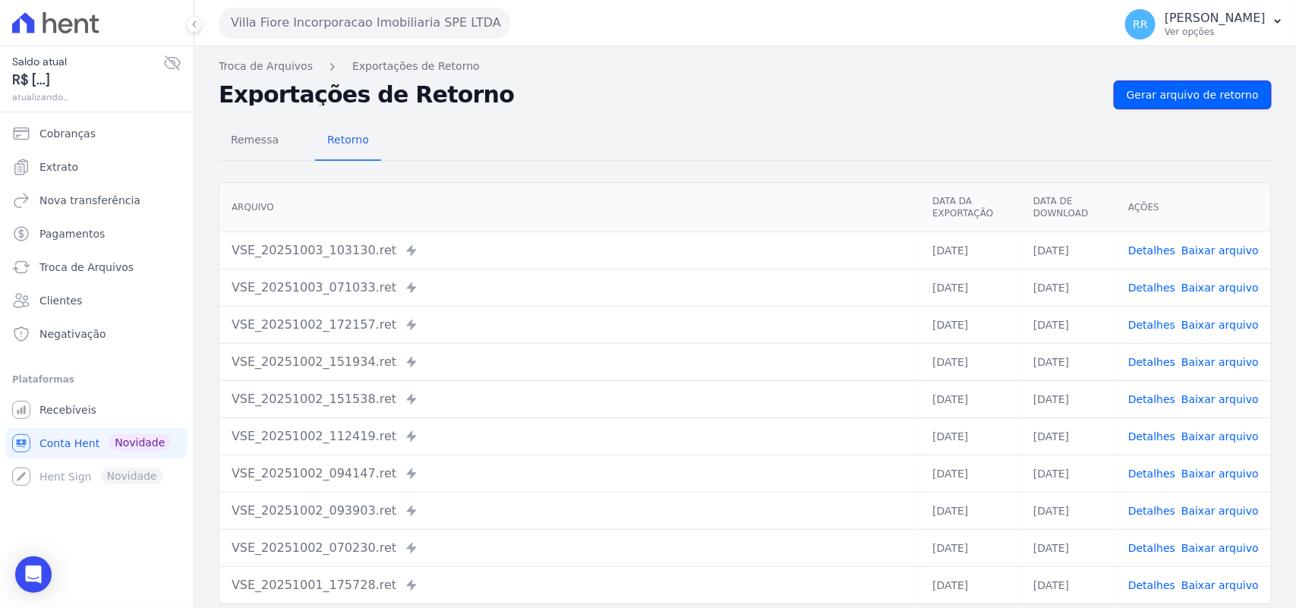
click at [1217, 96] on span "Gerar arquivo de retorno" at bounding box center [1193, 94] width 132 height 15
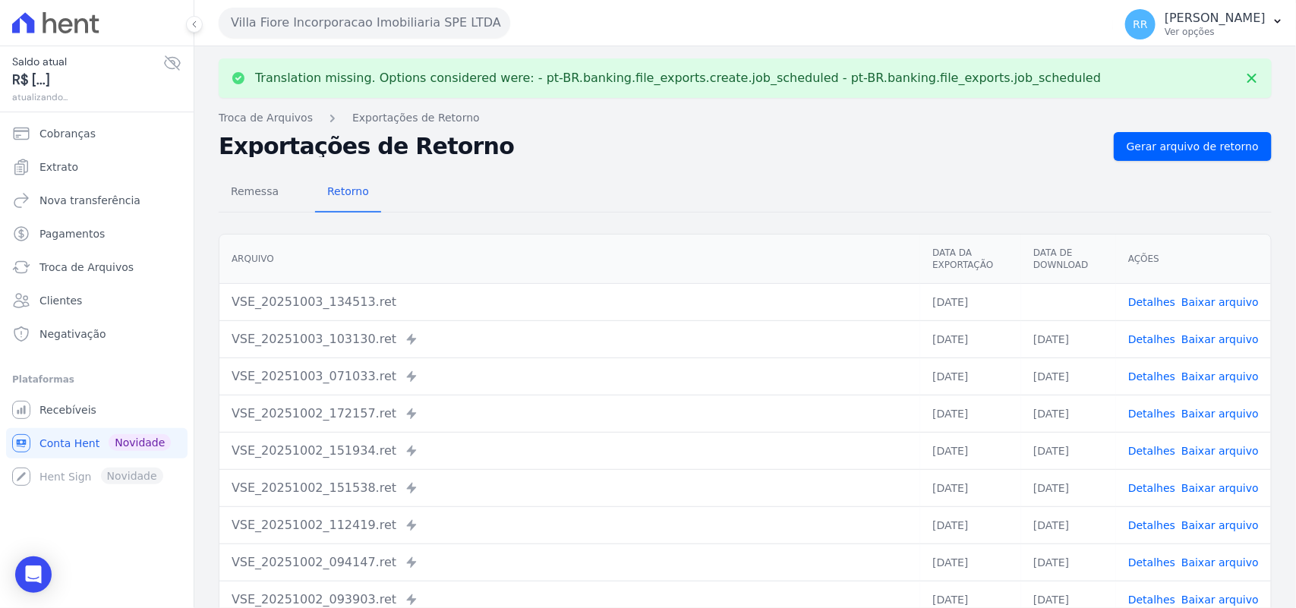
click at [1216, 298] on link "Baixar arquivo" at bounding box center [1220, 302] width 77 height 12
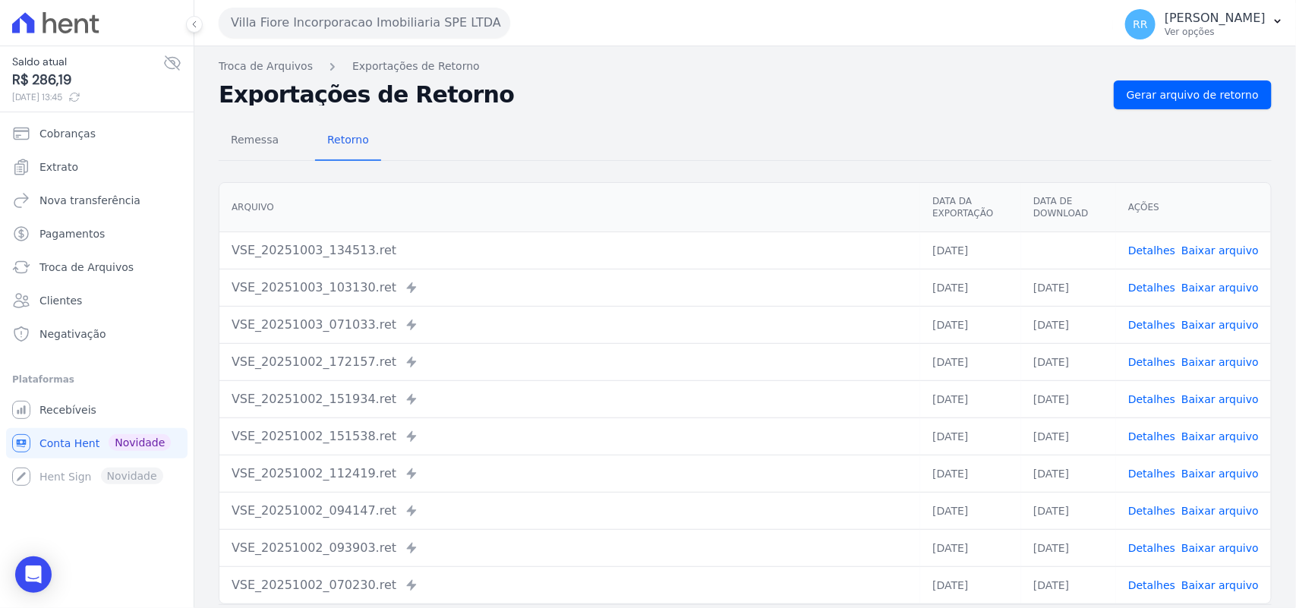
click at [567, 133] on div "Remessa Retorno" at bounding box center [745, 141] width 1053 height 39
click at [295, 20] on button "Villa Fiore Incorporacao Imobiliaria SPE LTDA" at bounding box center [365, 23] width 292 height 30
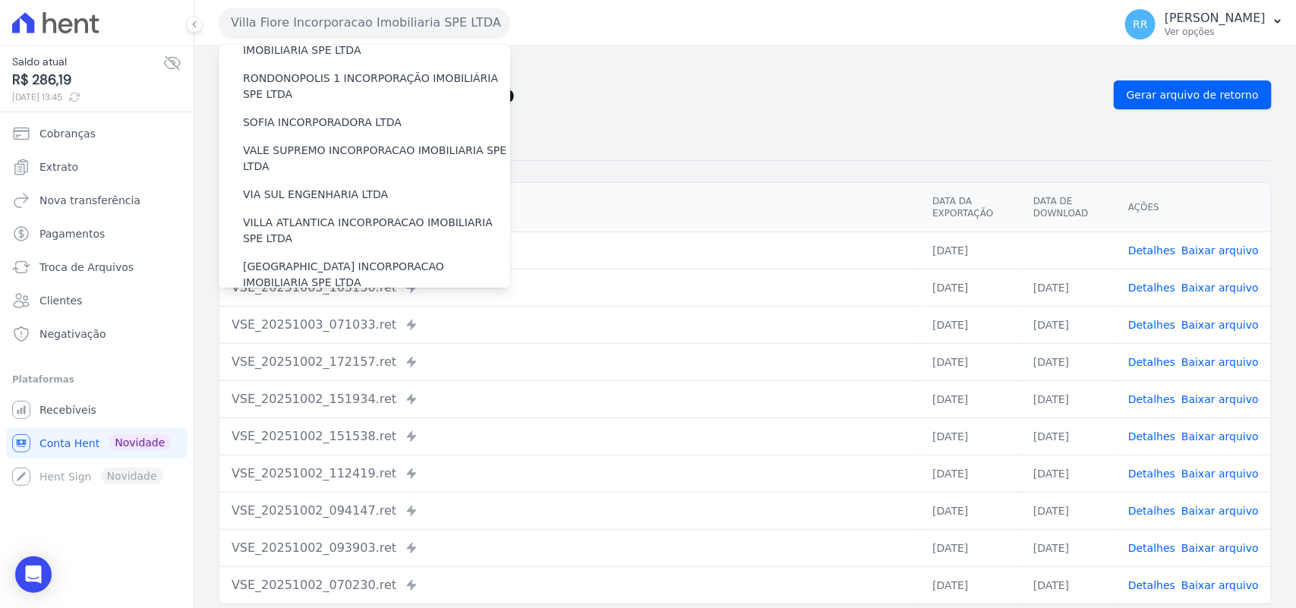
click at [295, 303] on label "VILLA TROPICAL INCORPORAÇÃO IMOBILIÁRIA SPE LTDA" at bounding box center [376, 319] width 267 height 32
click at [0, 0] on input "VILLA TROPICAL INCORPORAÇÃO IMOBILIÁRIA SPE LTDA" at bounding box center [0, 0] width 0 height 0
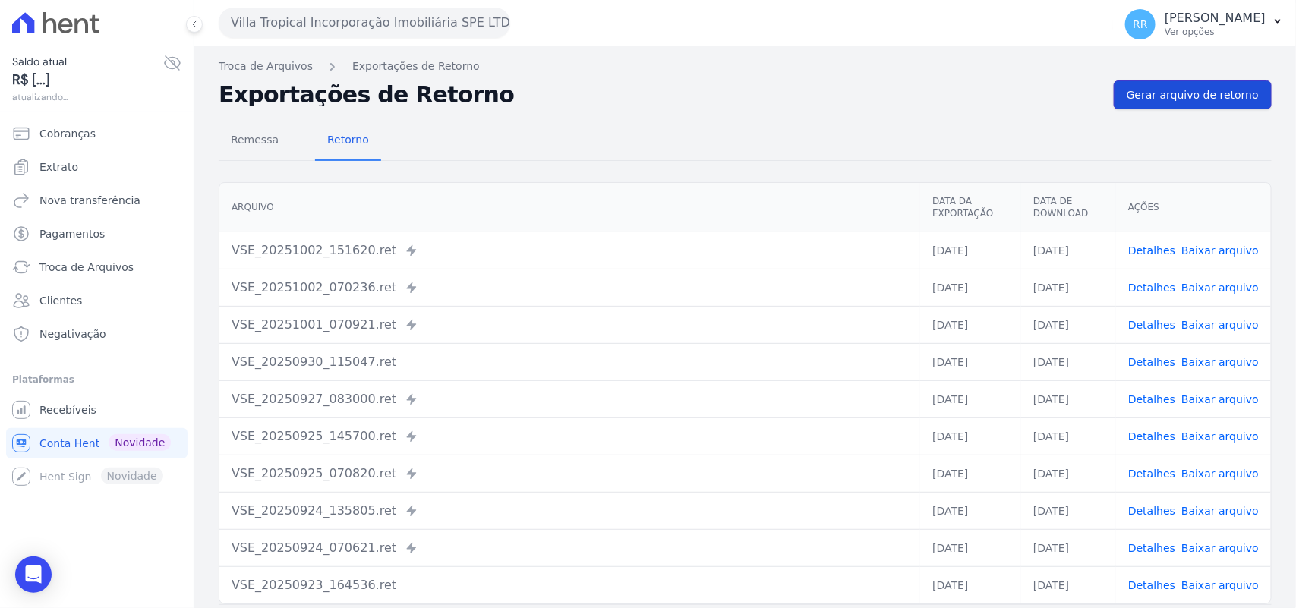
click at [1220, 91] on span "Gerar arquivo de retorno" at bounding box center [1193, 94] width 132 height 15
click at [286, 24] on button "Villa Tropical Incorporação Imobiliária SPE LTDA" at bounding box center [365, 23] width 292 height 30
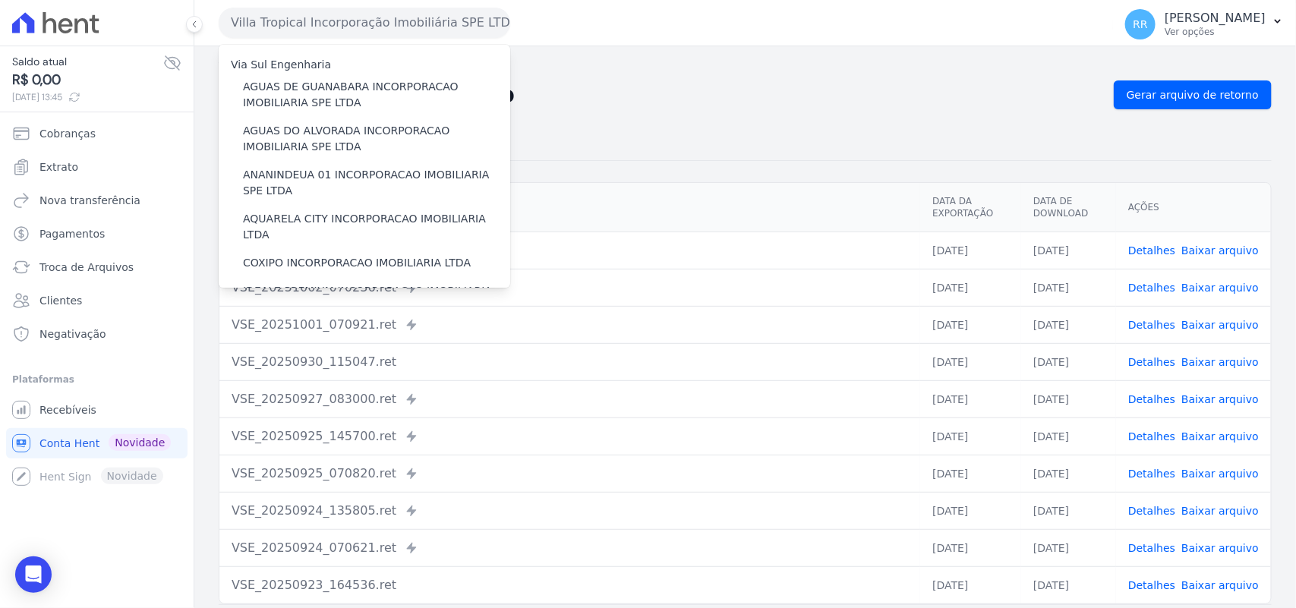
click at [881, 138] on div "Remessa Retorno" at bounding box center [745, 141] width 1053 height 39
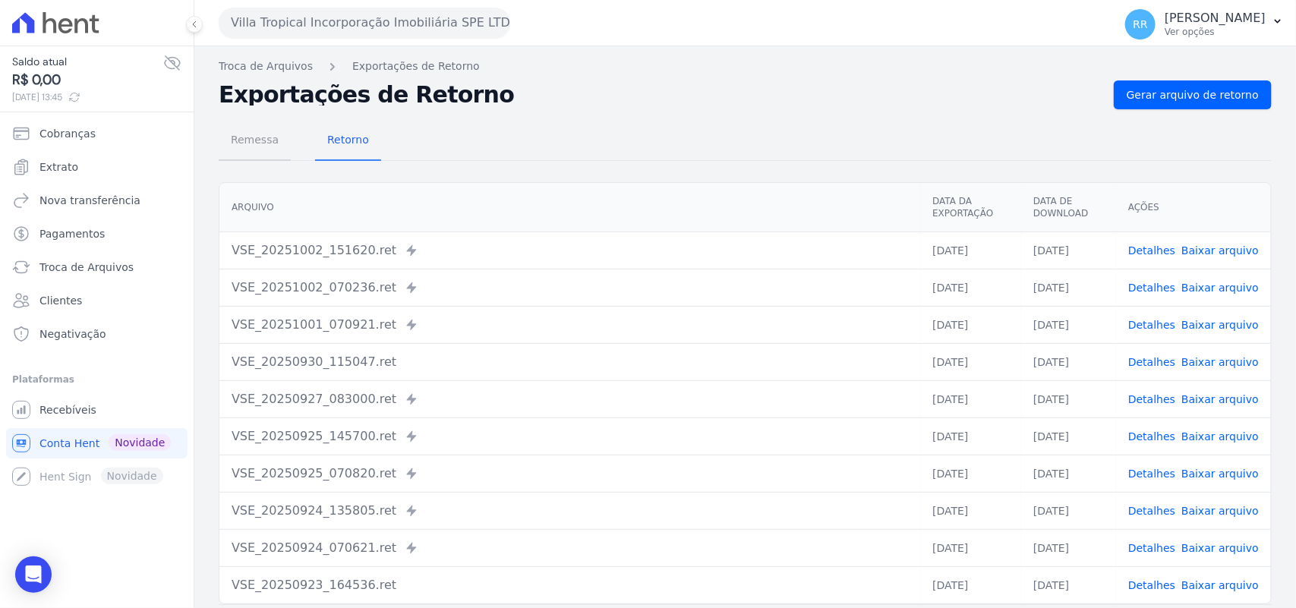
click at [272, 143] on span "Remessa" at bounding box center [255, 140] width 66 height 30
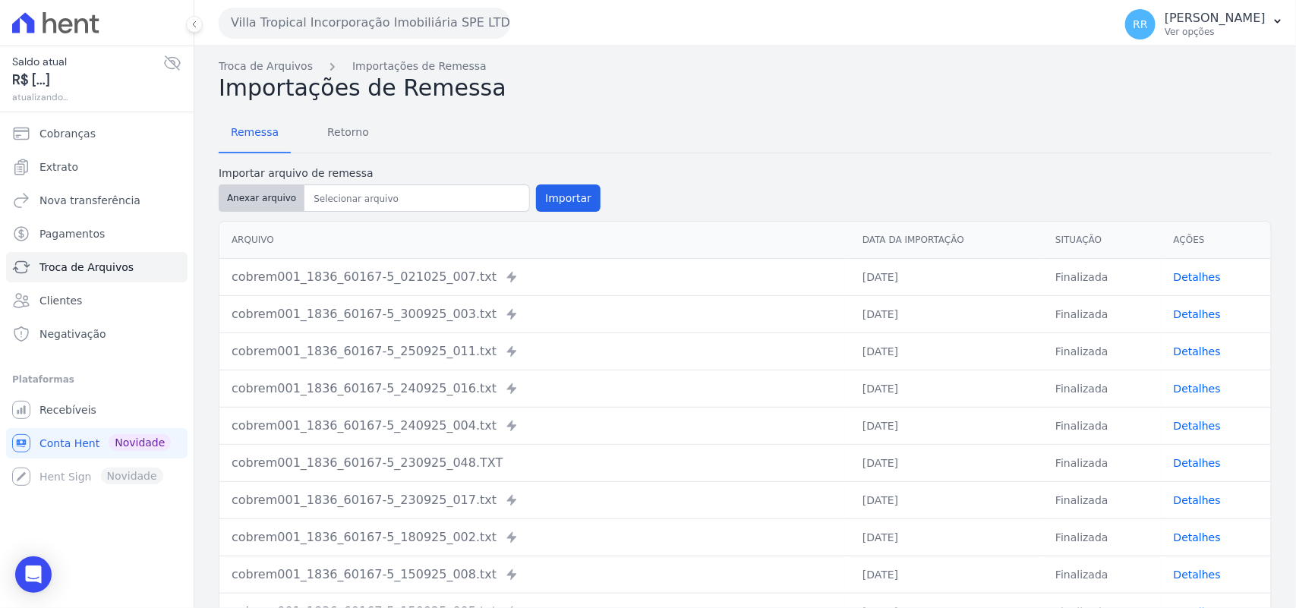
click at [260, 194] on button "Anexar arquivo" at bounding box center [262, 198] width 86 height 27
type input "cobrem001_1836_60167-5_031025_025.TXT"
click at [586, 199] on button "Importar" at bounding box center [568, 198] width 65 height 27
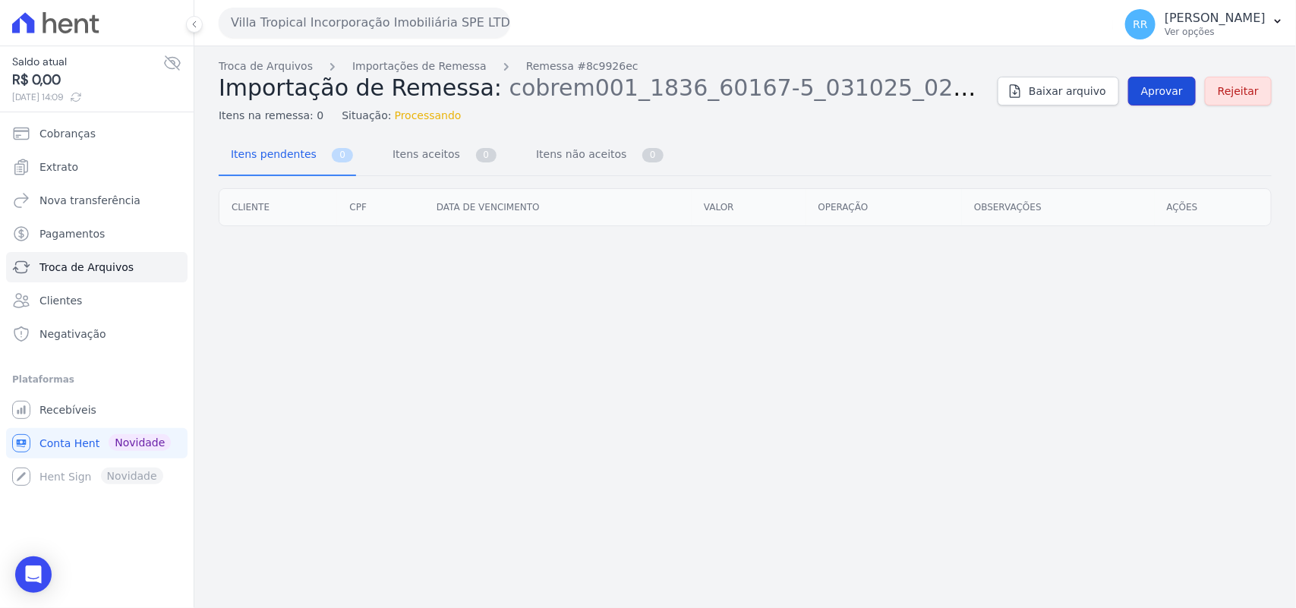
click at [1179, 100] on link "Aprovar" at bounding box center [1163, 91] width 68 height 29
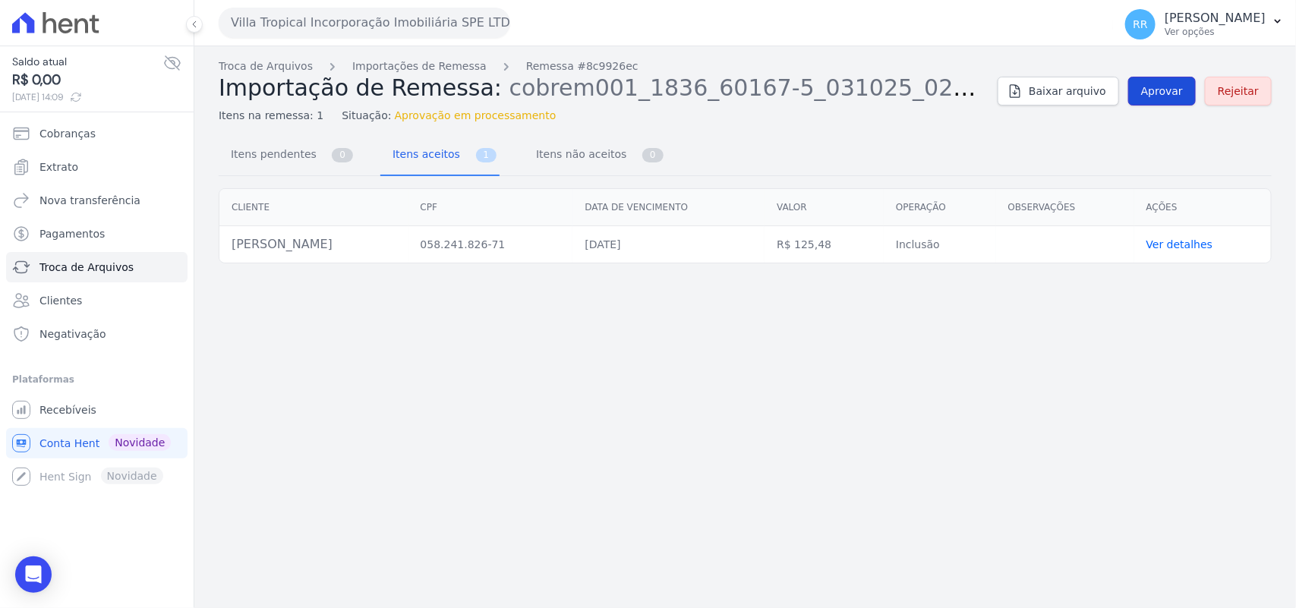
click at [1179, 100] on link "Aprovar" at bounding box center [1163, 91] width 68 height 29
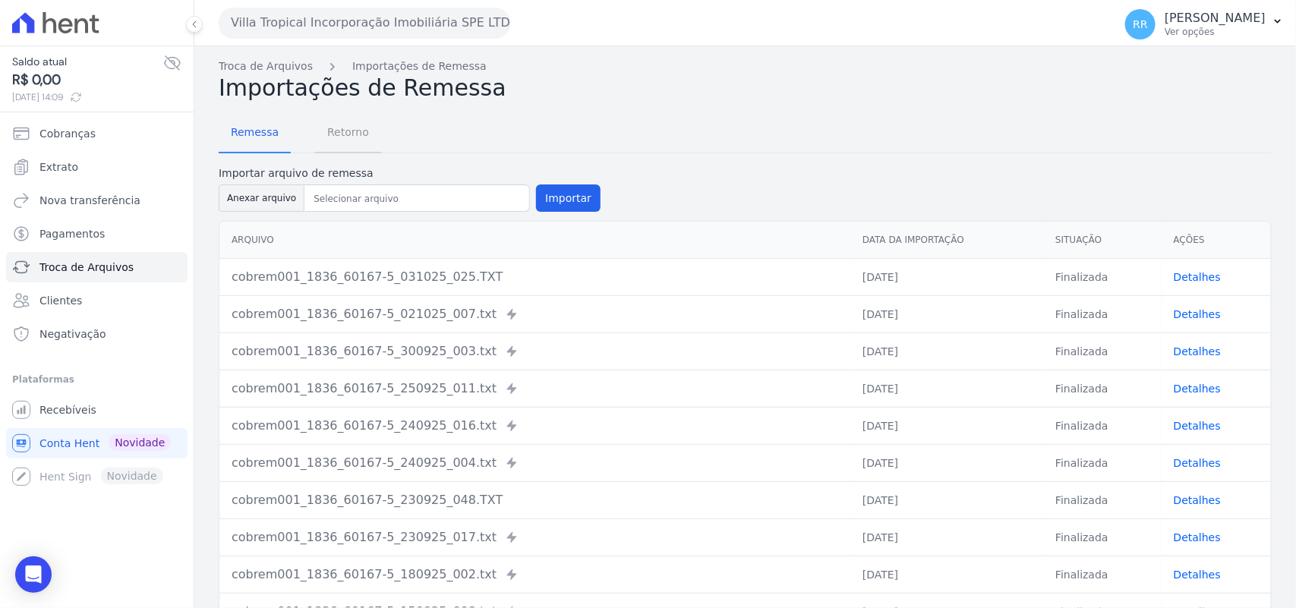
click at [332, 131] on span "Retorno" at bounding box center [348, 132] width 60 height 30
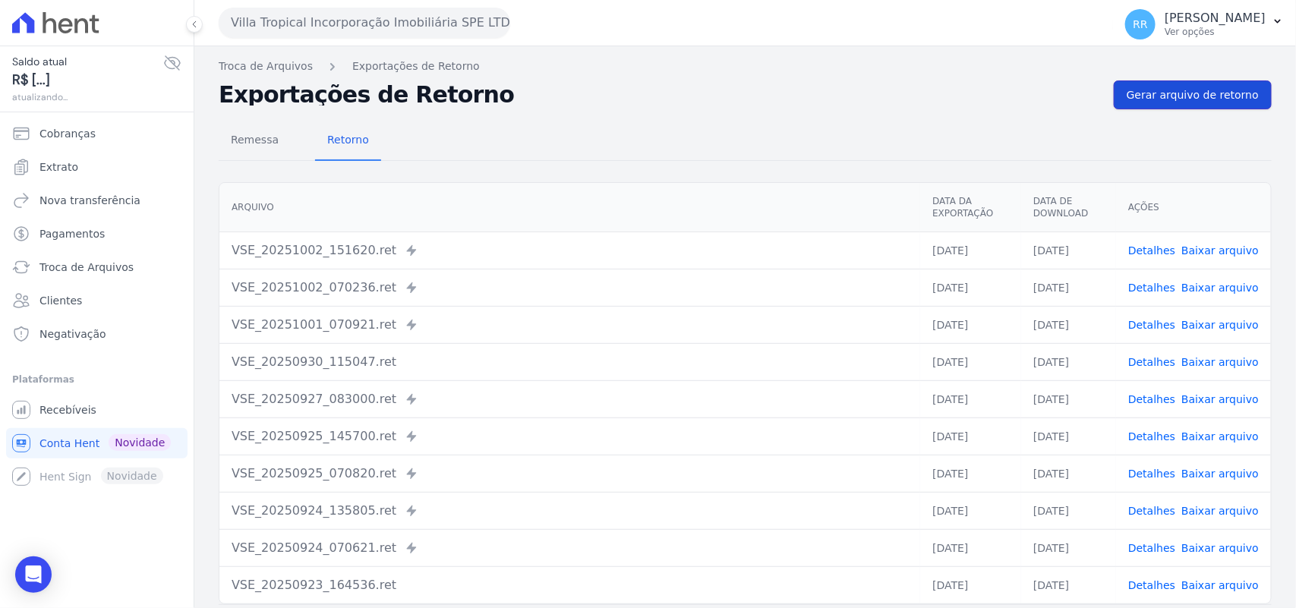
click at [1236, 87] on span "Gerar arquivo de retorno" at bounding box center [1193, 94] width 132 height 15
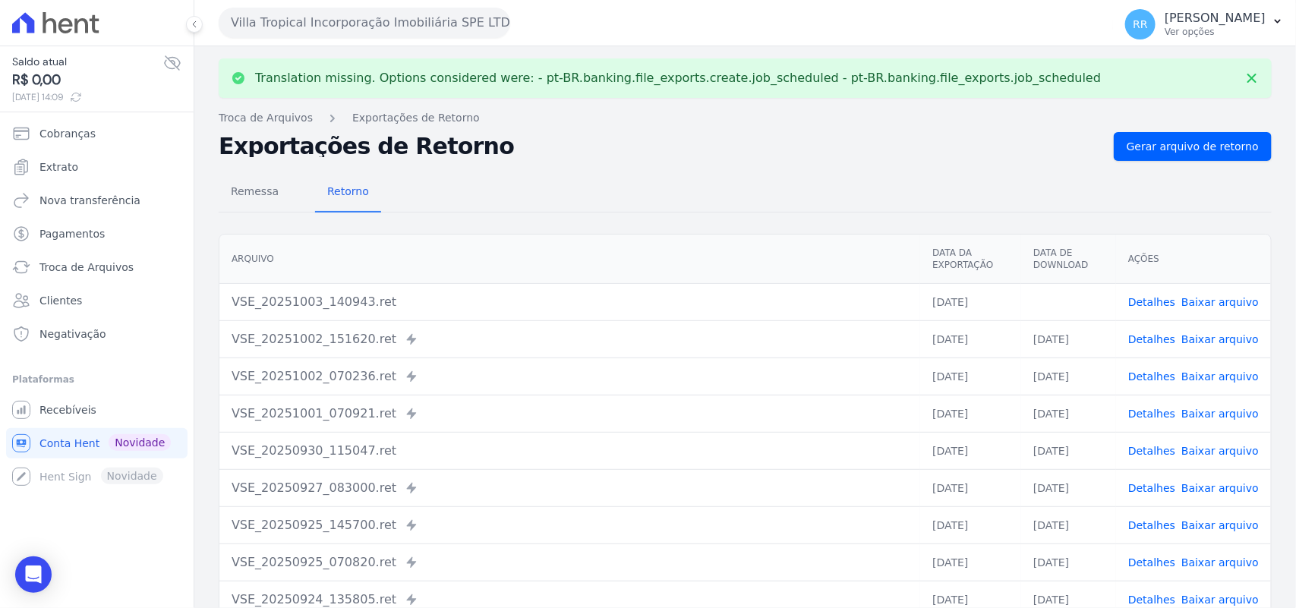
click at [1202, 298] on link "Baixar arquivo" at bounding box center [1220, 302] width 77 height 12
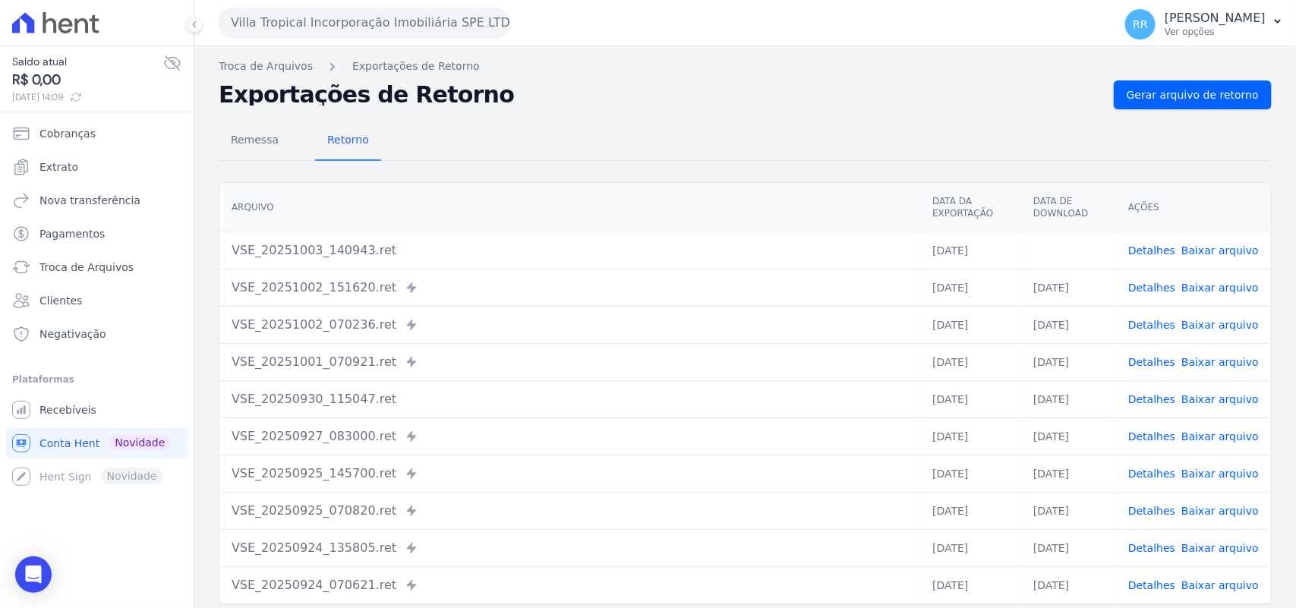
drag, startPoint x: 735, startPoint y: 127, endPoint x: 870, endPoint y: 86, distance: 140.5
click at [739, 126] on div "Remessa Retorno" at bounding box center [745, 141] width 1053 height 39
click at [279, 34] on button "Villa Tropical Incorporação Imobiliária SPE LTDA" at bounding box center [365, 23] width 292 height 30
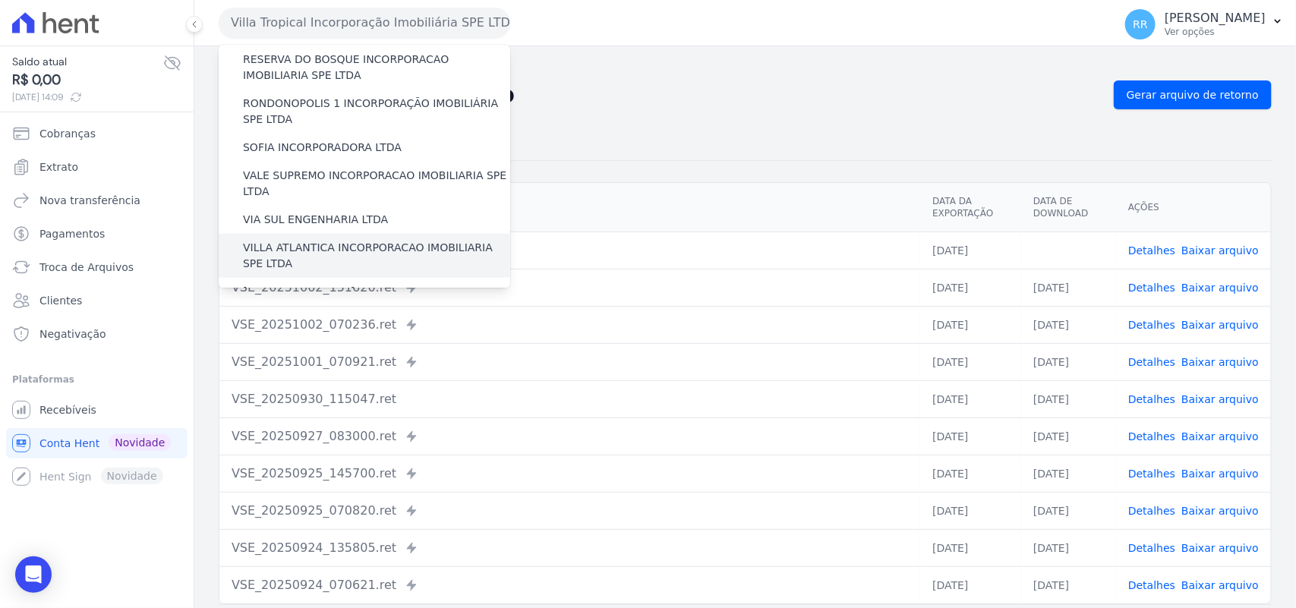
scroll to position [693, 0]
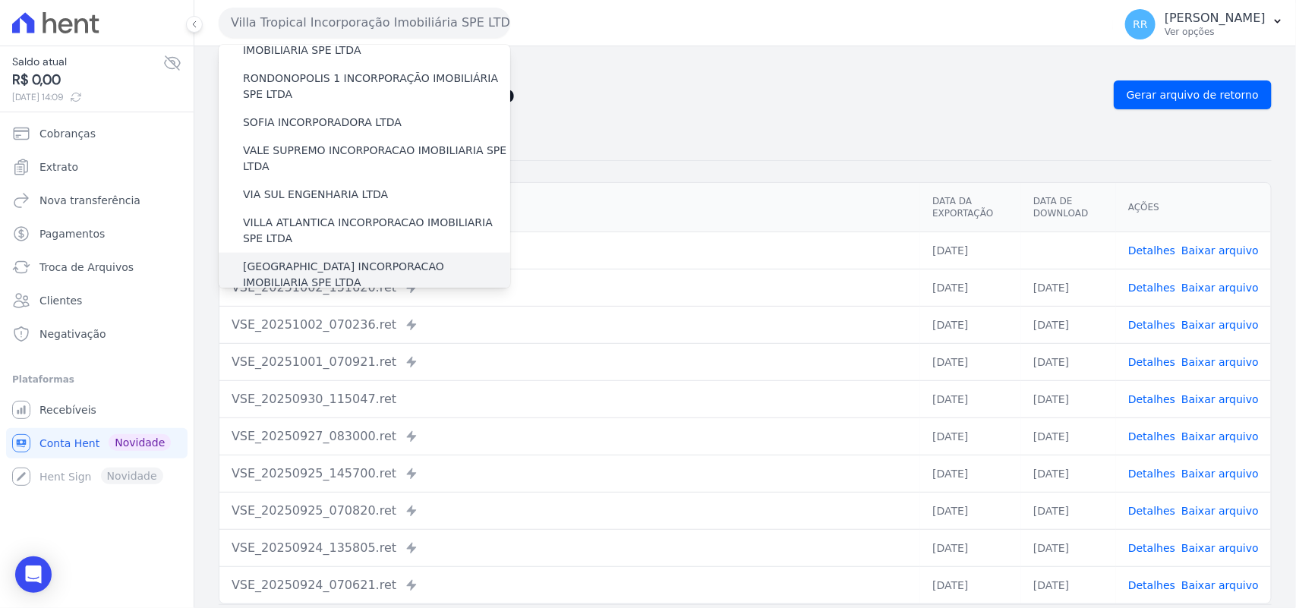
click at [334, 259] on label "[GEOGRAPHIC_DATA] INCORPORACAO IMOBILIARIA SPE LTDA" at bounding box center [376, 275] width 267 height 32
click at [0, 0] on input "[GEOGRAPHIC_DATA] INCORPORACAO IMOBILIARIA SPE LTDA" at bounding box center [0, 0] width 0 height 0
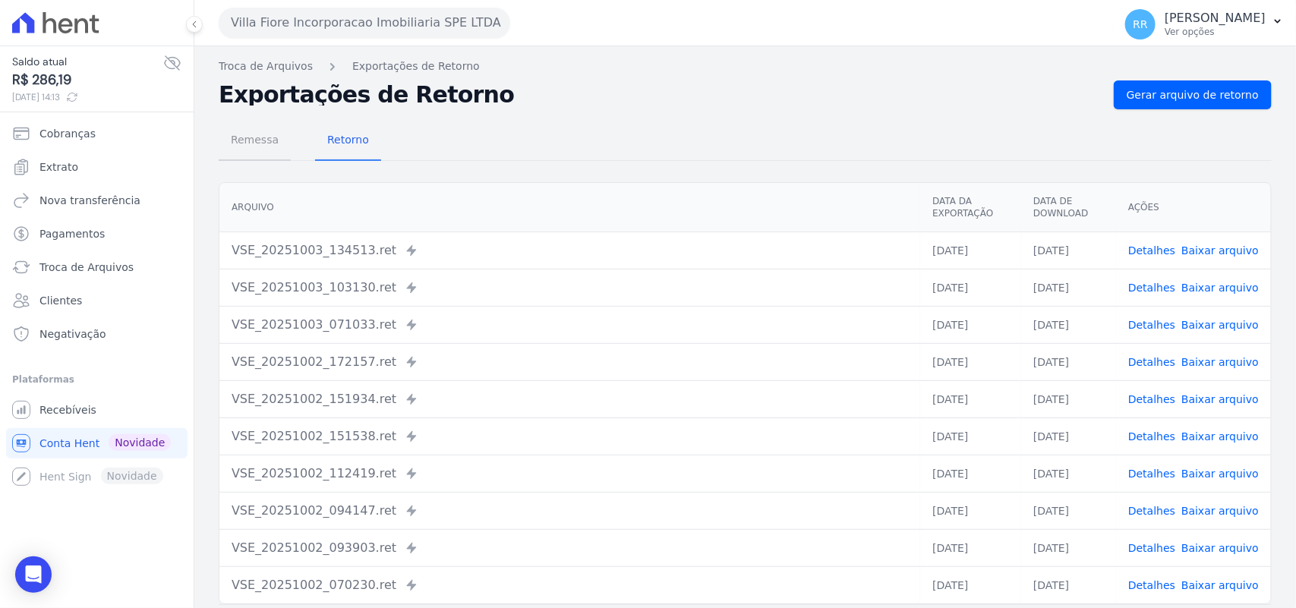
click at [252, 153] on span "Remessa" at bounding box center [255, 140] width 66 height 30
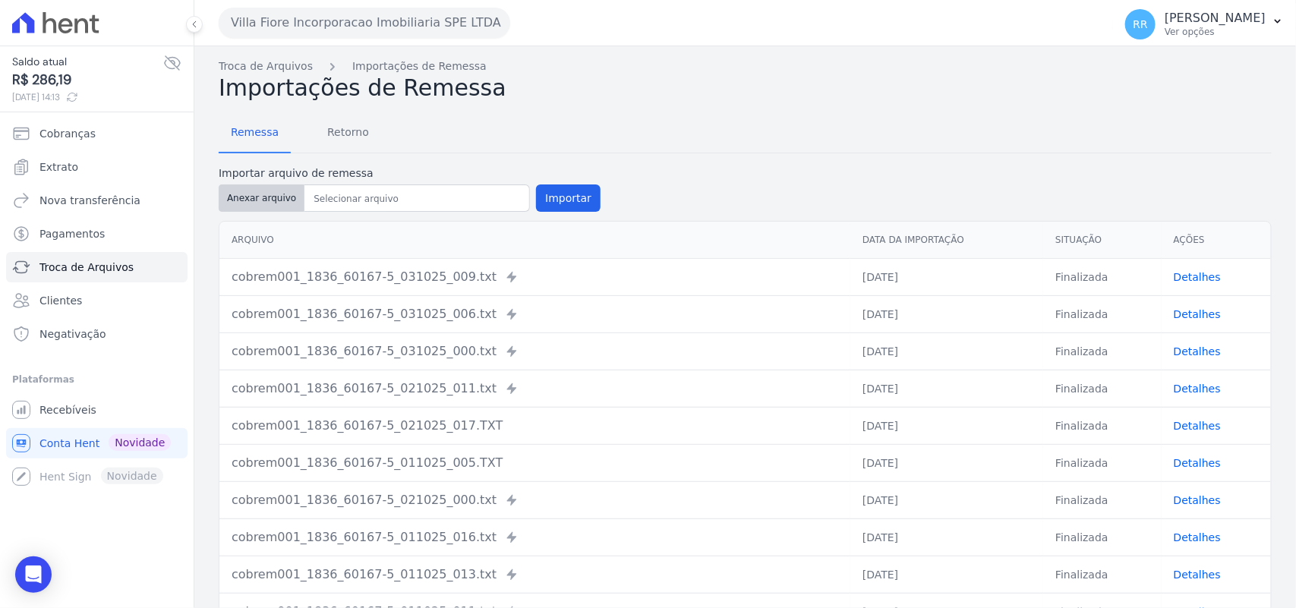
click at [268, 206] on button "Anexar arquivo" at bounding box center [262, 198] width 86 height 27
type input "cobrem341_2938_53693-1_031025_023.TXT"
click at [581, 199] on button "Importar" at bounding box center [568, 198] width 65 height 27
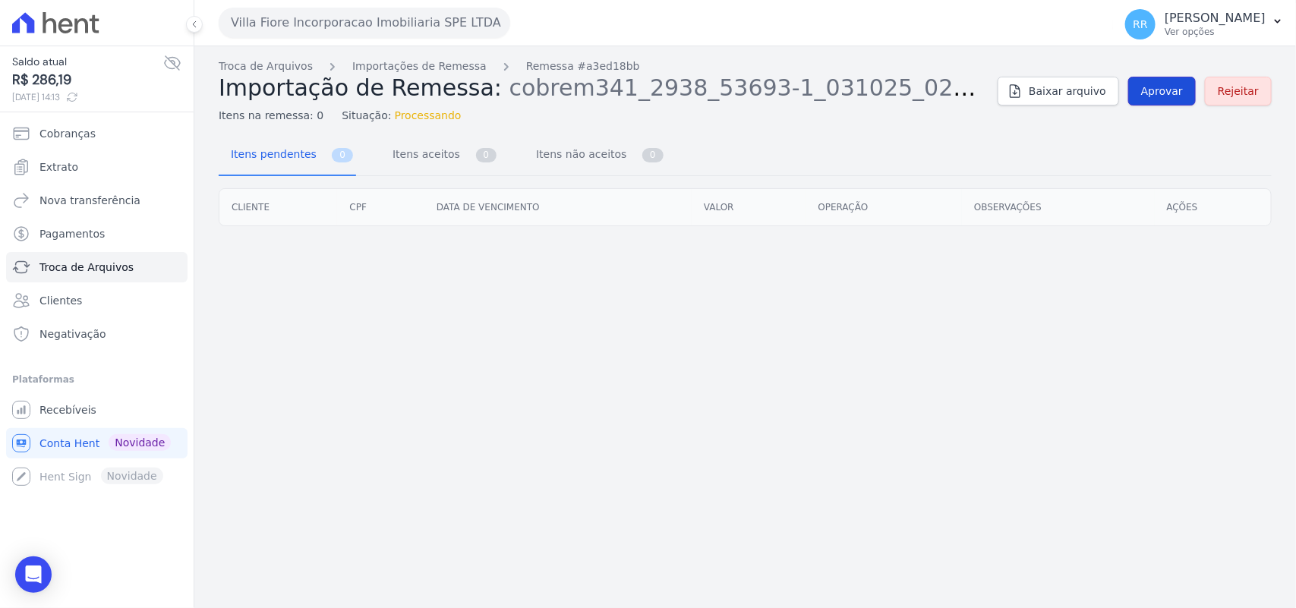
click at [1179, 93] on span "Aprovar" at bounding box center [1162, 91] width 42 height 15
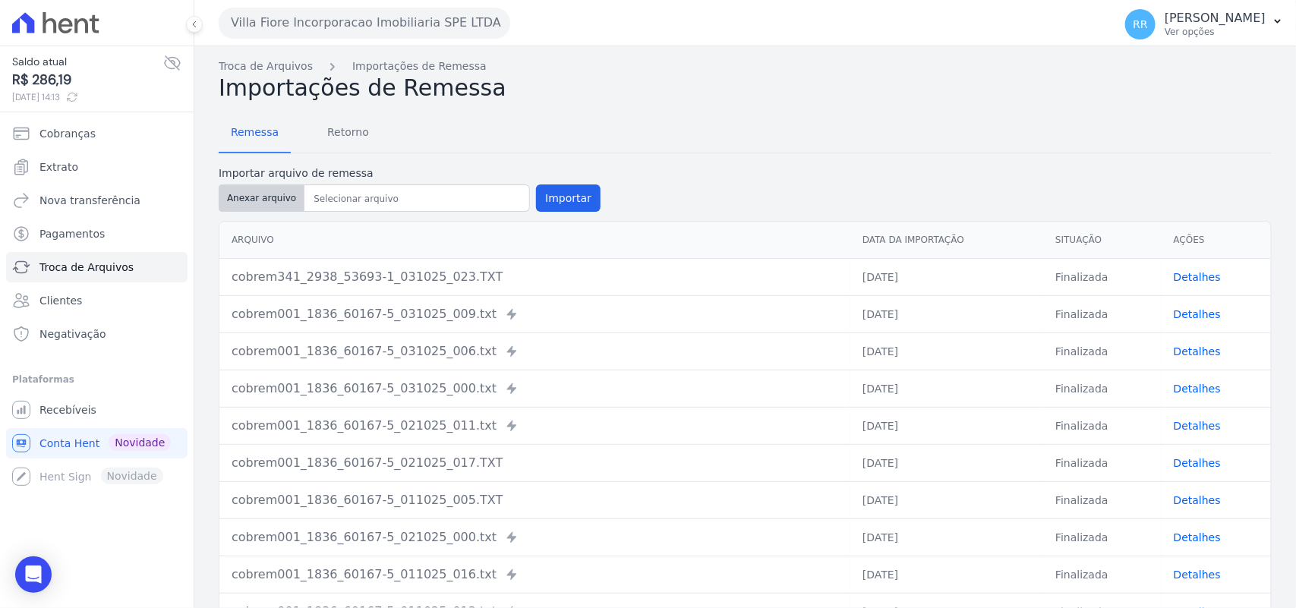
click at [281, 210] on button "Anexar arquivo" at bounding box center [262, 198] width 86 height 27
type input "cobrem341_2938_53693-1_031025_023.TXT"
click at [562, 182] on div "Importar arquivo de remessa Anexar arquivo Importar" at bounding box center [410, 190] width 382 height 49
click at [564, 197] on button "Importar" at bounding box center [568, 198] width 65 height 27
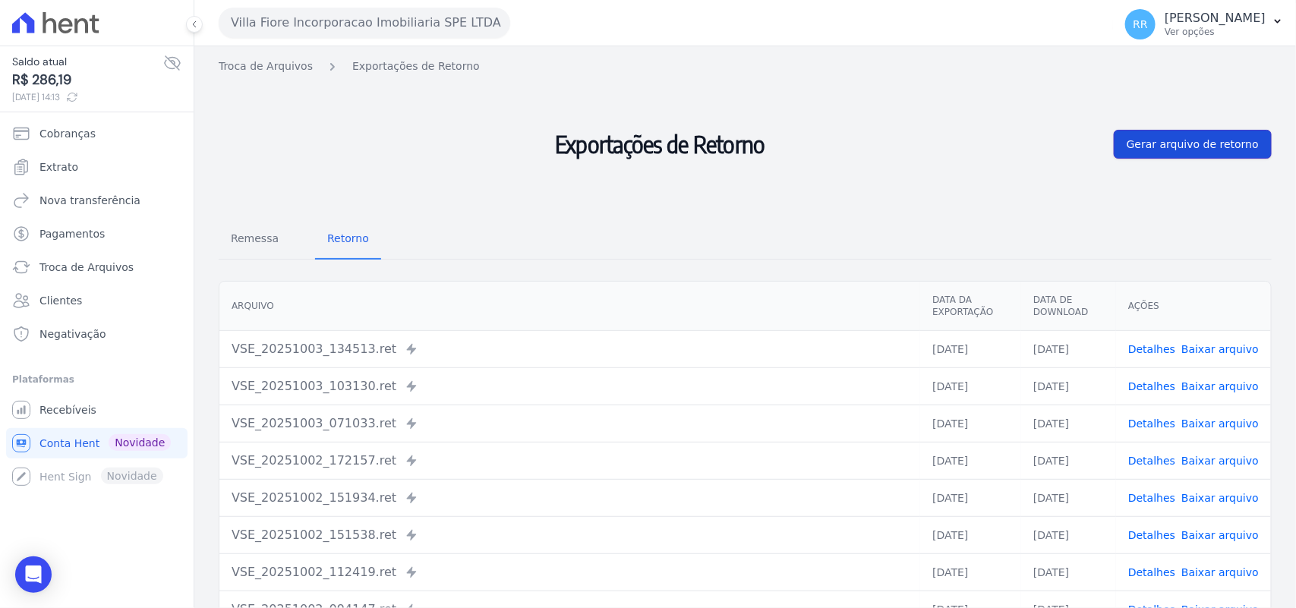
click at [1193, 144] on span "Gerar arquivo de retorno" at bounding box center [1193, 144] width 132 height 15
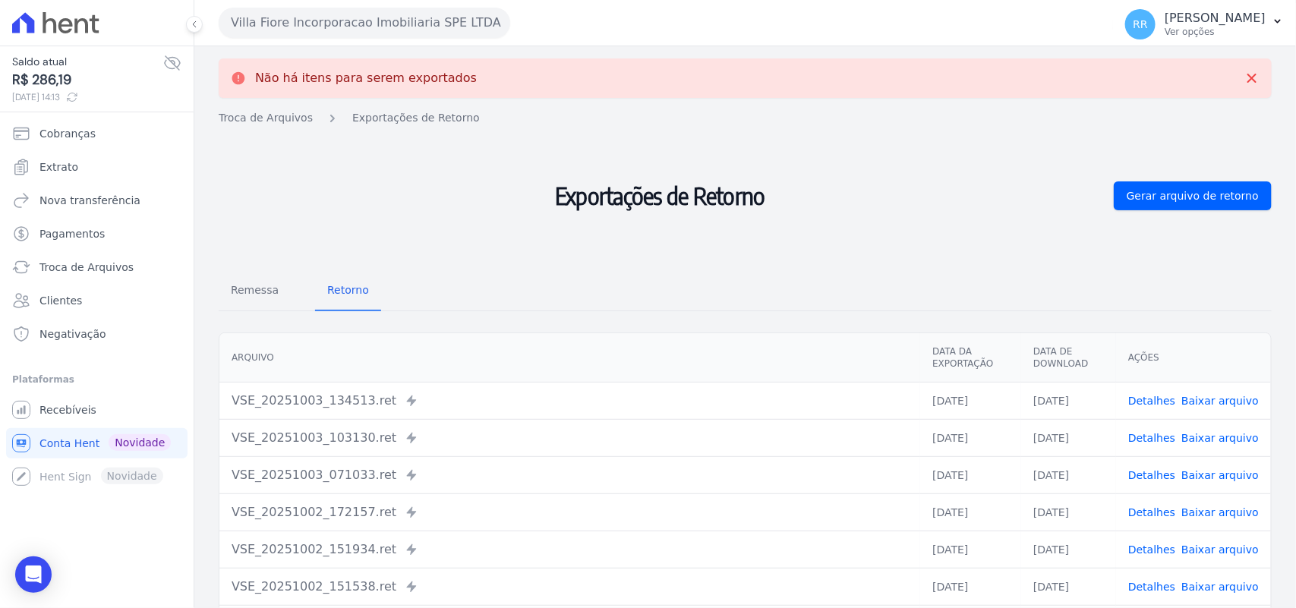
click at [1167, 403] on link "Detalhes" at bounding box center [1152, 401] width 47 height 12
click at [254, 290] on span "Remessa" at bounding box center [255, 290] width 66 height 30
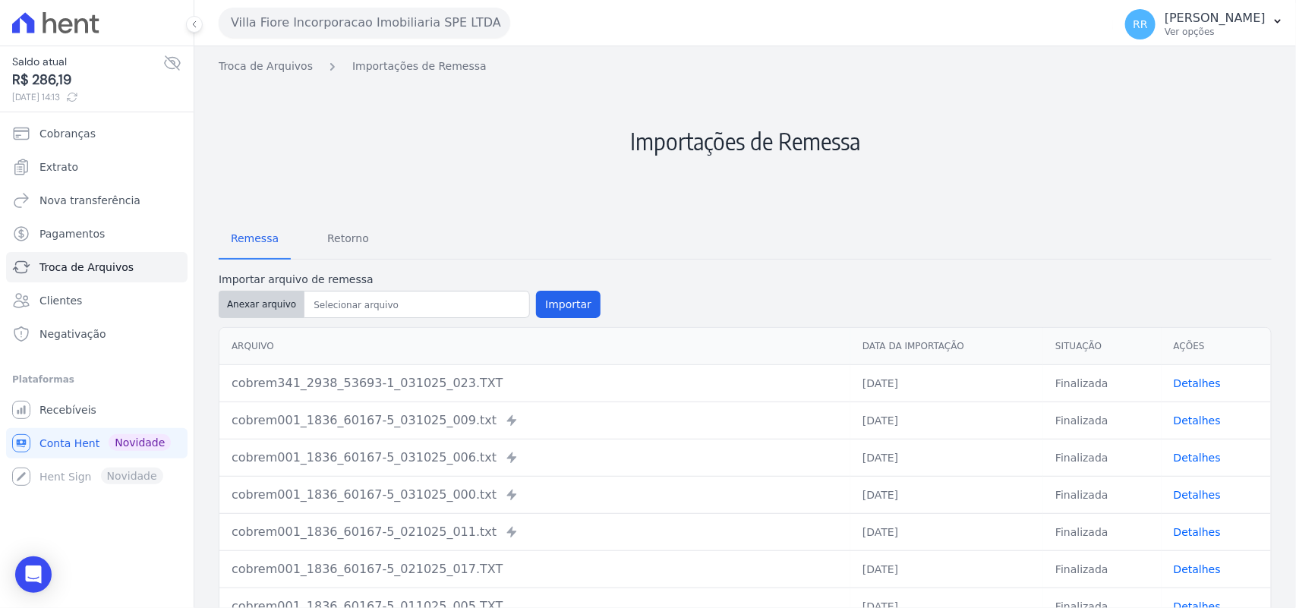
click at [275, 311] on button "Anexar arquivo" at bounding box center [262, 304] width 86 height 27
type input "cobrem341_2938_53693-1_031025_023.TXT"
click at [558, 298] on button "Importar" at bounding box center [568, 304] width 65 height 27
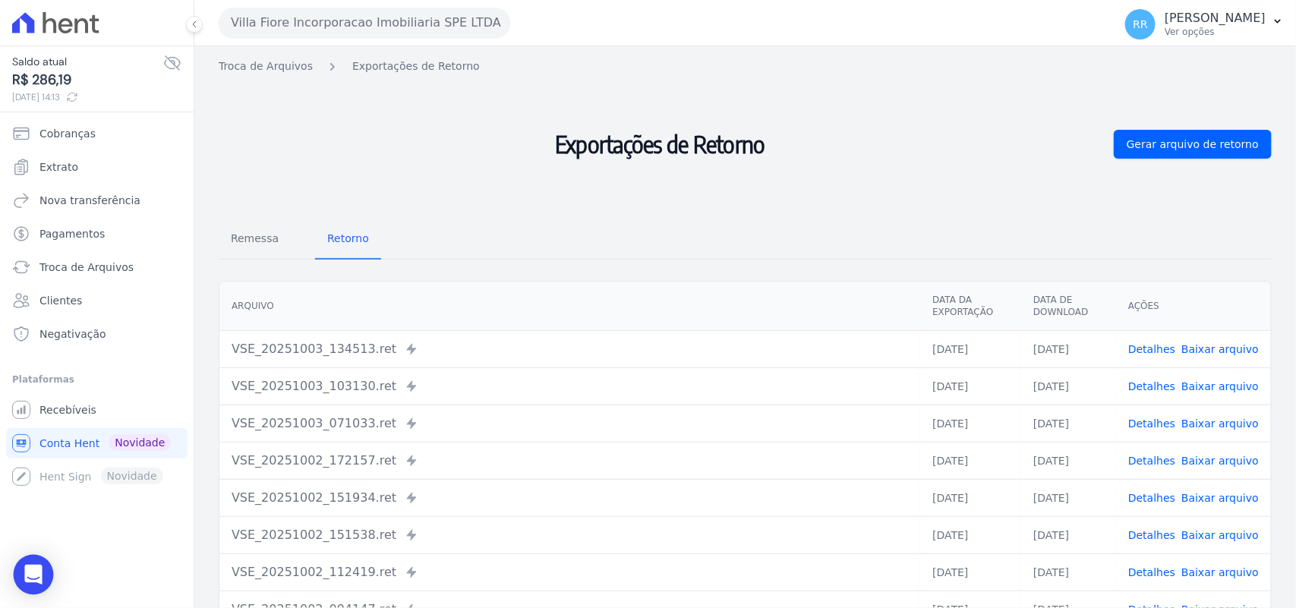
click at [40, 591] on div "Open Intercom Messenger" at bounding box center [34, 575] width 40 height 40
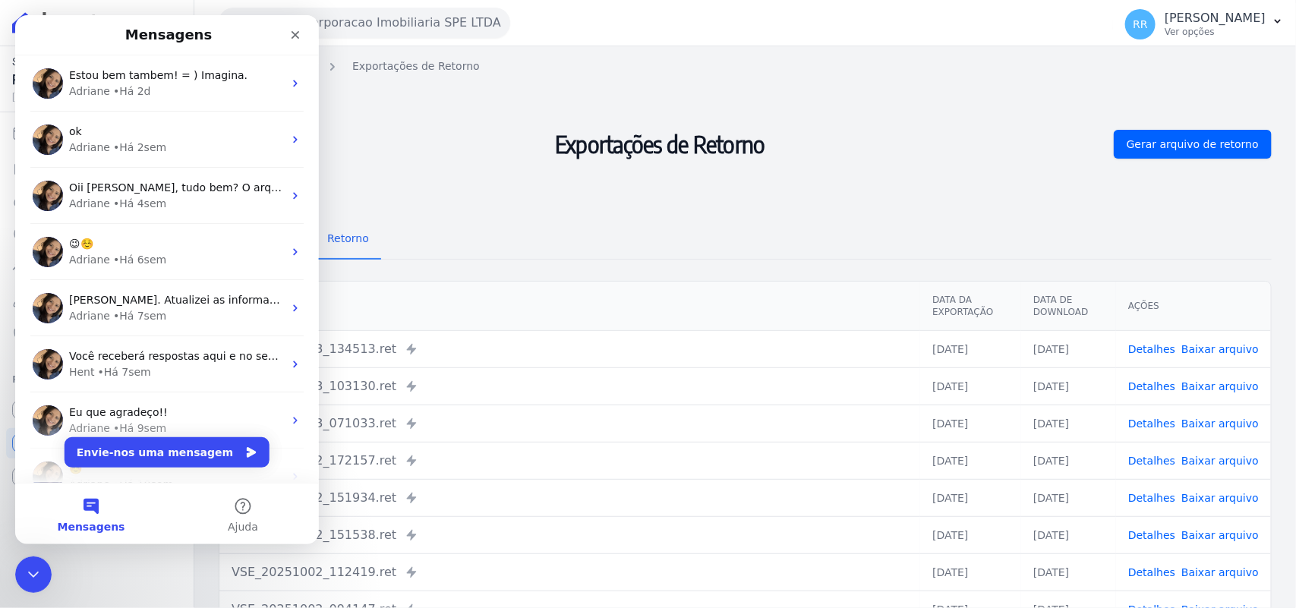
click at [194, 62] on div "Estou bem tambem! = ) Imagina. [PERSON_NAME] • Há 2d" at bounding box center [167, 83] width 304 height 56
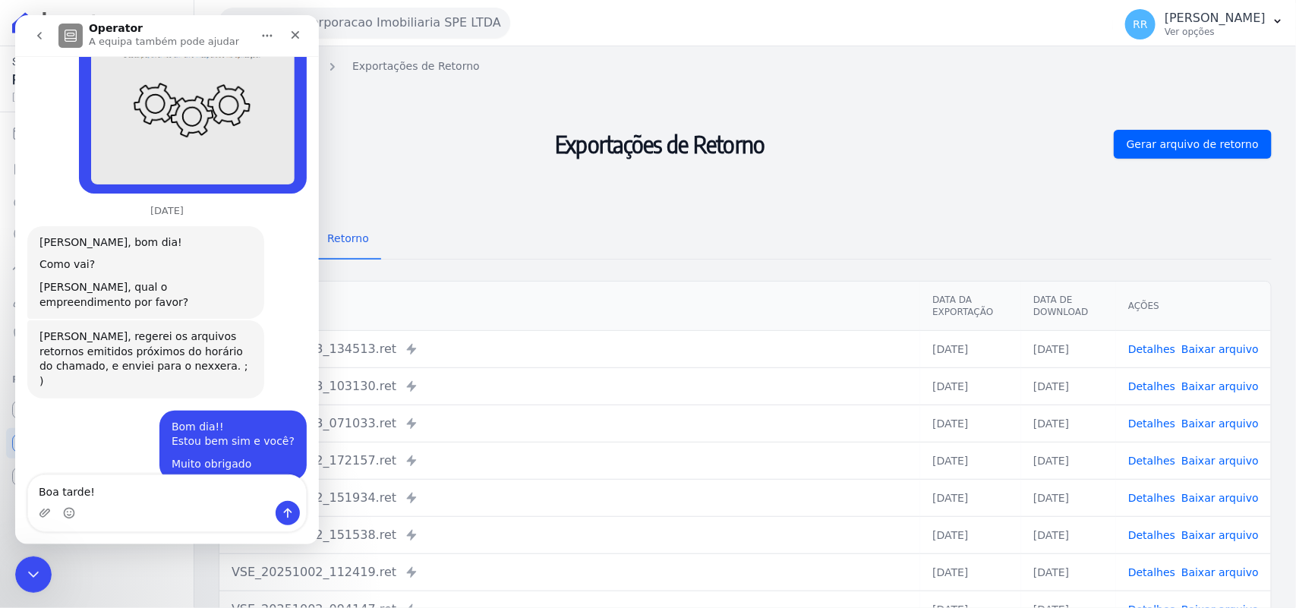
scroll to position [1151, 0]
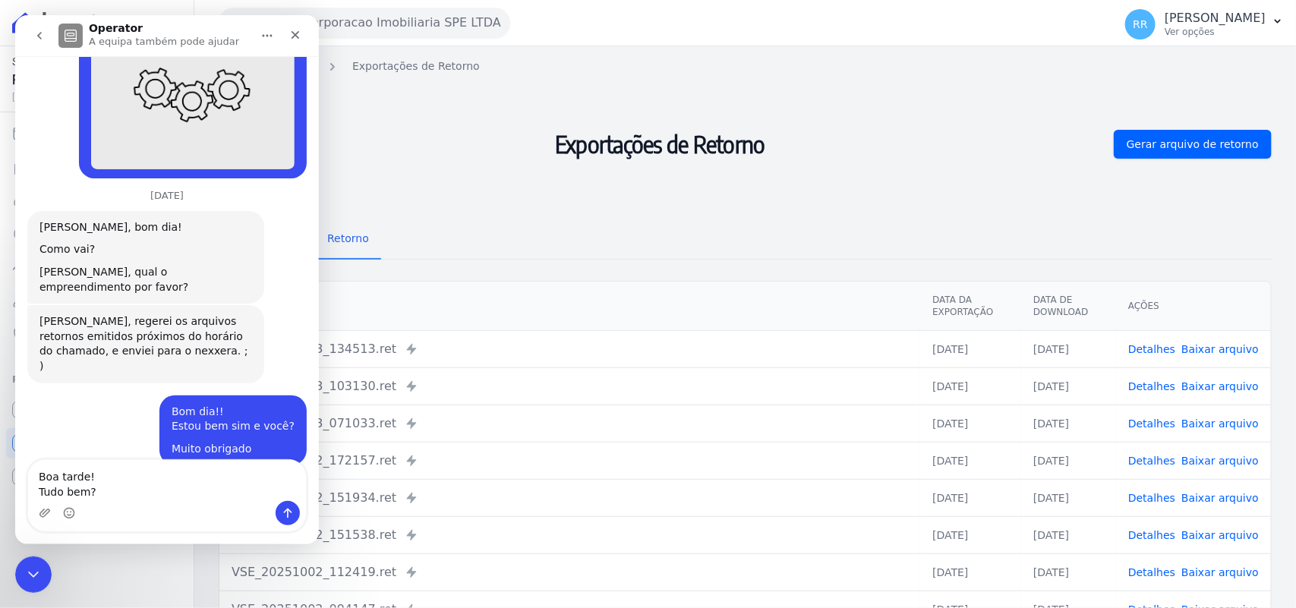
type textarea "Boa tarde! Tudo bem?"
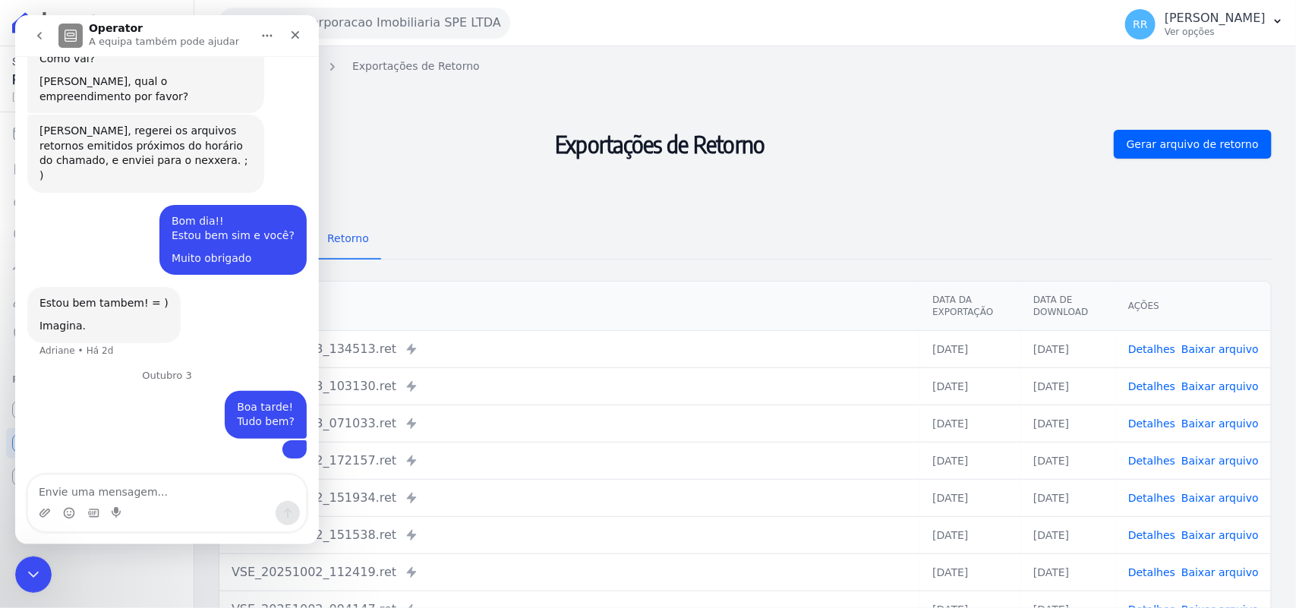
scroll to position [1382, 0]
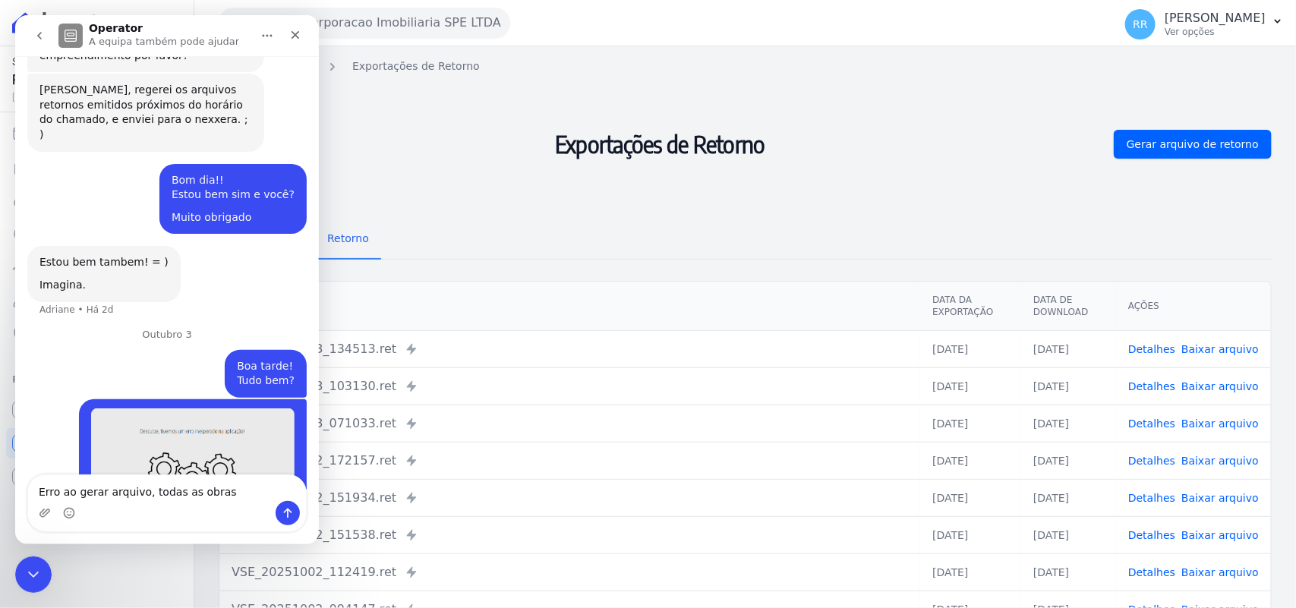
type textarea "Erro ao gerar arquivo, todas as obras"
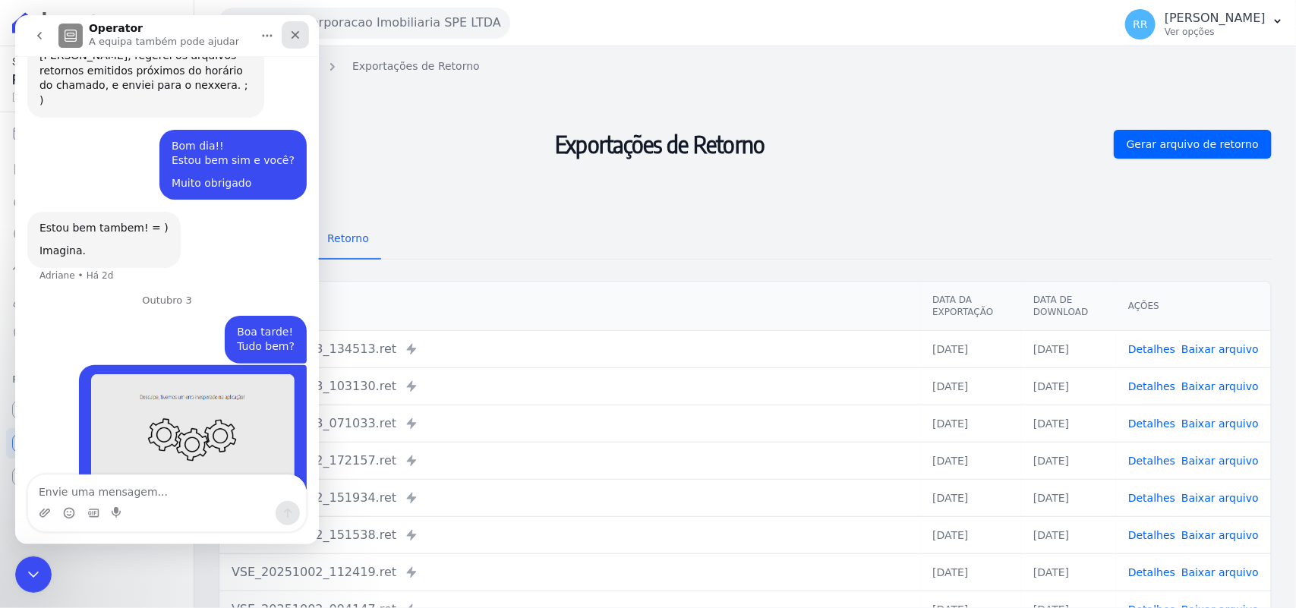
click at [302, 26] on div "Fechar" at bounding box center [295, 34] width 27 height 27
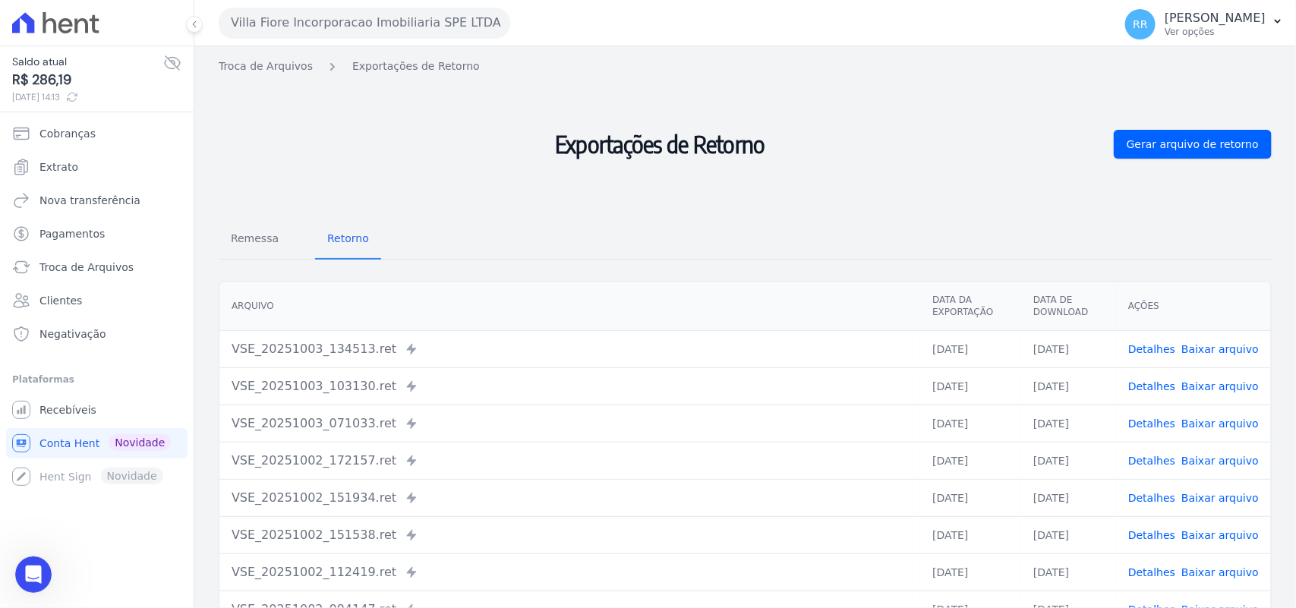
scroll to position [0, 0]
click at [461, 108] on h2 "Exportações de Retorno" at bounding box center [660, 145] width 883 height 128
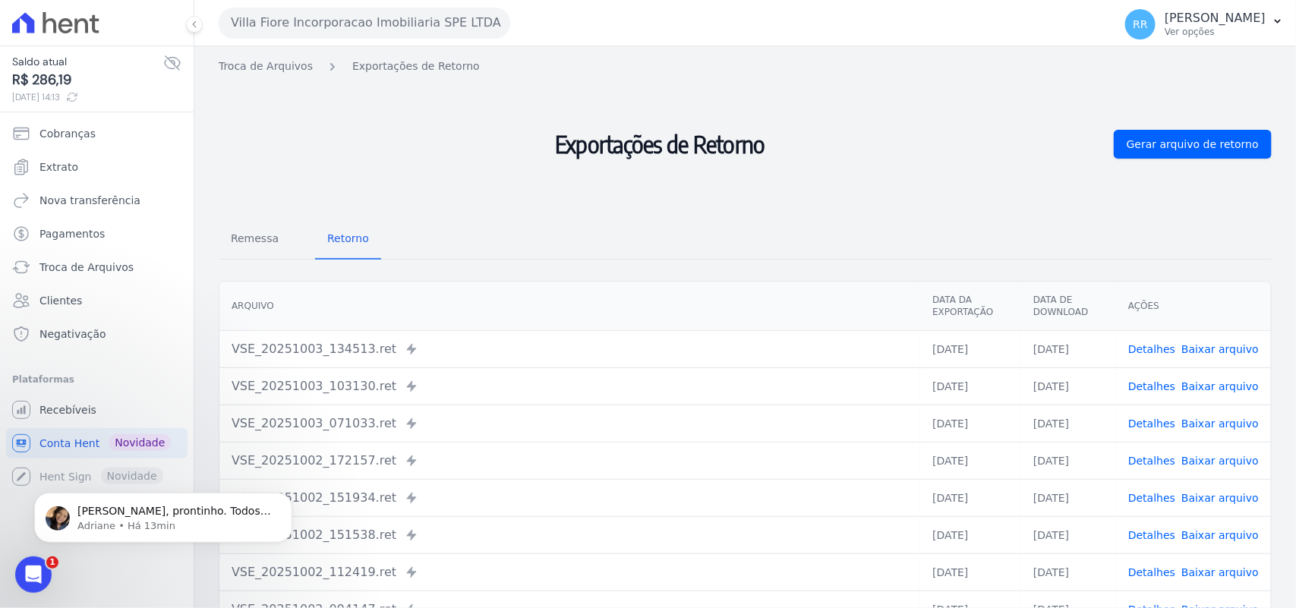
scroll to position [1548, 0]
click at [172, 523] on p "[PERSON_NAME] • Há 14min" at bounding box center [175, 526] width 196 height 14
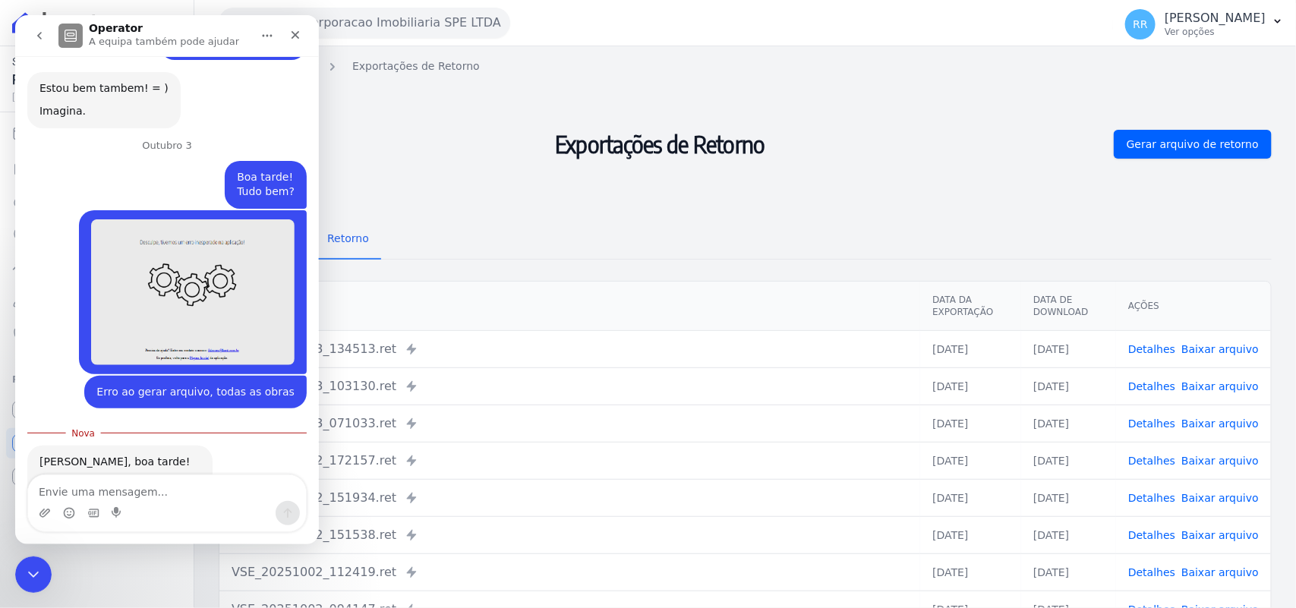
scroll to position [1574, 0]
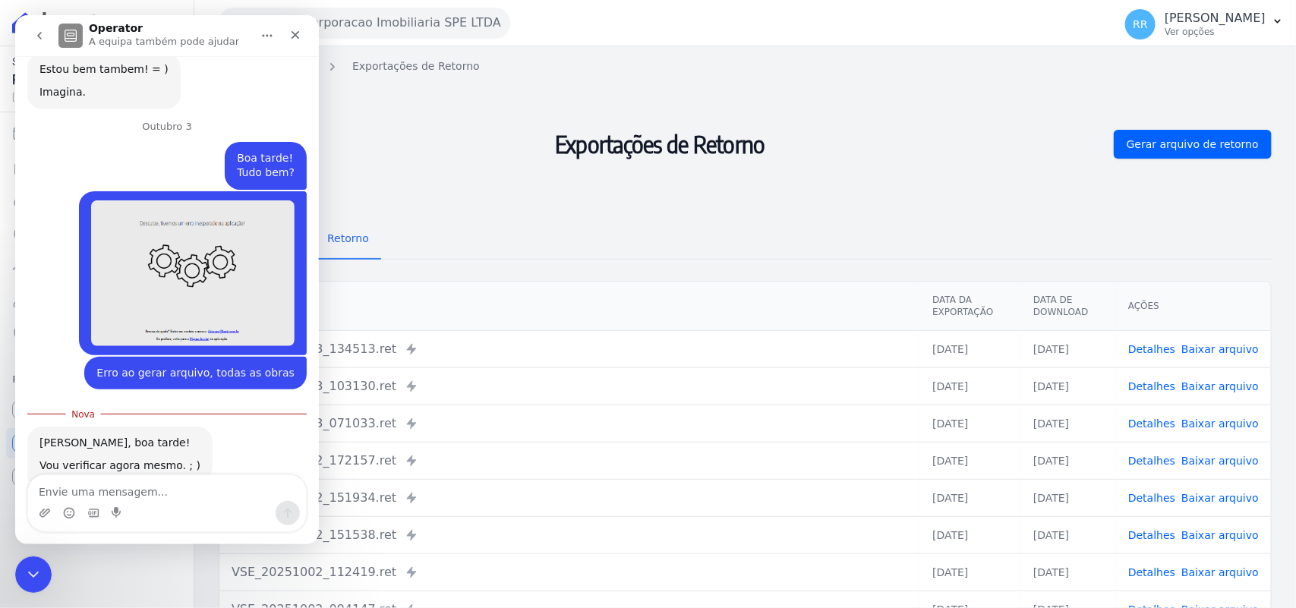
click at [196, 495] on textarea "Envie uma mensagem..." at bounding box center [167, 488] width 278 height 26
type textarea "Muito obrigado"
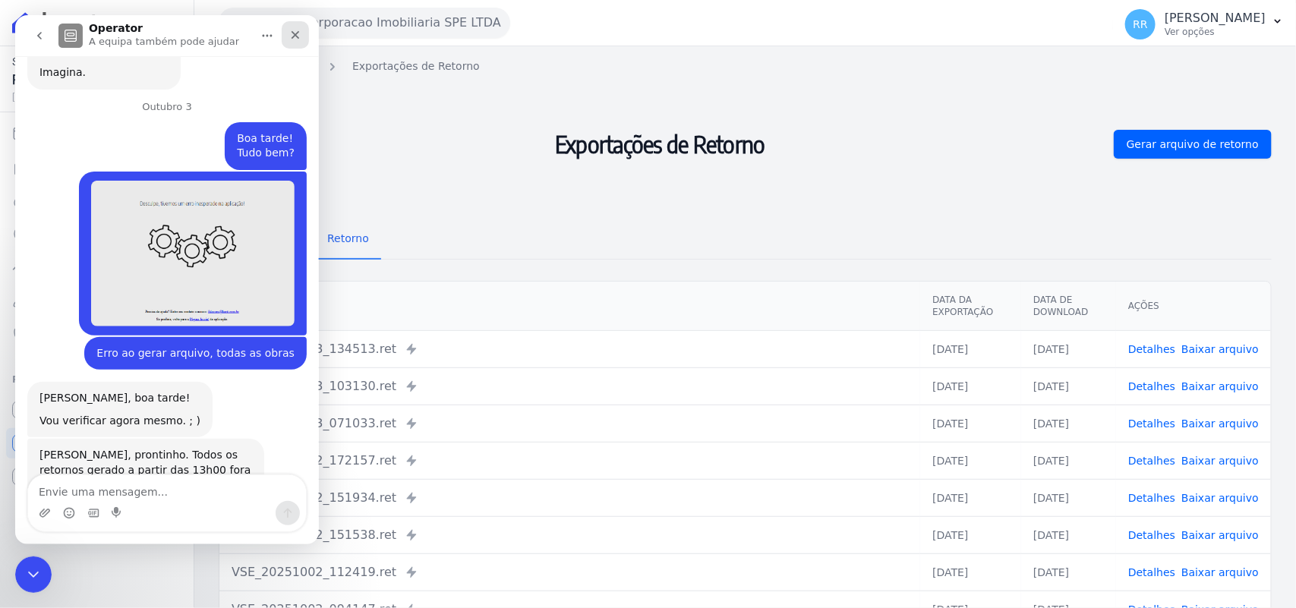
click at [294, 31] on icon "Fechar" at bounding box center [295, 35] width 12 height 12
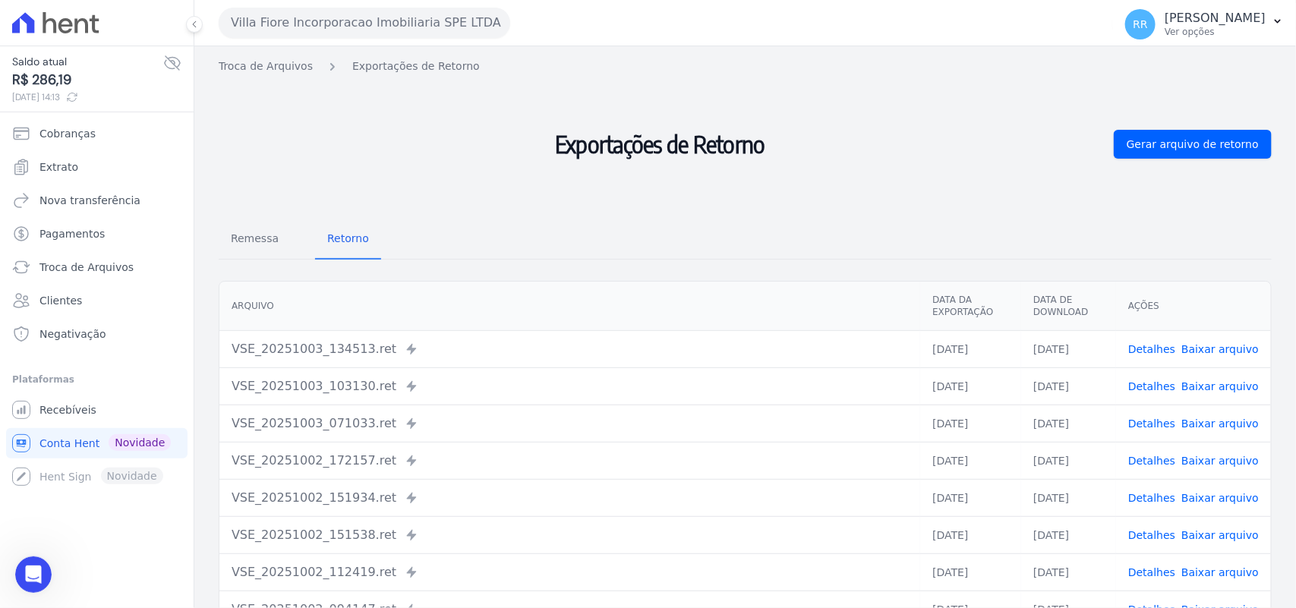
click at [576, 134] on h2 "Exportações de Retorno" at bounding box center [660, 145] width 883 height 128
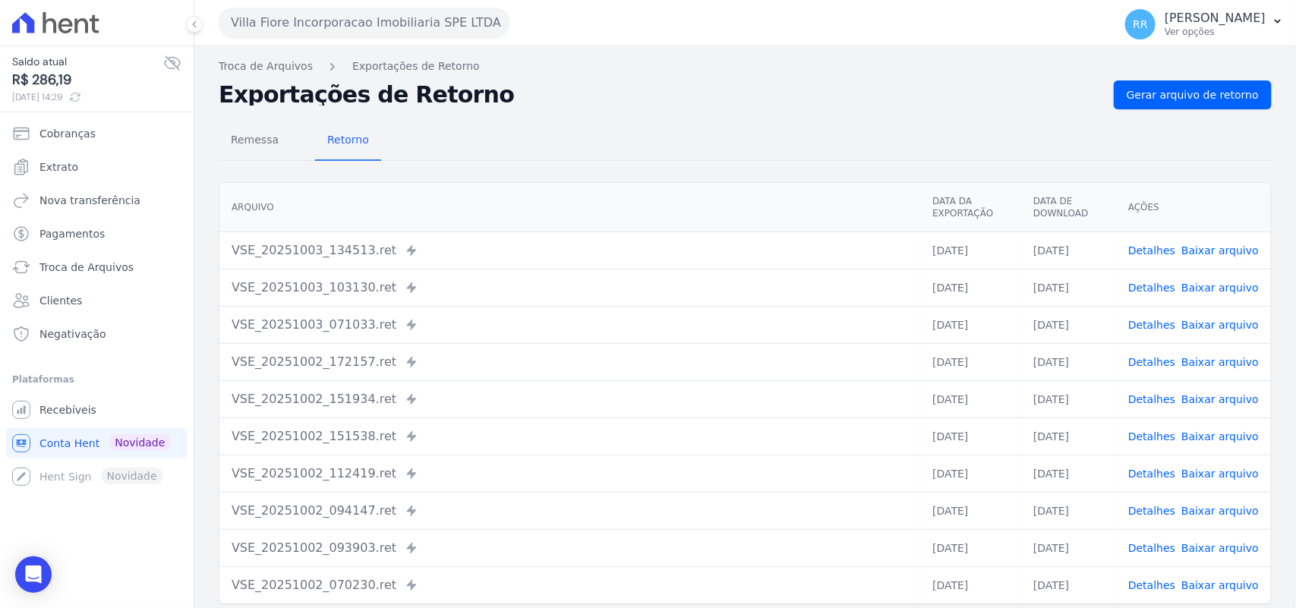
click at [703, 46] on div "Villa Fiore Incorporacao Imobiliaria SPE LTDA Via Sul Engenharia AGUAS DE GUANA…" at bounding box center [663, 22] width 889 height 47
click at [258, 131] on span "Remessa" at bounding box center [255, 140] width 66 height 30
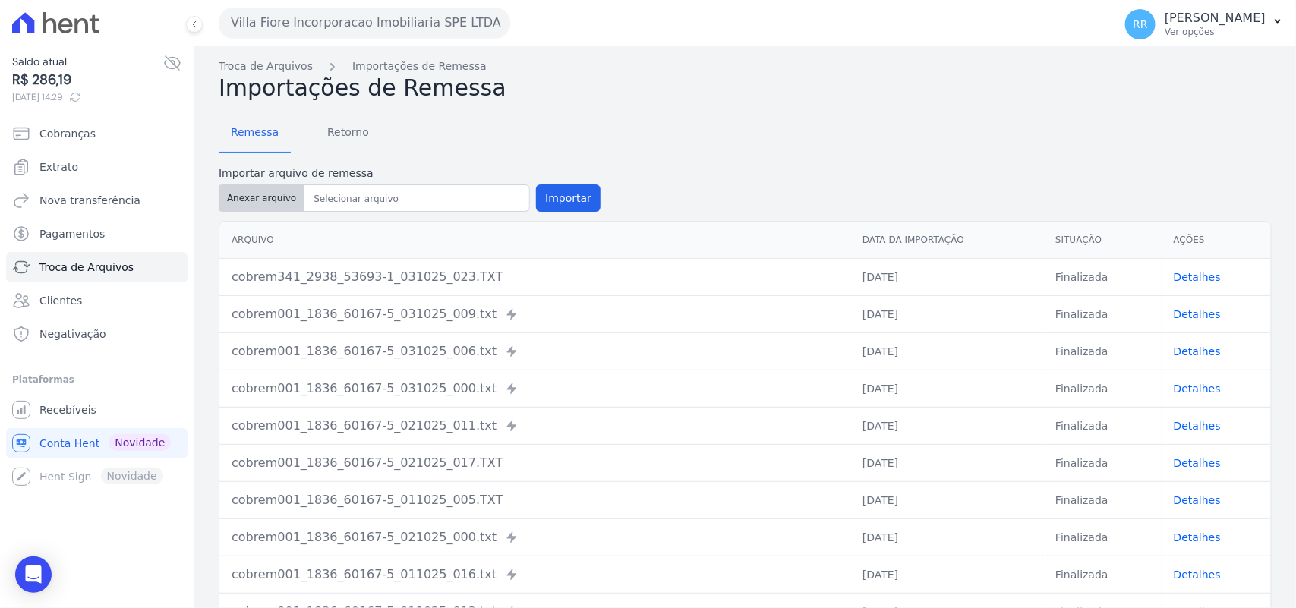
click at [279, 191] on button "Anexar arquivo" at bounding box center [262, 198] width 86 height 27
type input "cobrem341_2938_53693-1_031025_023.TXT"
click at [551, 202] on button "Importar" at bounding box center [568, 198] width 65 height 27
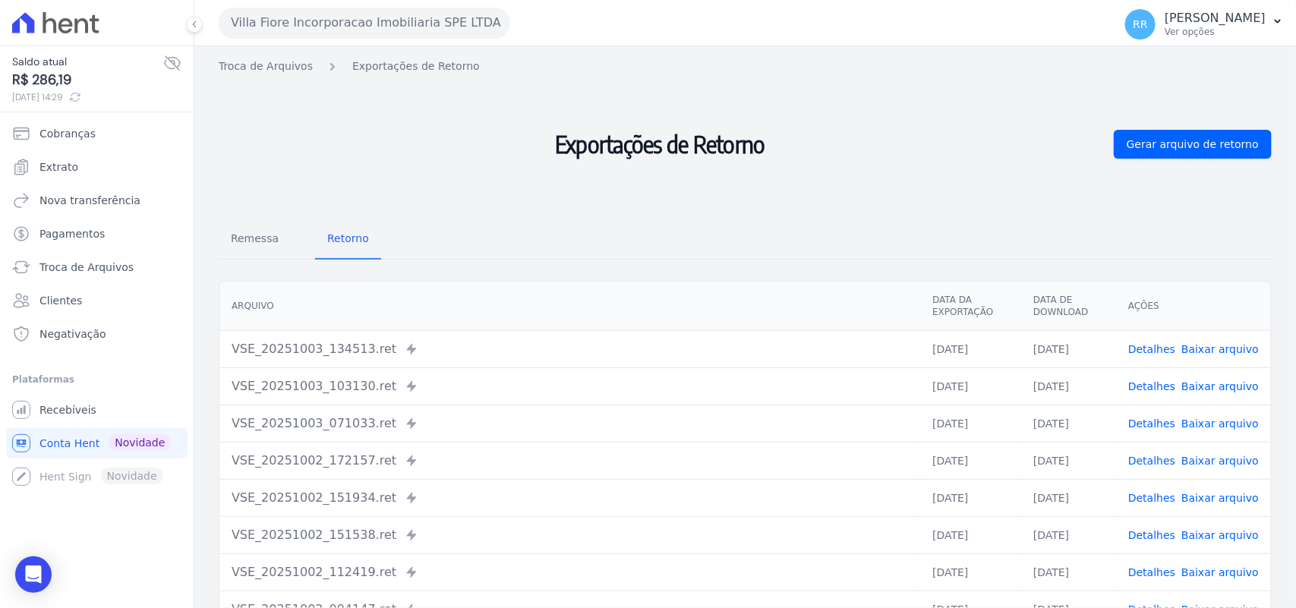
click at [407, 103] on h2 "Exportações de Retorno" at bounding box center [660, 145] width 883 height 128
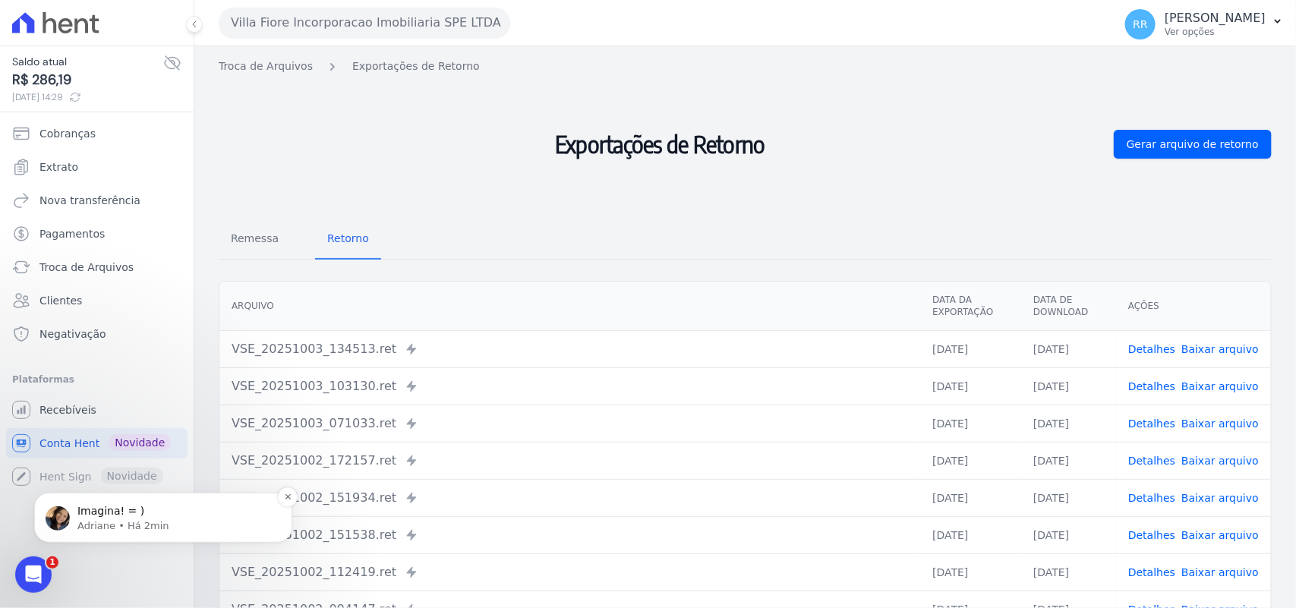
click at [123, 516] on span "Imagina! = )" at bounding box center [110, 510] width 67 height 12
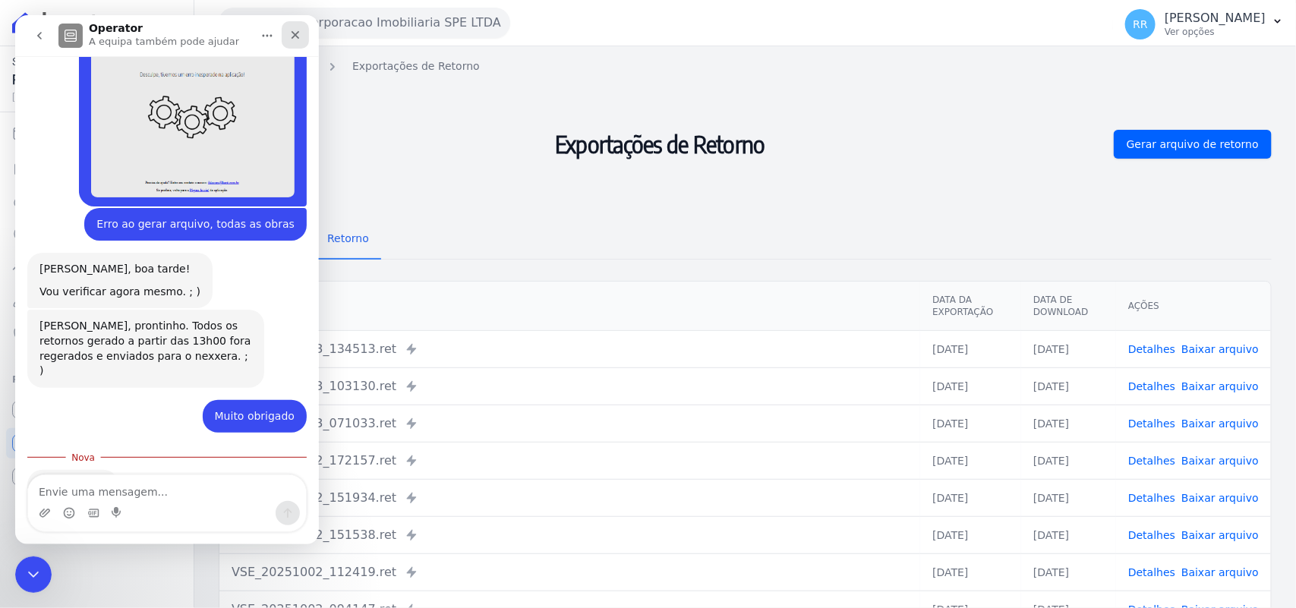
scroll to position [1664, 0]
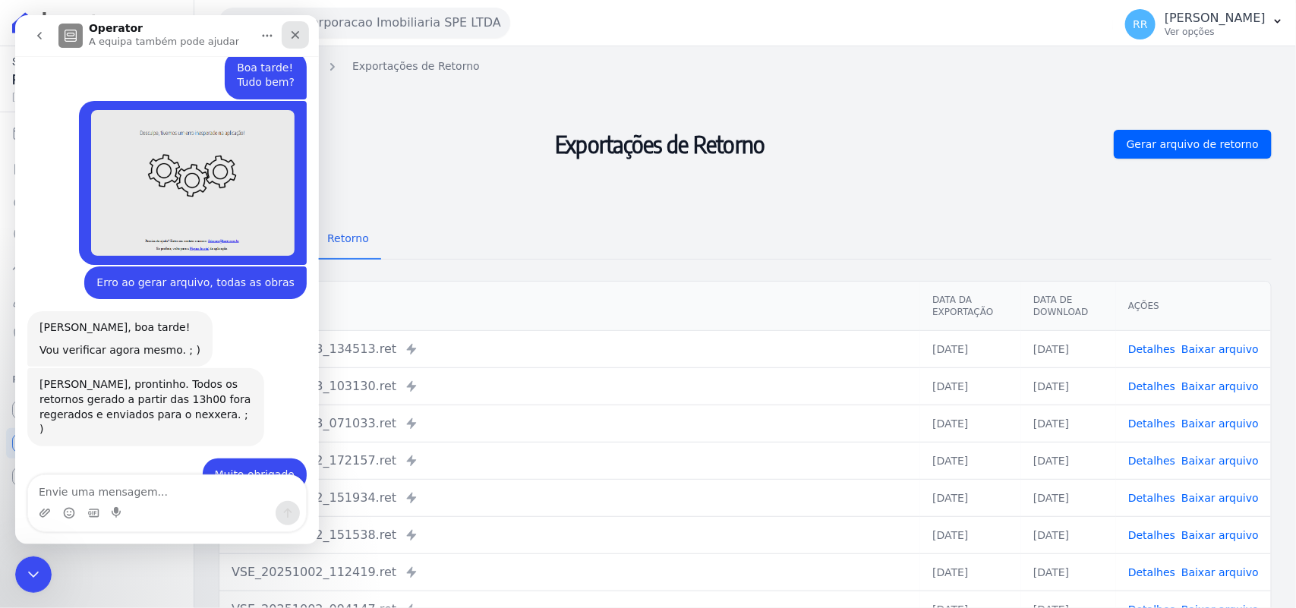
click at [305, 28] on div "Fechar" at bounding box center [295, 34] width 27 height 27
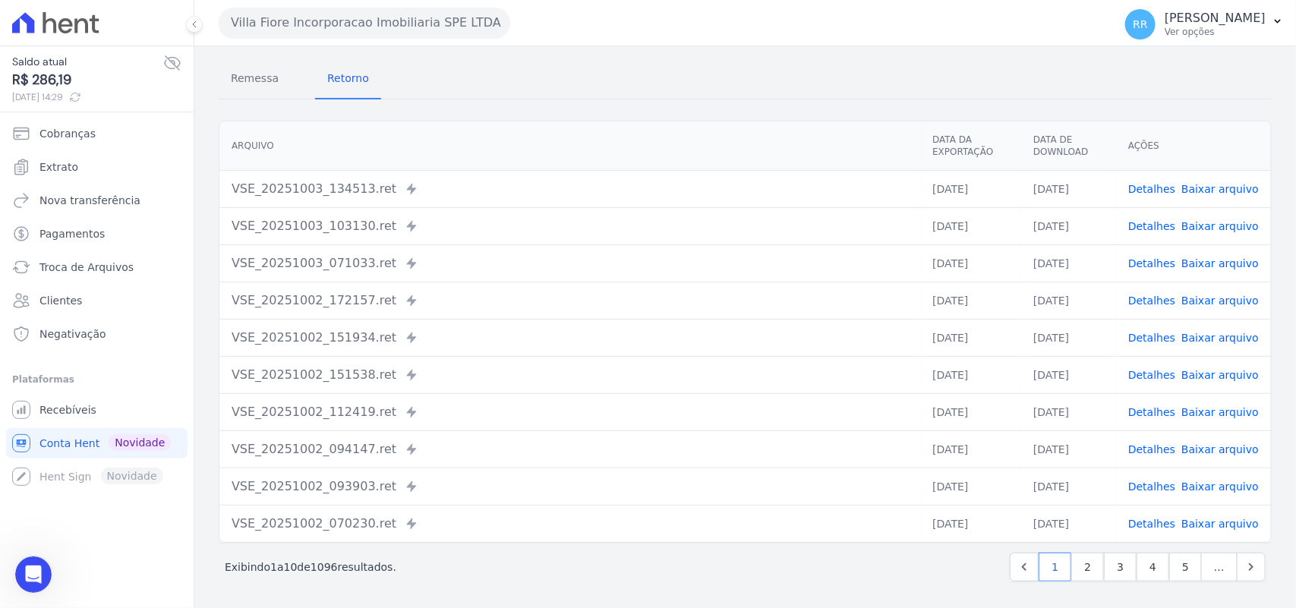
scroll to position [162, 0]
click at [585, 68] on div "Remessa Retorno" at bounding box center [745, 78] width 1053 height 39
